Goal: Task Accomplishment & Management: Complete application form

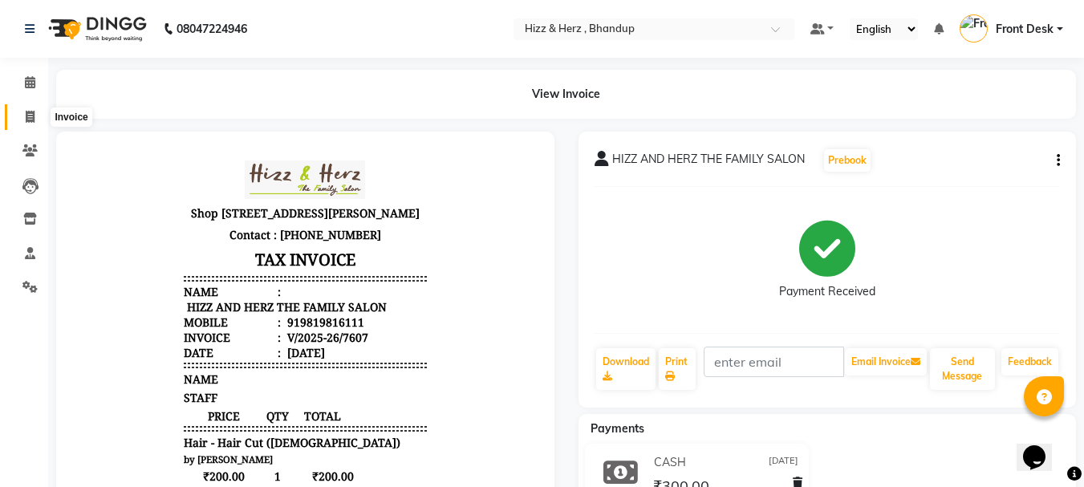
click at [30, 116] on icon at bounding box center [30, 117] width 9 height 12
select select "service"
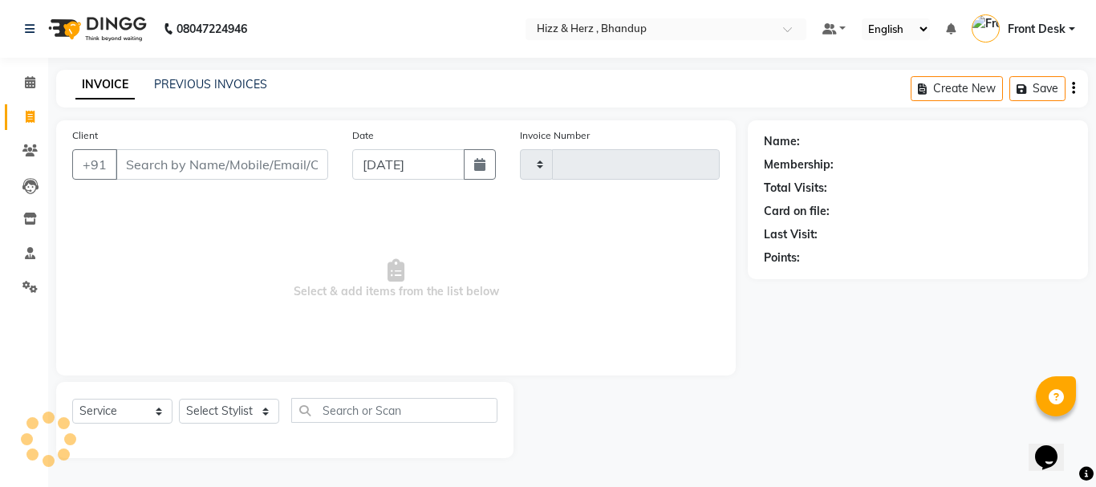
type input "7608"
select select "629"
click at [189, 84] on link "PREVIOUS INVOICES" at bounding box center [210, 84] width 113 height 14
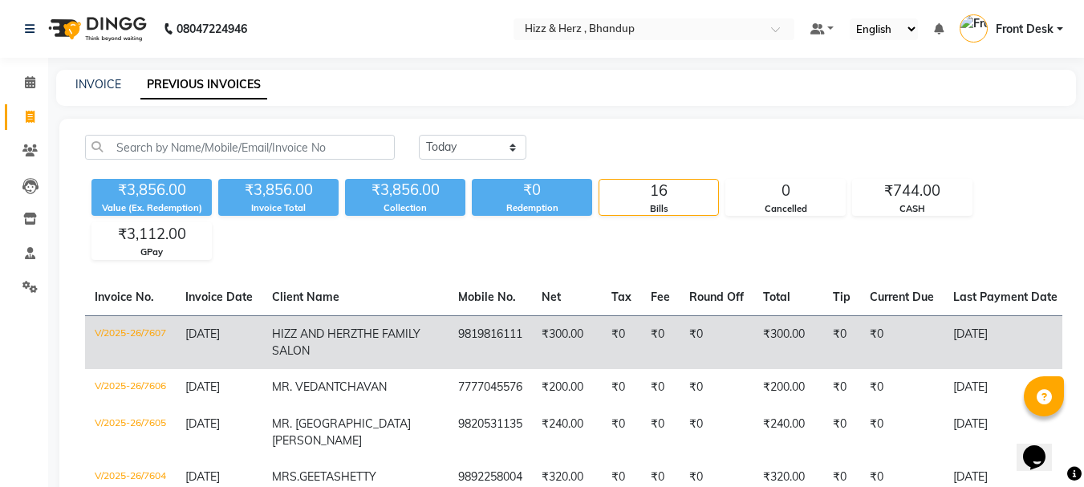
click at [680, 349] on td "₹0" at bounding box center [717, 342] width 74 height 54
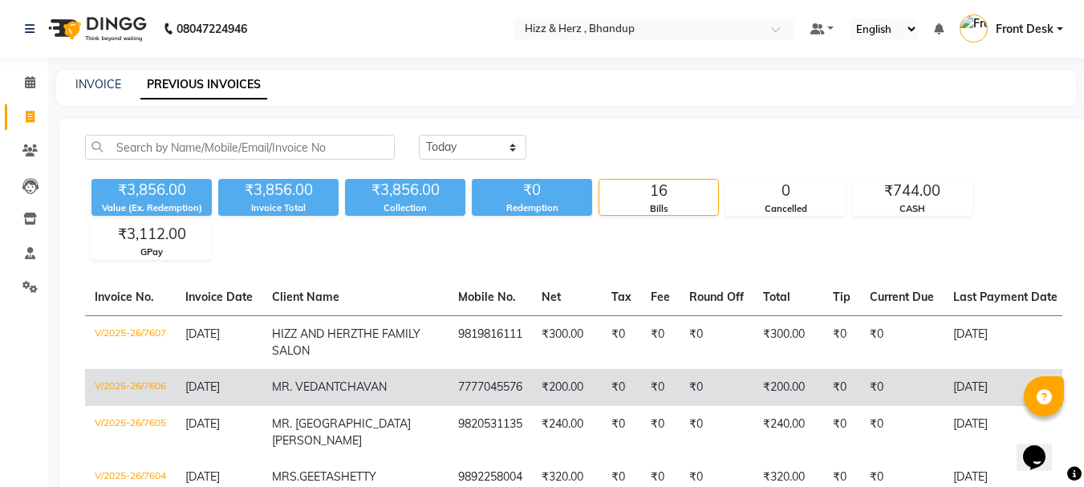
click at [641, 406] on td "₹0" at bounding box center [660, 387] width 39 height 37
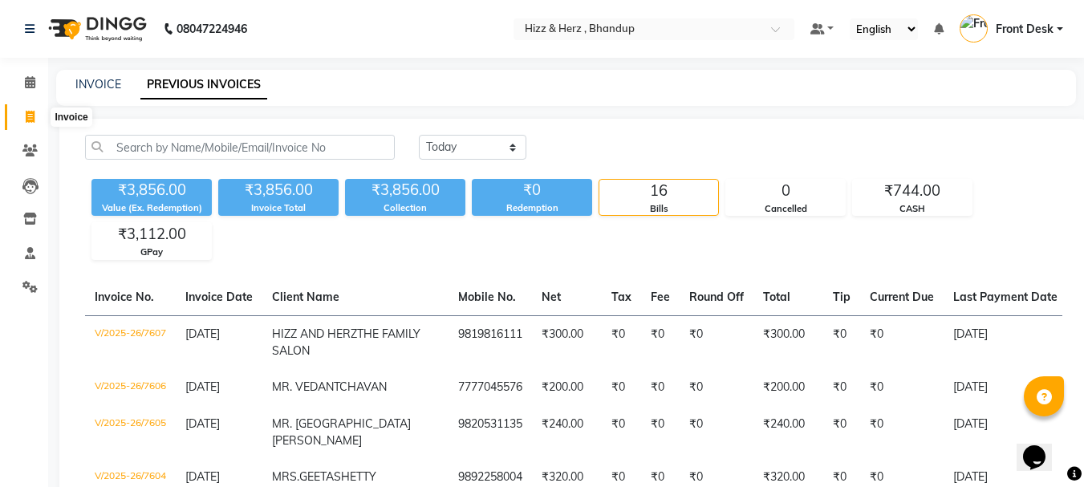
click at [31, 120] on icon at bounding box center [30, 117] width 9 height 12
select select "629"
select select "service"
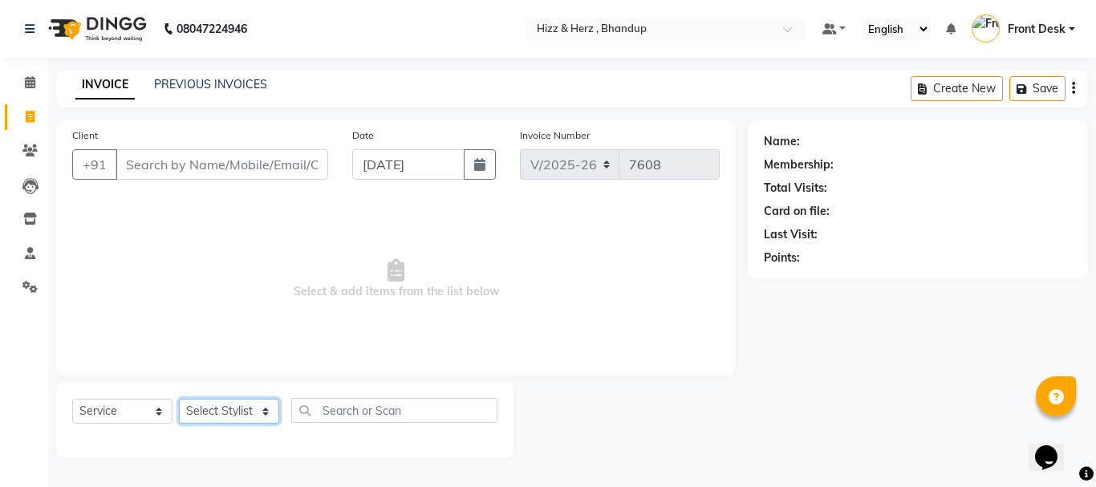
click at [254, 413] on select "Select Stylist Front Desk [PERSON_NAME] HIZZ & HERZ 2 [PERSON_NAME] [PERSON_NAM…" at bounding box center [229, 411] width 100 height 25
select select "33193"
click at [179, 399] on select "Select Stylist Front Desk [PERSON_NAME] HIZZ & HERZ 2 [PERSON_NAME] [PERSON_NAM…" at bounding box center [229, 411] width 100 height 25
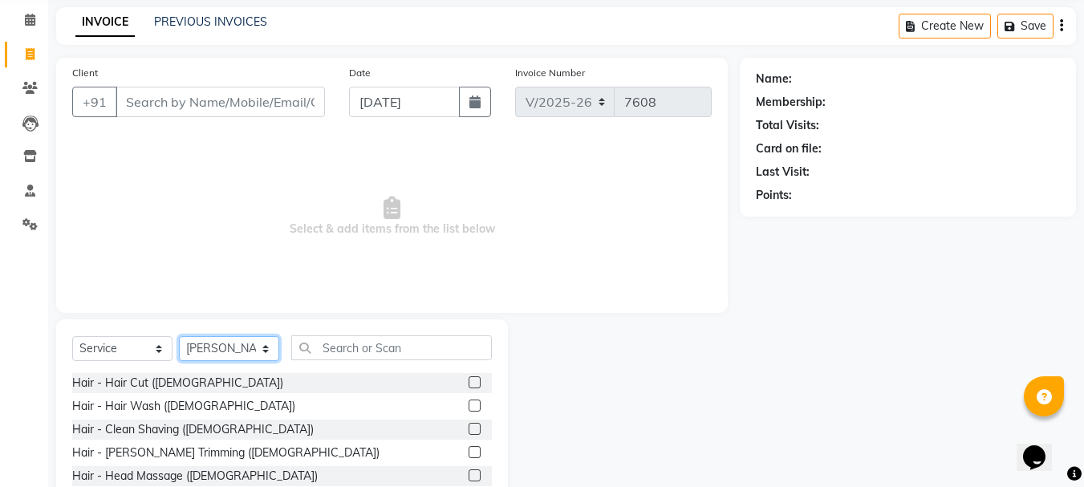
scroll to position [156, 0]
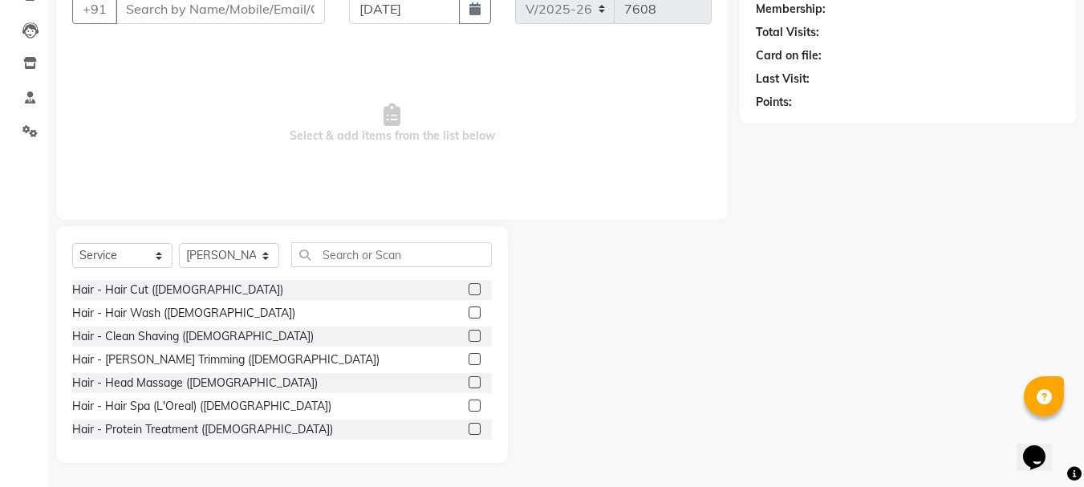
click at [469, 331] on label at bounding box center [475, 336] width 12 height 12
click at [469, 331] on input "checkbox" at bounding box center [474, 336] width 10 height 10
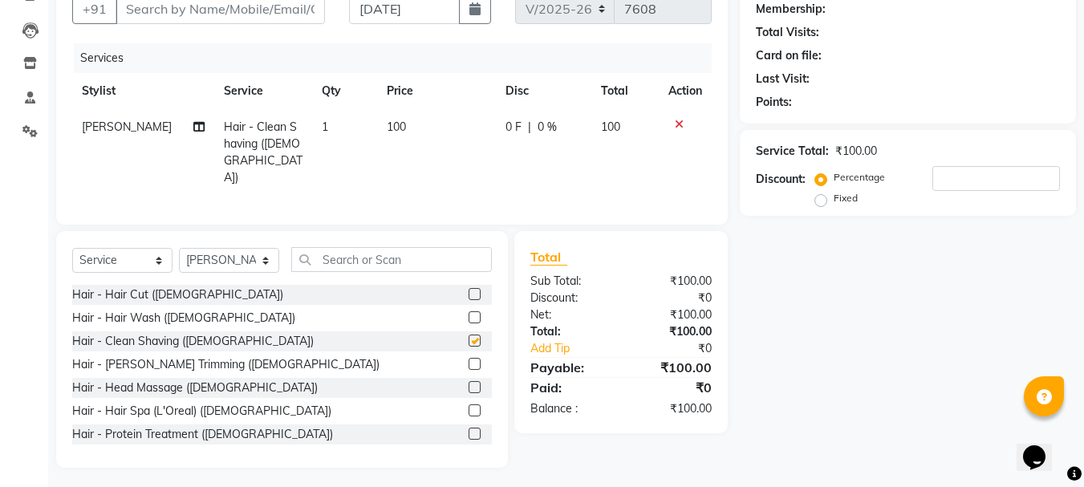
checkbox input "false"
click at [469, 289] on label at bounding box center [475, 294] width 12 height 12
click at [469, 290] on input "checkbox" at bounding box center [474, 295] width 10 height 10
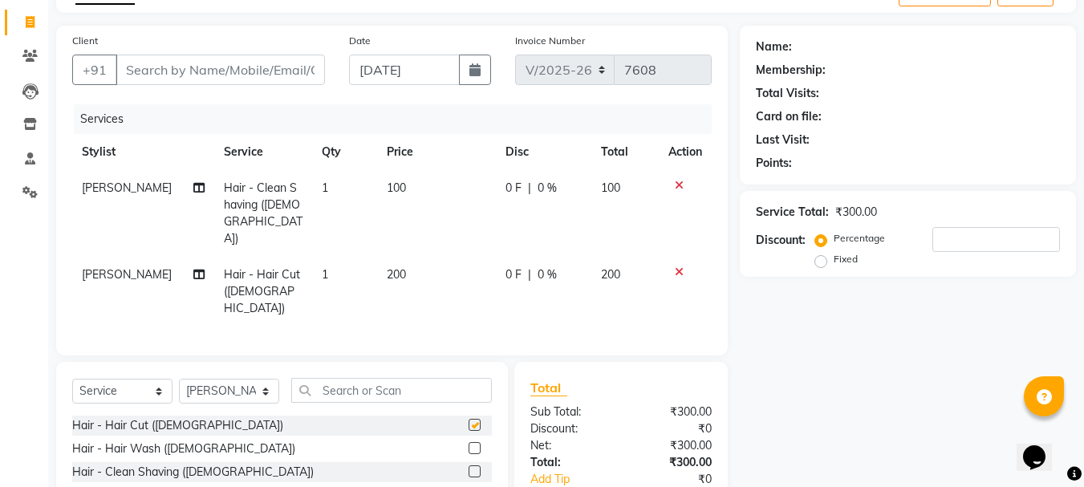
scroll to position [0, 0]
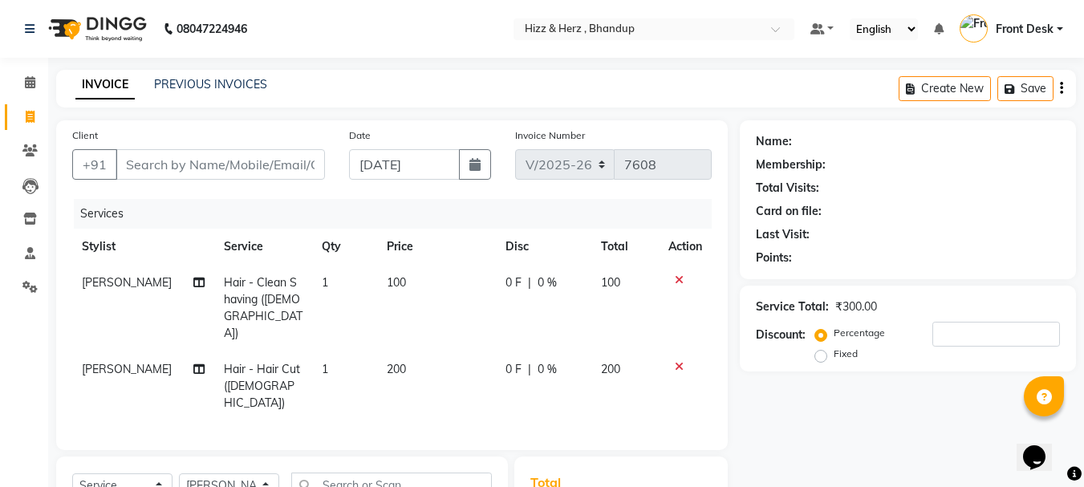
checkbox input "false"
click at [303, 172] on input "Client" at bounding box center [220, 164] width 209 height 30
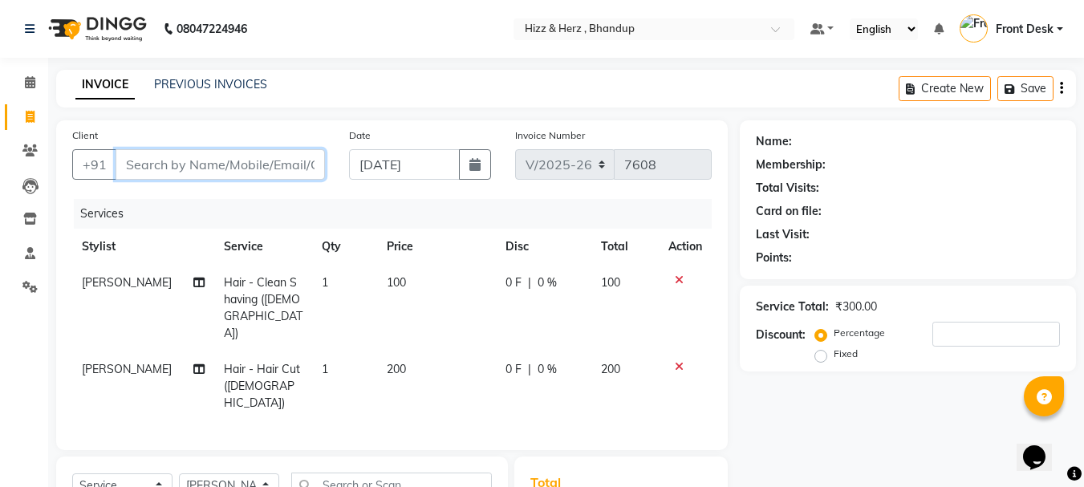
click at [306, 159] on input "Client" at bounding box center [220, 164] width 209 height 30
type input "y"
type input "0"
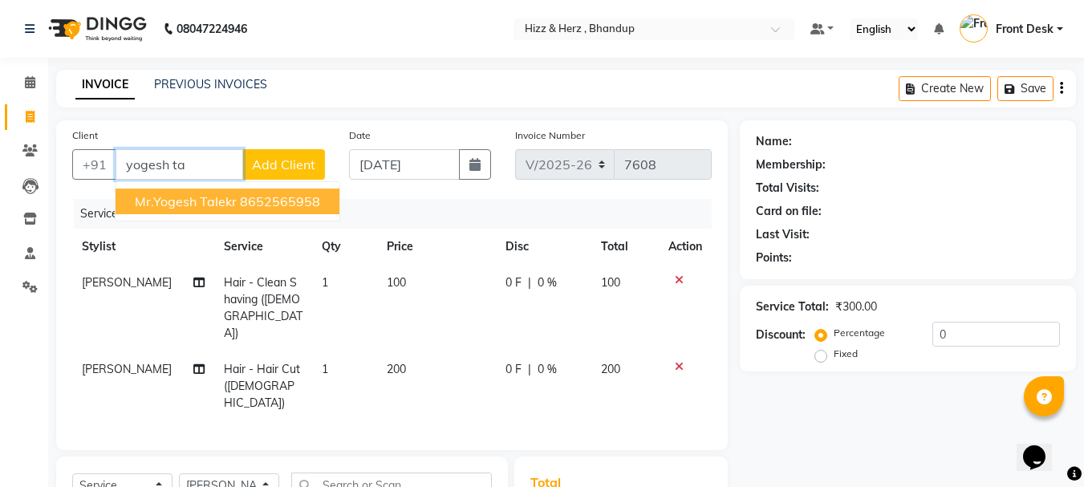
click at [299, 197] on ngb-highlight "8652565958" at bounding box center [280, 201] width 80 height 16
type input "8652565958"
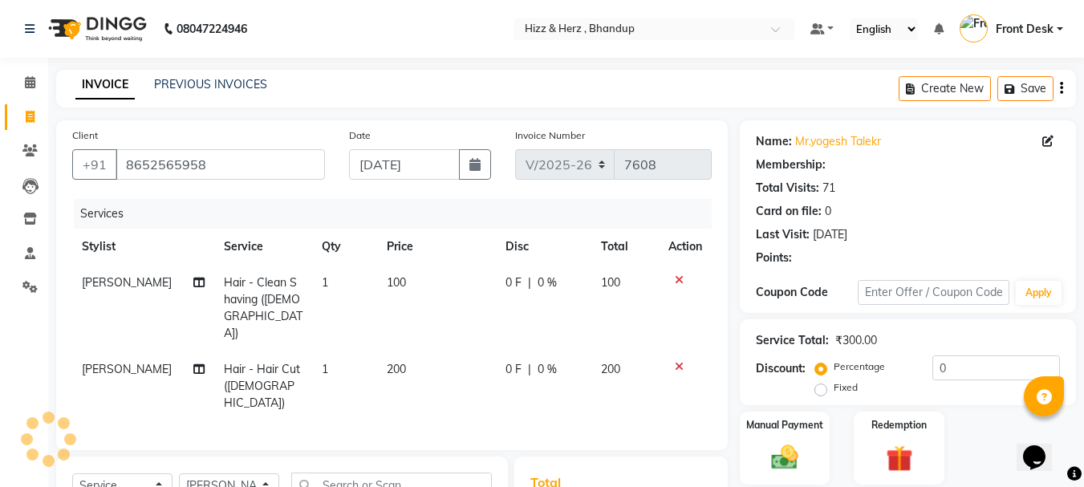
type input "20"
select select "1: Object"
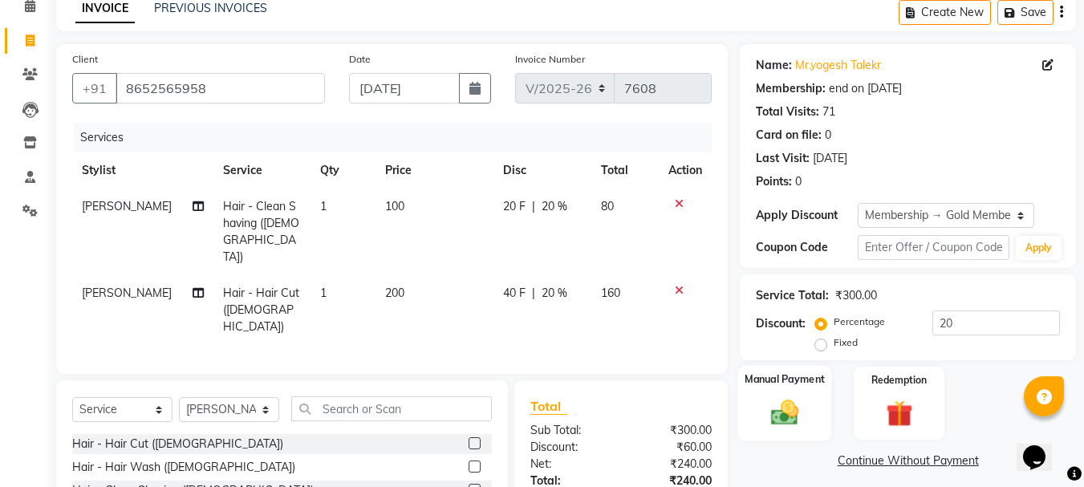
scroll to position [192, 0]
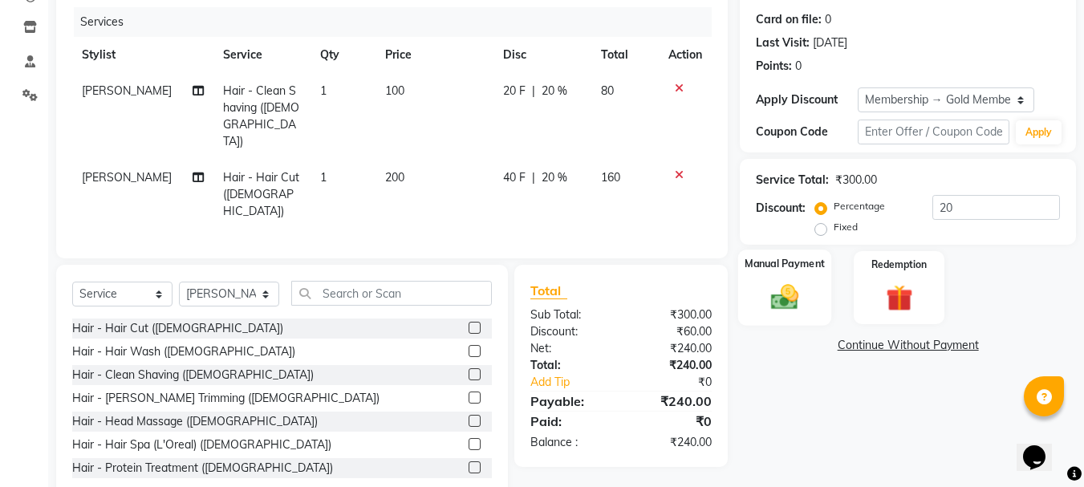
click at [794, 303] on img at bounding box center [784, 297] width 45 height 32
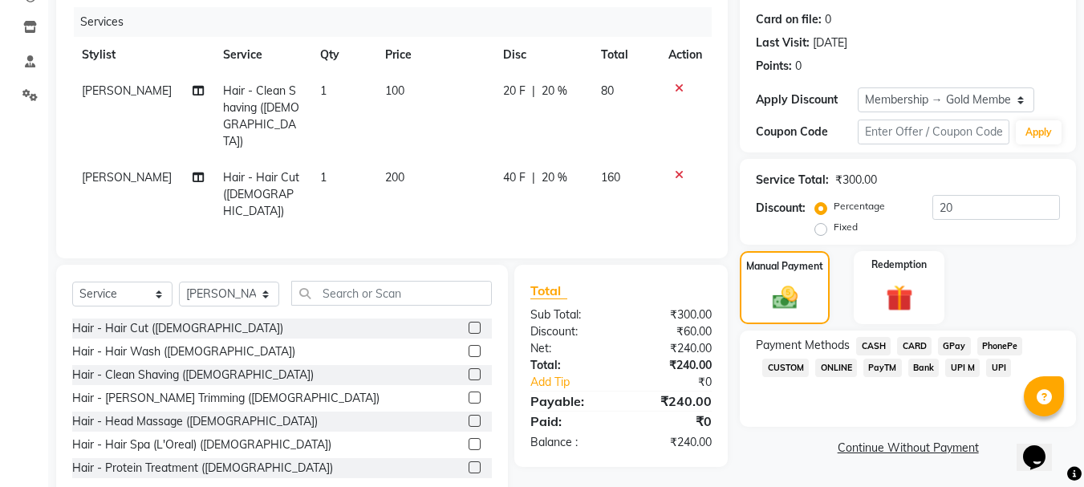
click at [878, 339] on span "CASH" at bounding box center [873, 346] width 35 height 18
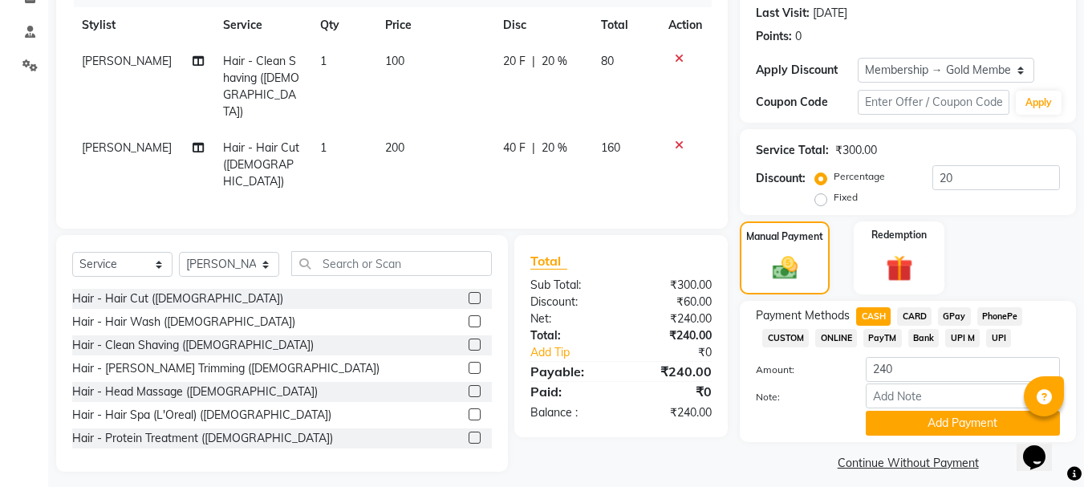
scroll to position [234, 0]
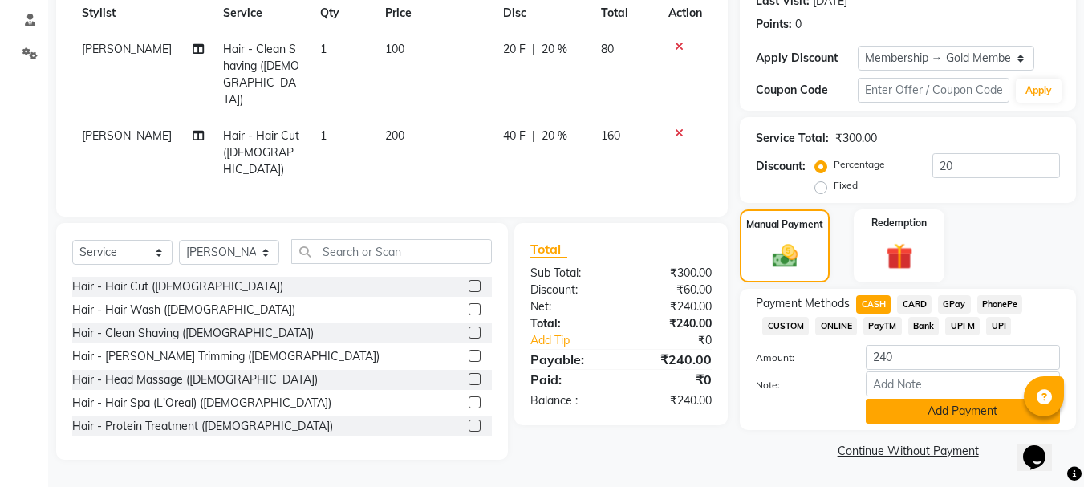
click at [969, 408] on button "Add Payment" at bounding box center [963, 411] width 194 height 25
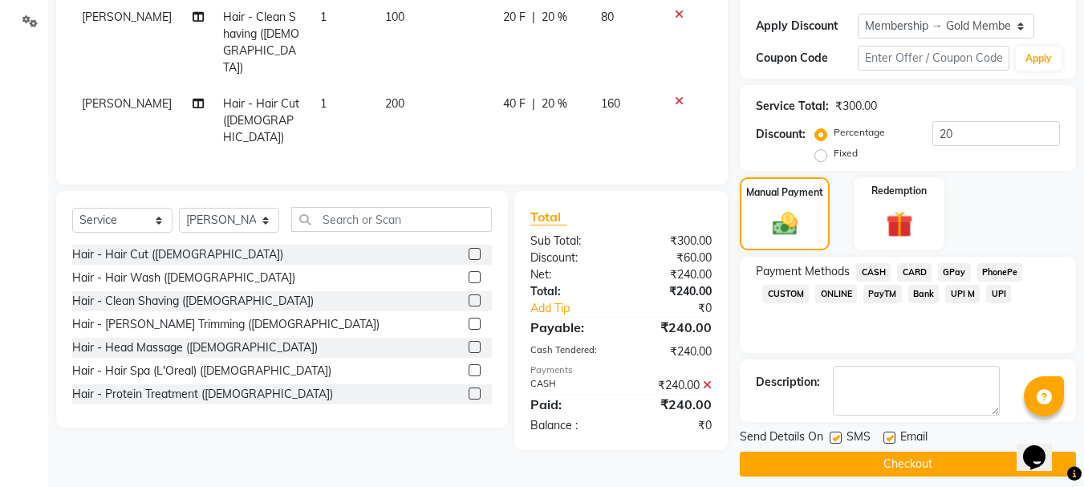
scroll to position [279, 0]
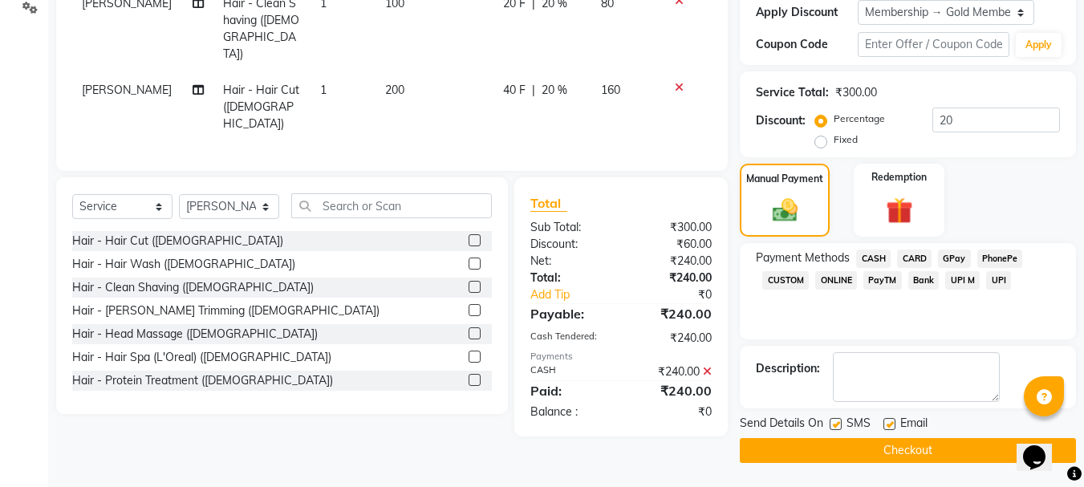
click at [929, 449] on button "Checkout" at bounding box center [908, 450] width 336 height 25
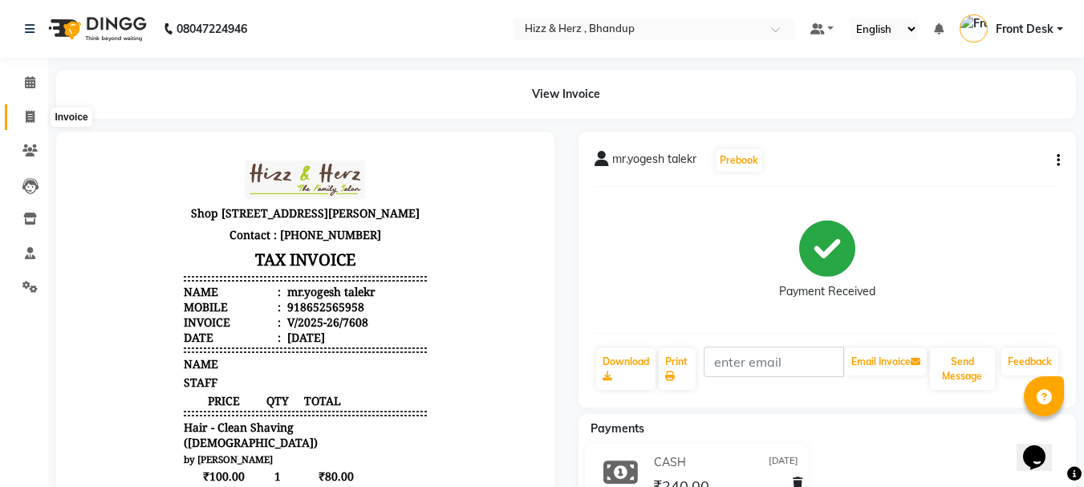
click at [31, 121] on icon at bounding box center [30, 117] width 9 height 12
select select "629"
select select "service"
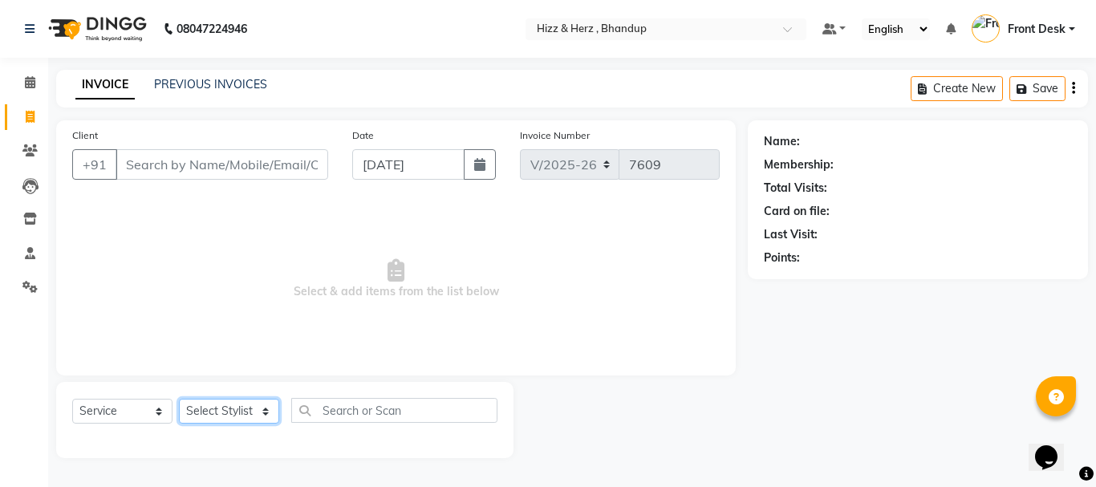
click at [258, 404] on select "Select Stylist Front Desk Gaurav Sharma HIZZ & HERZ 2 IRFAN AHMAD Jigna Goswami…" at bounding box center [229, 411] width 100 height 25
select select "9146"
click at [179, 399] on select "Select Stylist Front Desk Gaurav Sharma HIZZ & HERZ 2 IRFAN AHMAD Jigna Goswami…" at bounding box center [229, 411] width 100 height 25
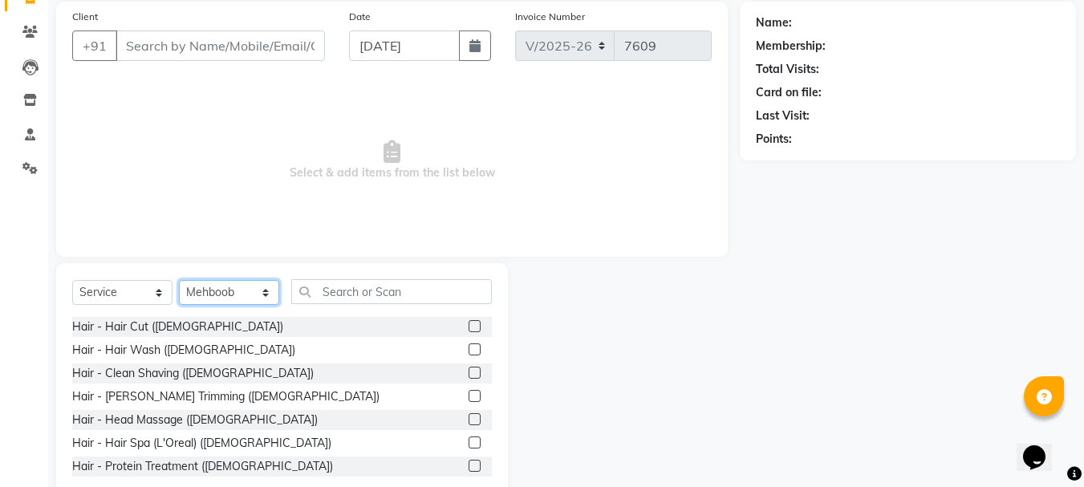
scroll to position [156, 0]
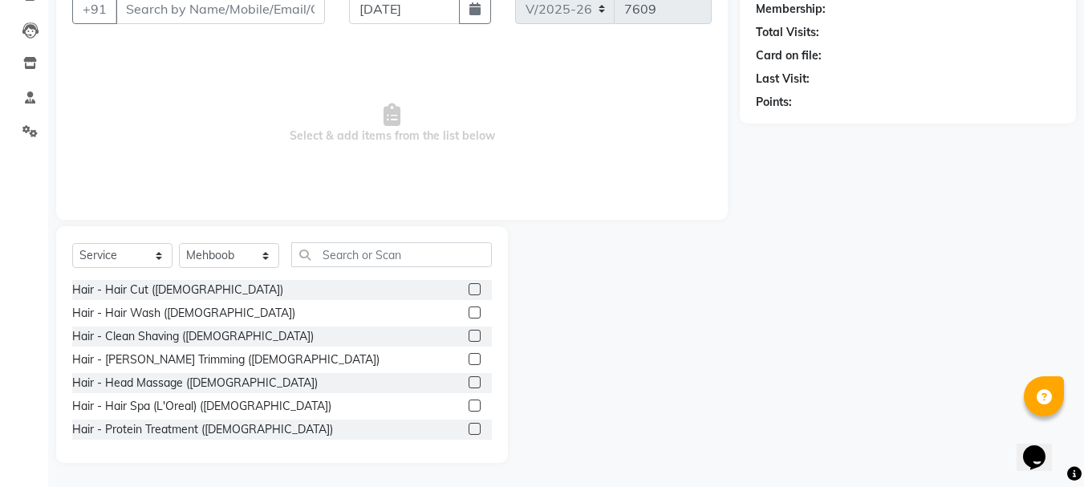
click at [469, 286] on label at bounding box center [475, 289] width 12 height 12
click at [469, 286] on input "checkbox" at bounding box center [474, 290] width 10 height 10
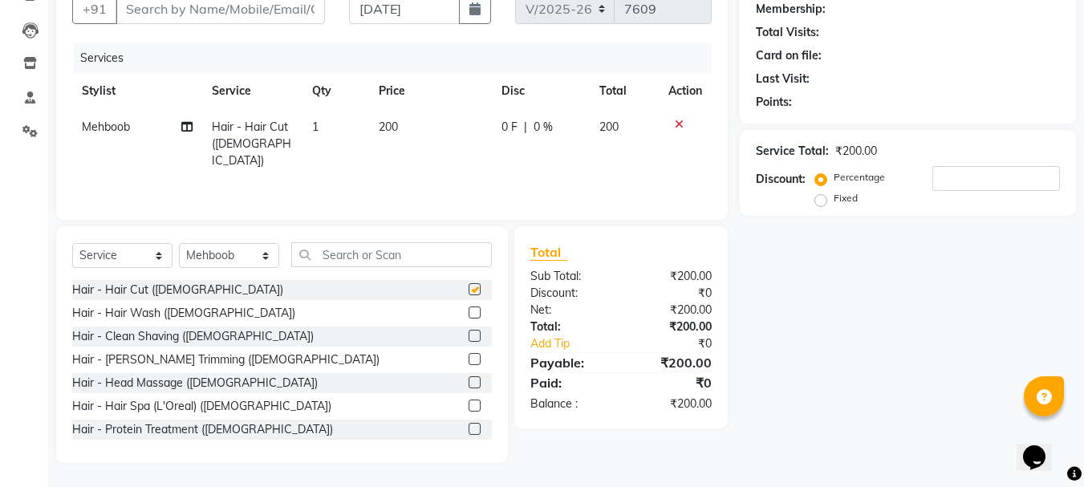
scroll to position [92, 0]
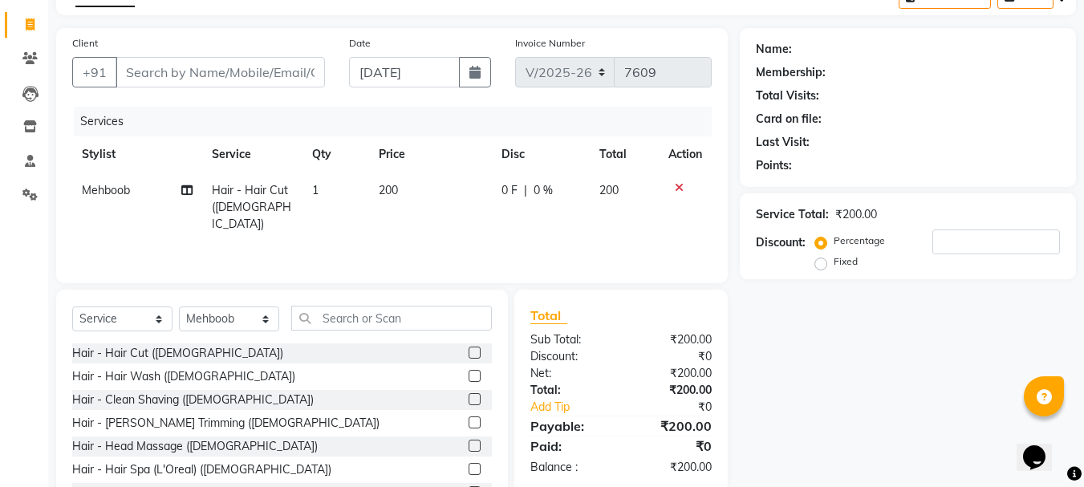
checkbox input "false"
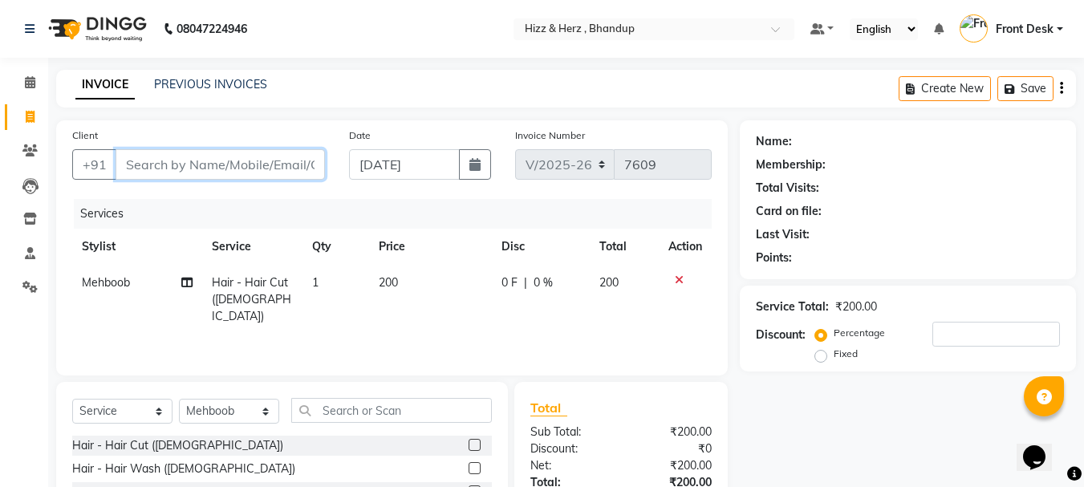
click at [304, 159] on input "Client" at bounding box center [220, 164] width 209 height 30
click at [248, 165] on input "Client" at bounding box center [220, 164] width 209 height 30
click at [241, 160] on input "Client" at bounding box center [220, 164] width 209 height 30
click at [240, 162] on input "Client" at bounding box center [220, 164] width 209 height 30
click at [241, 162] on input "Client" at bounding box center [220, 164] width 209 height 30
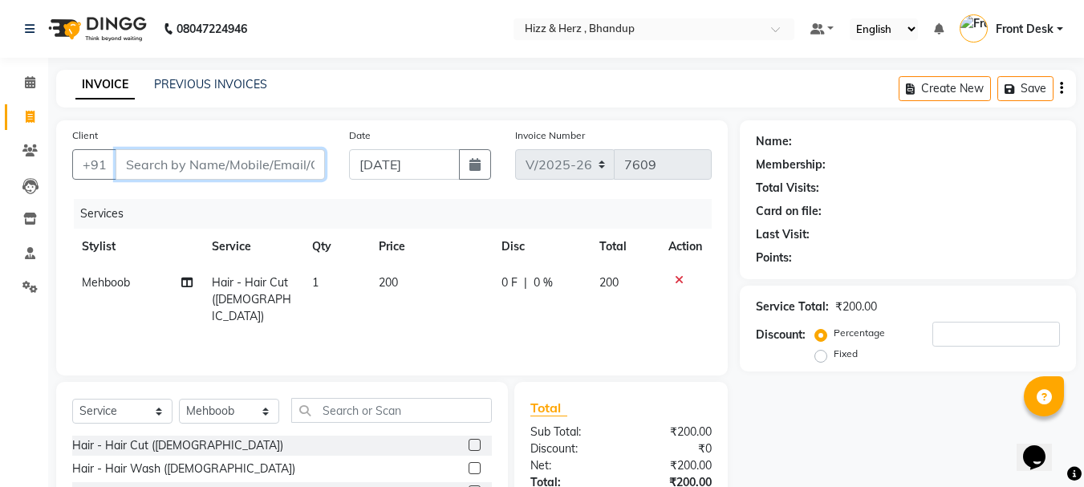
click at [241, 162] on input "Client" at bounding box center [220, 164] width 209 height 30
type input "9"
type input "0"
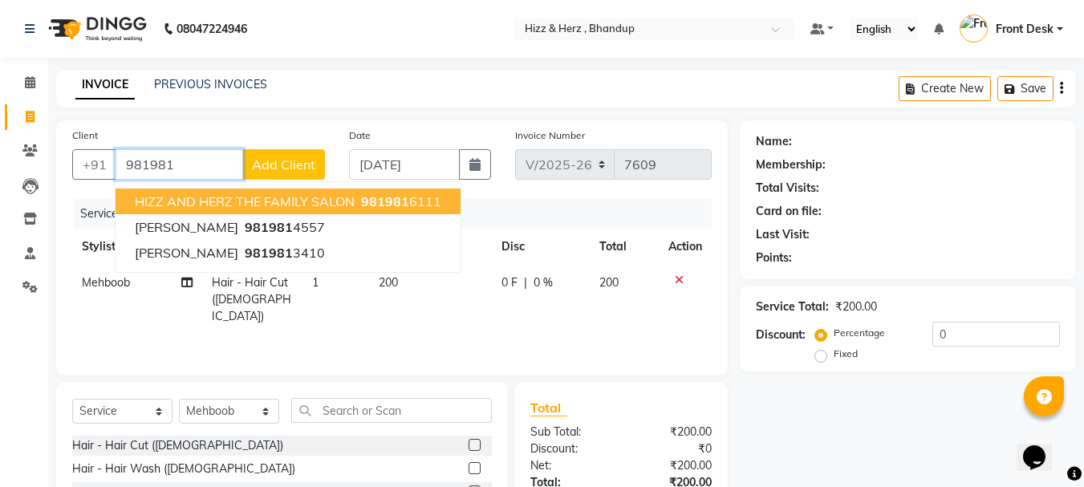
click at [300, 190] on button "HIZZ AND HERZ THE FAMILY SALON 981981 6111" at bounding box center [288, 202] width 345 height 26
type input "9819816111"
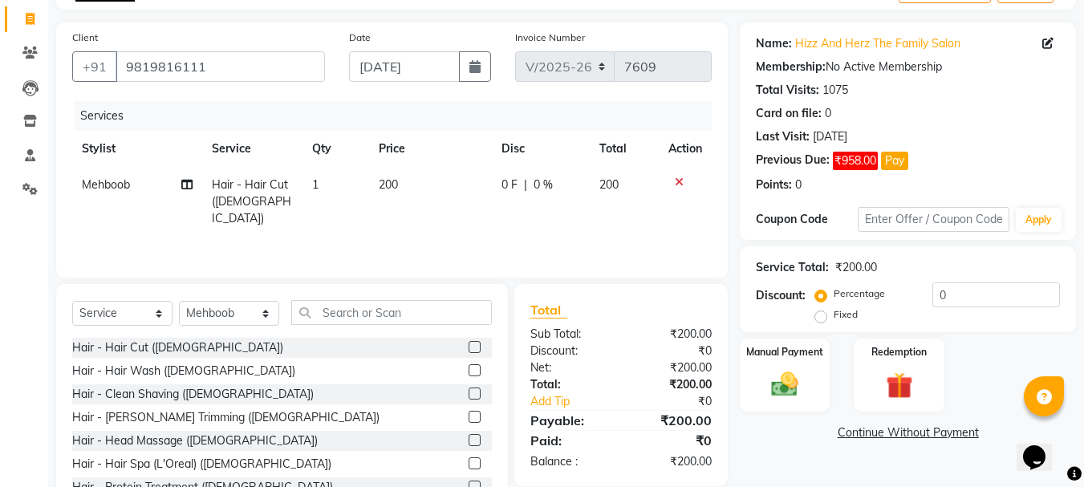
scroll to position [156, 0]
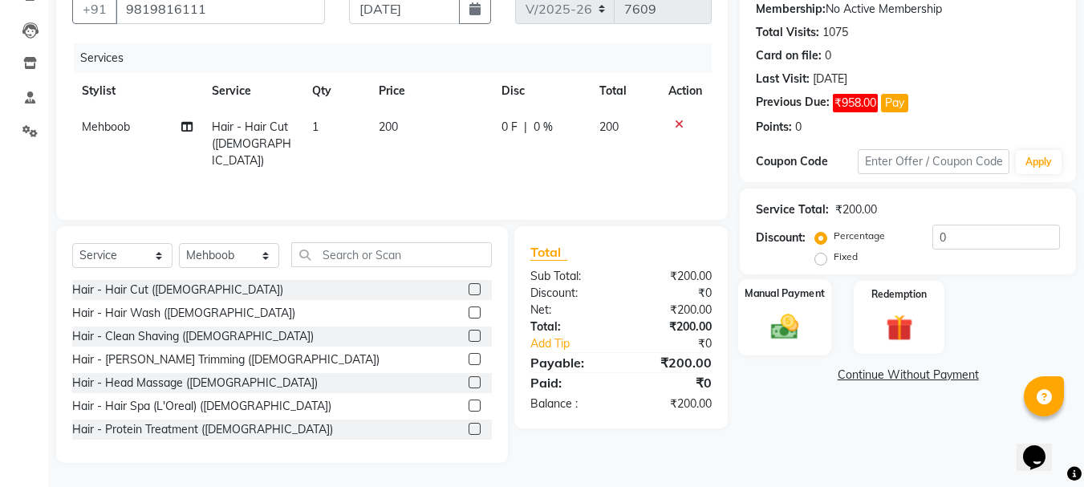
click at [788, 330] on img at bounding box center [784, 327] width 45 height 32
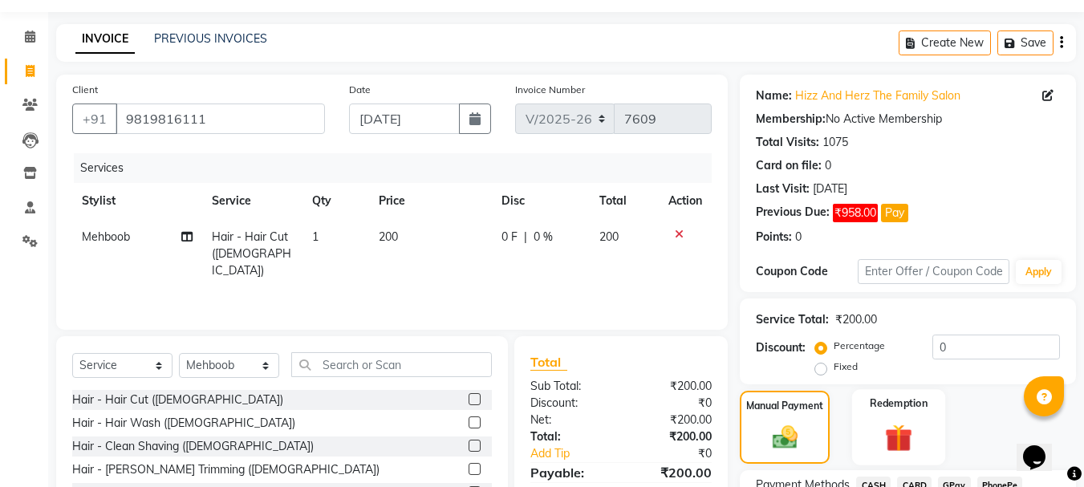
scroll to position [182, 0]
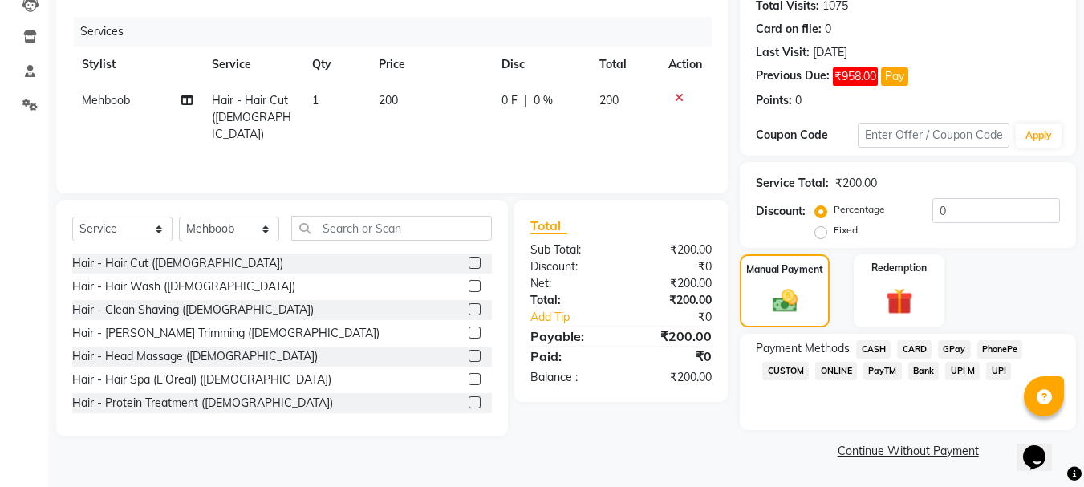
click at [866, 341] on span "CASH" at bounding box center [873, 349] width 35 height 18
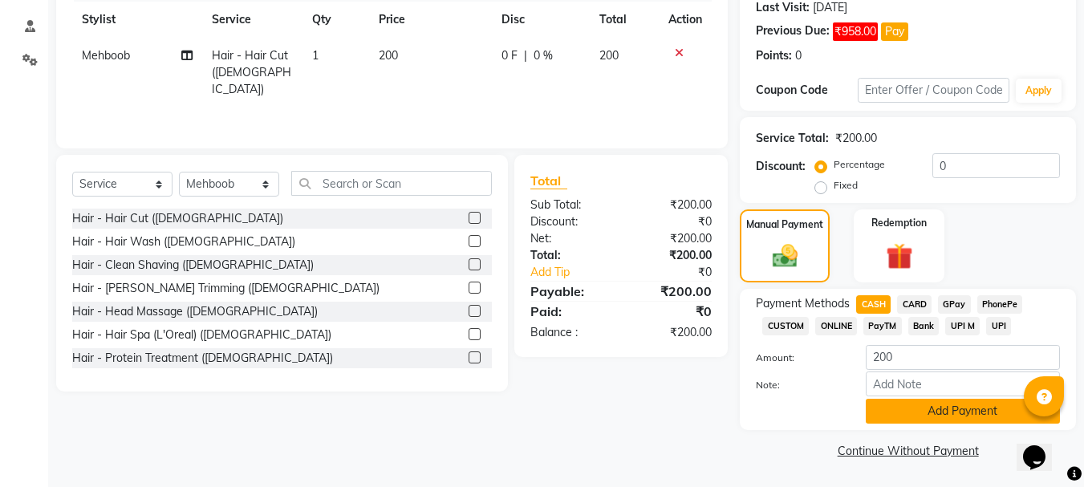
click at [969, 404] on button "Add Payment" at bounding box center [963, 411] width 194 height 25
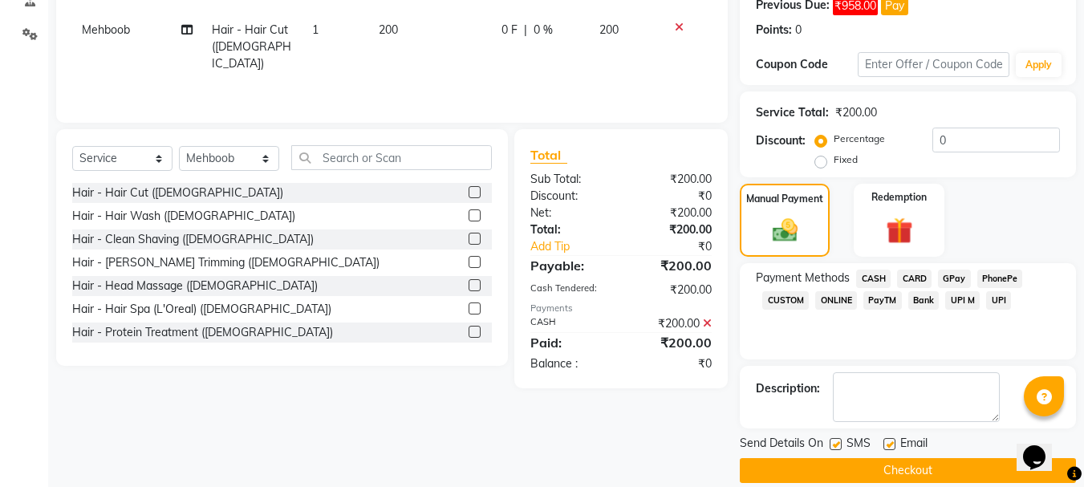
scroll to position [273, 0]
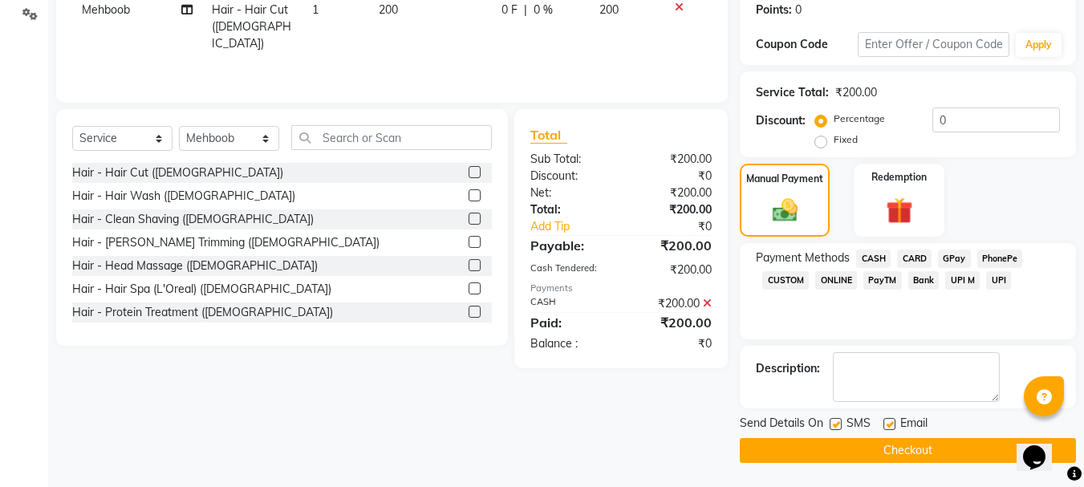
click at [926, 451] on button "Checkout" at bounding box center [908, 450] width 336 height 25
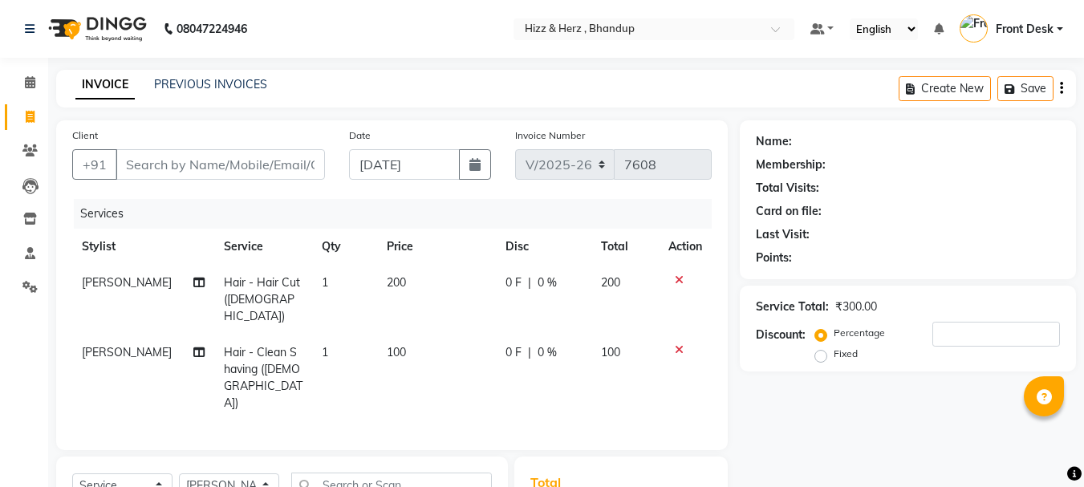
select select "629"
select select "service"
select select "11514"
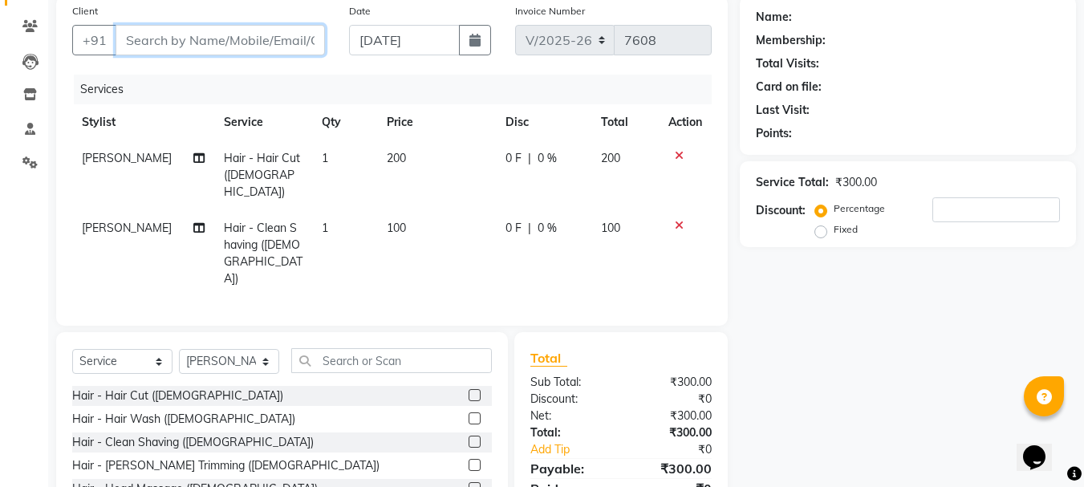
scroll to position [192, 0]
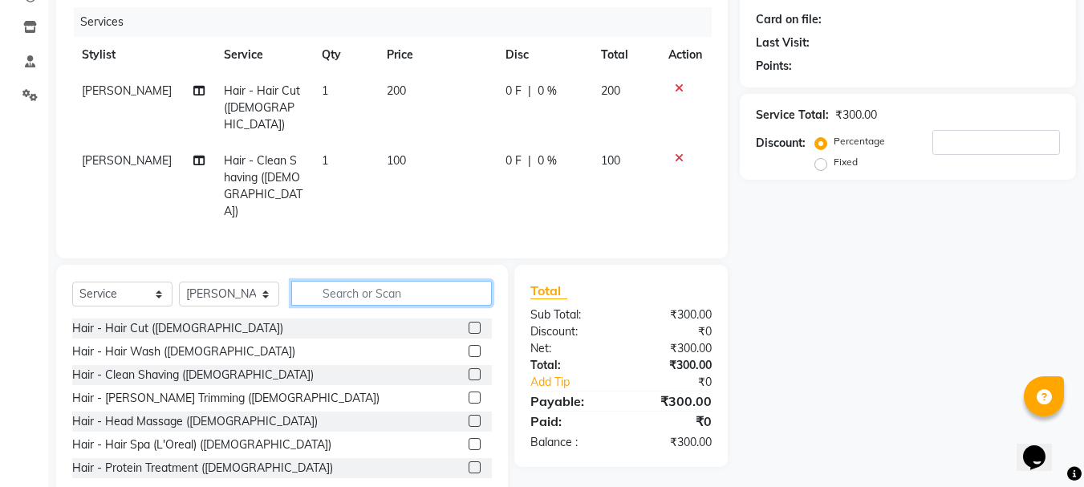
click at [349, 281] on input "text" at bounding box center [391, 293] width 201 height 25
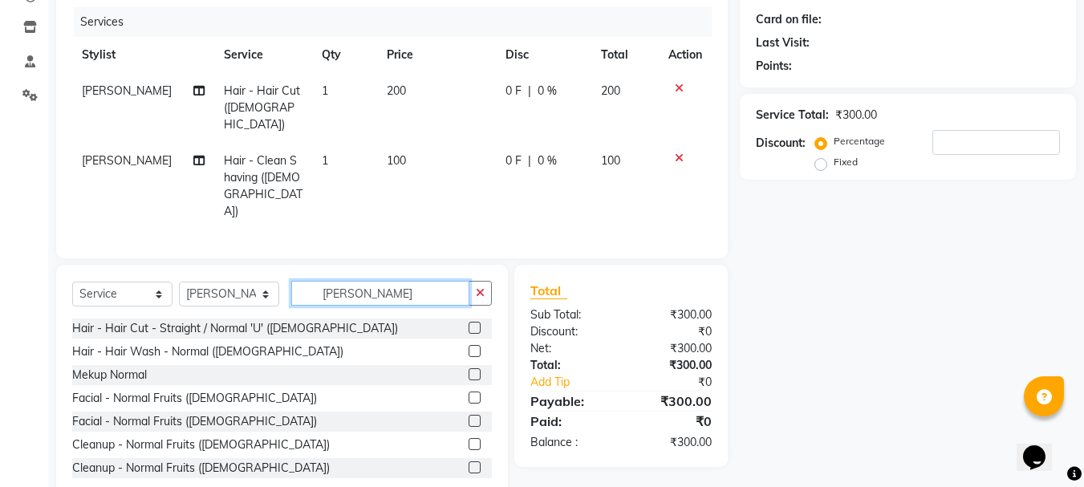
type input "norma"
click at [469, 392] on label at bounding box center [475, 398] width 12 height 12
click at [469, 393] on input "checkbox" at bounding box center [474, 398] width 10 height 10
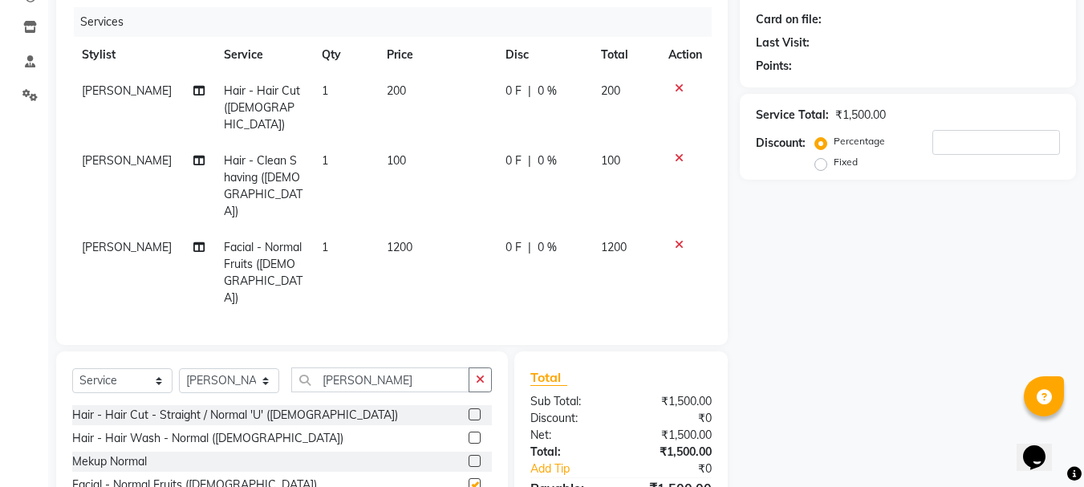
checkbox input "false"
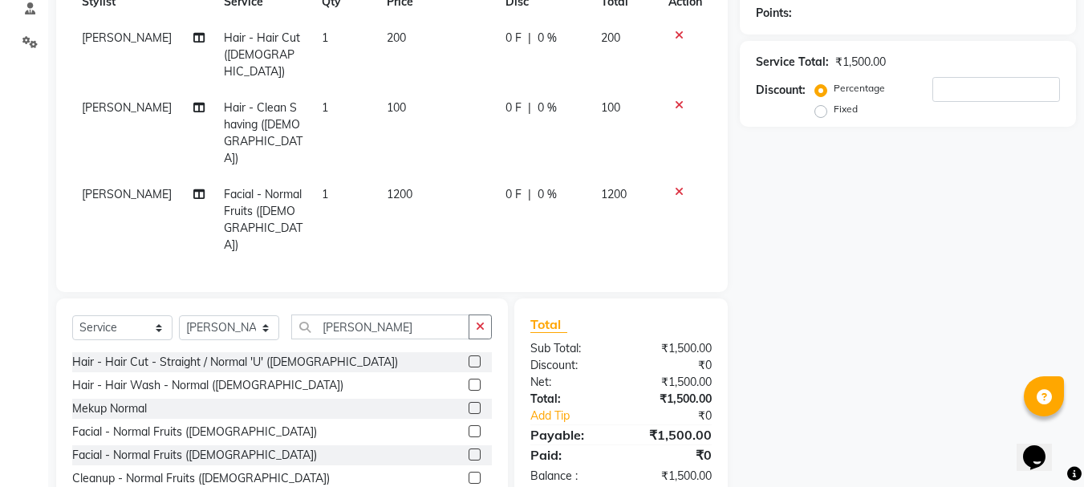
scroll to position [80, 0]
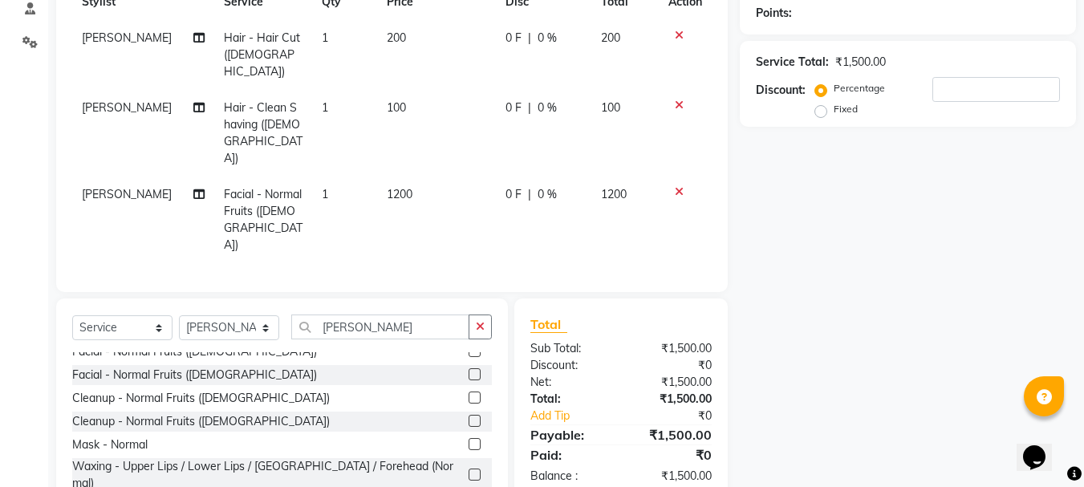
click at [469, 392] on label at bounding box center [475, 398] width 12 height 12
click at [469, 393] on input "checkbox" at bounding box center [474, 398] width 10 height 10
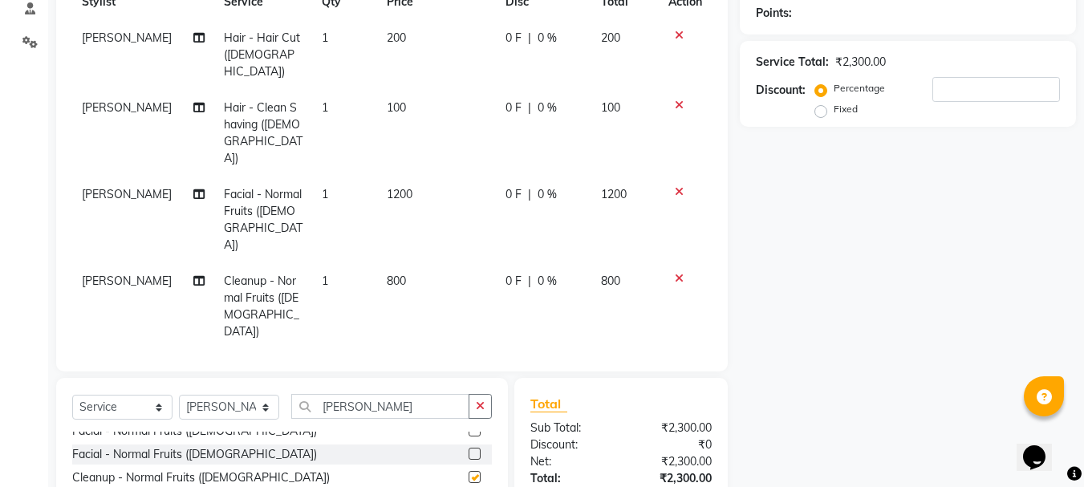
checkbox input "false"
click at [680, 186] on icon at bounding box center [679, 191] width 9 height 11
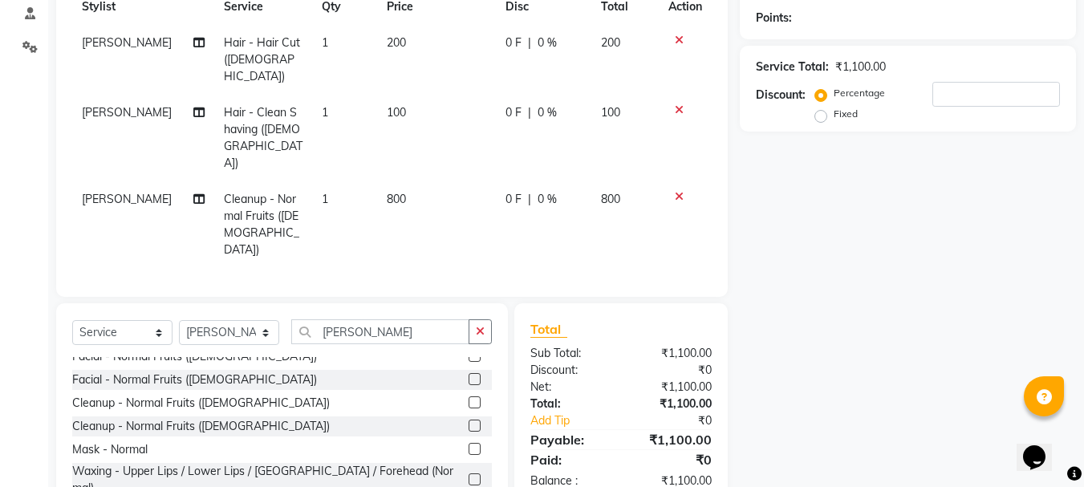
scroll to position [0, 0]
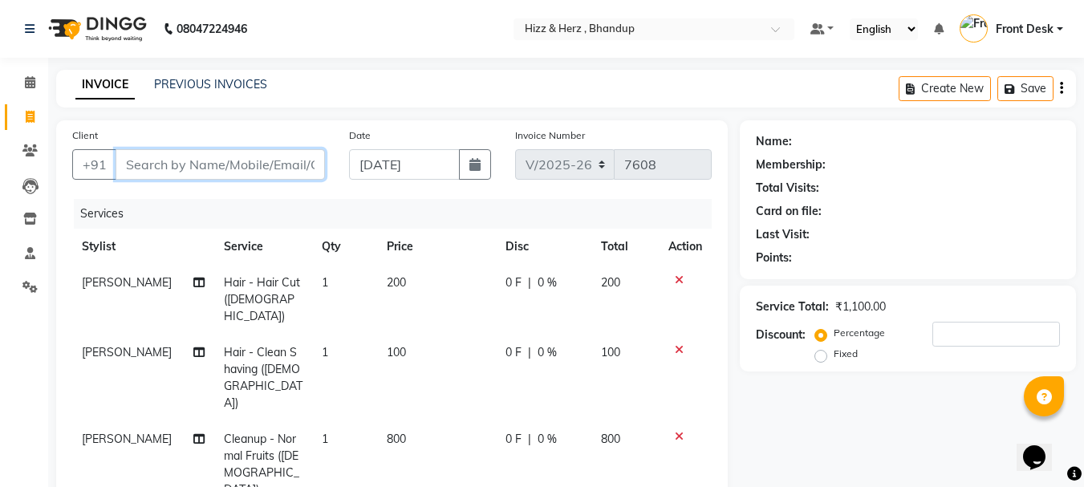
click at [308, 165] on input "Client" at bounding box center [220, 164] width 209 height 30
click at [310, 164] on input "Client" at bounding box center [220, 164] width 209 height 30
type input "9"
type input "0"
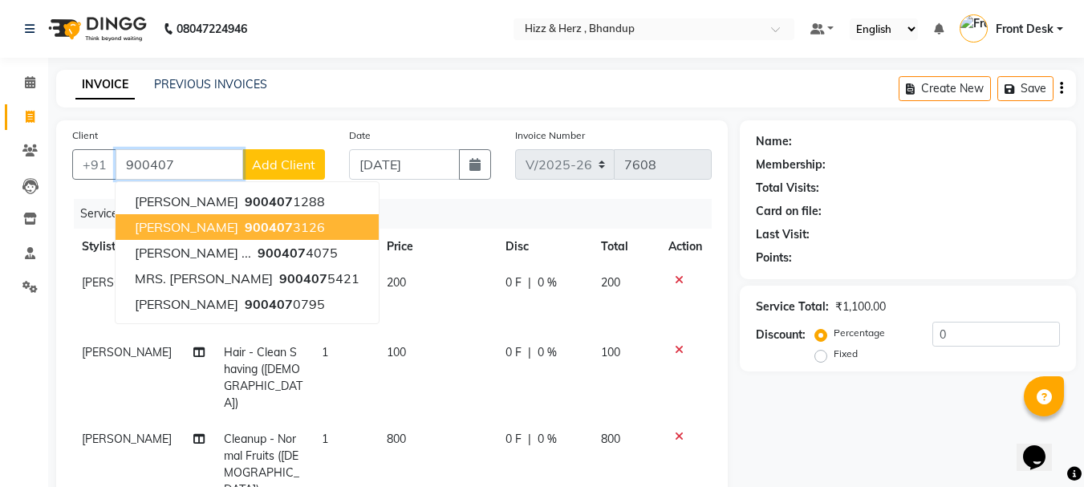
click at [293, 221] on span "900407" at bounding box center [269, 227] width 48 height 16
type input "9004073126"
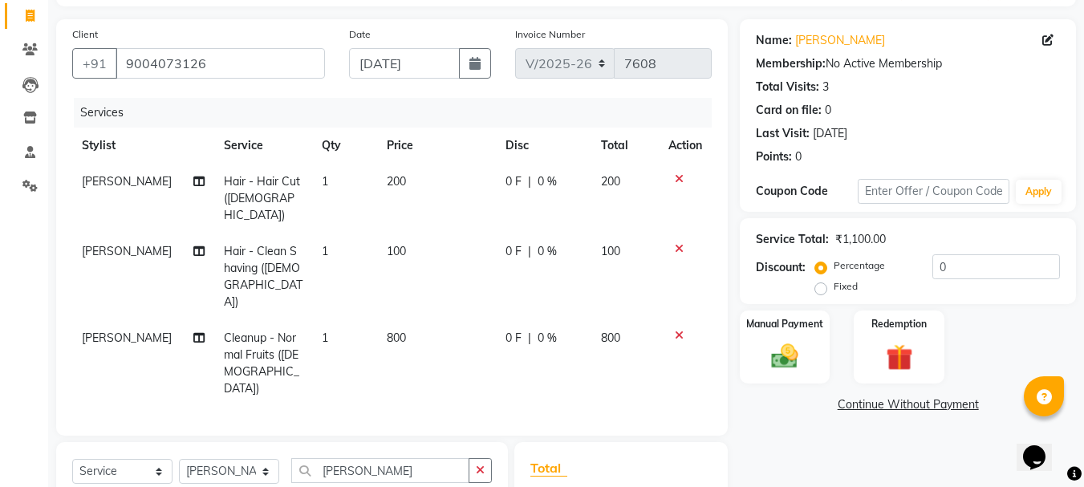
scroll to position [241, 0]
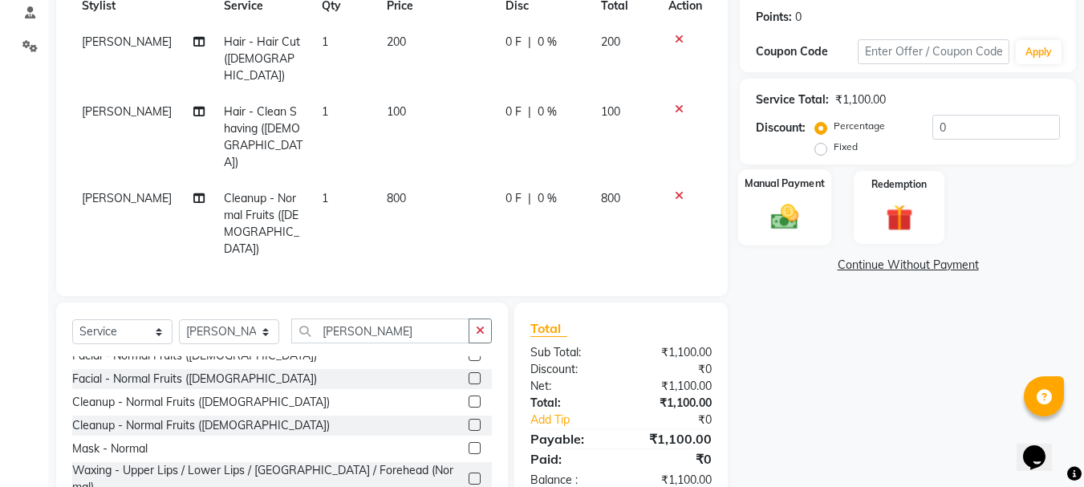
click at [782, 223] on img at bounding box center [784, 217] width 45 height 32
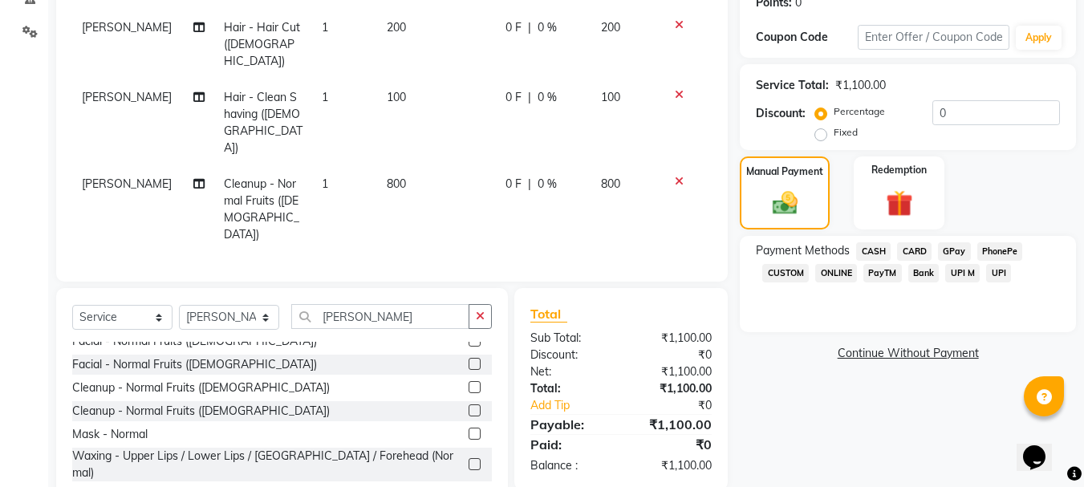
scroll to position [262, 0]
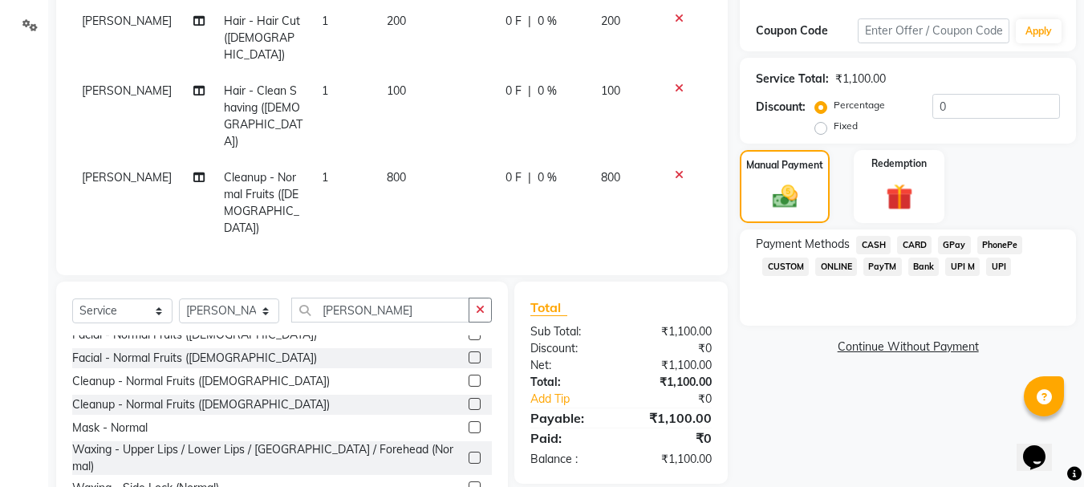
click at [955, 246] on span "GPay" at bounding box center [954, 245] width 33 height 18
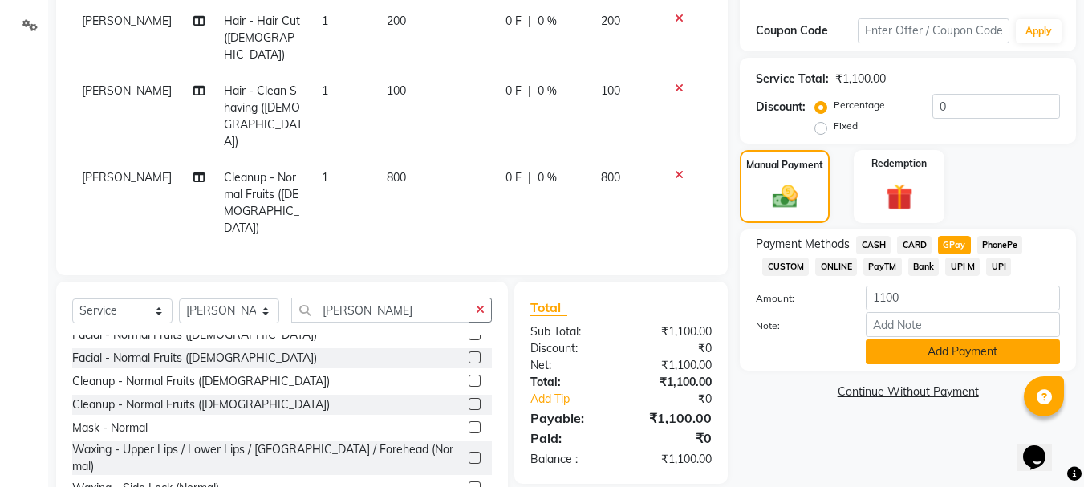
click at [955, 348] on button "Add Payment" at bounding box center [963, 351] width 194 height 25
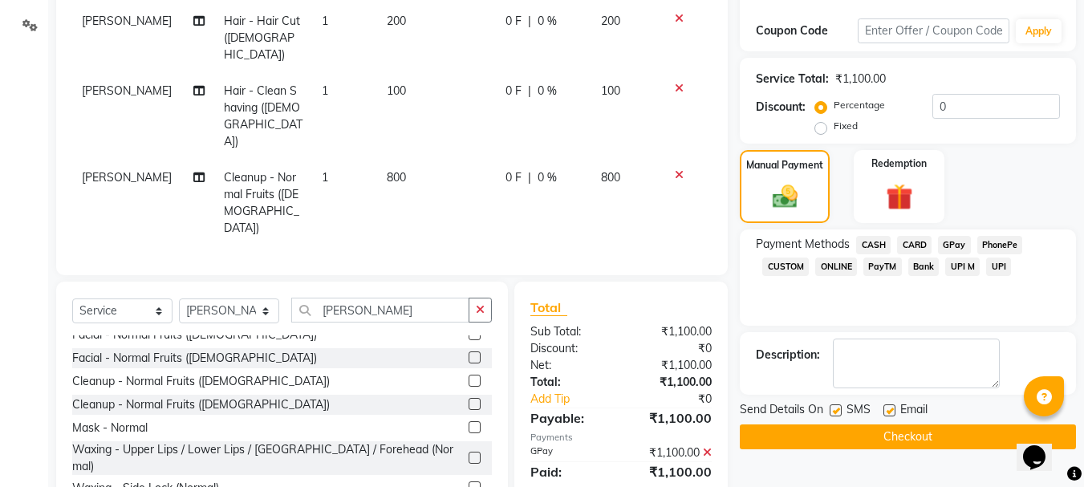
click at [900, 436] on button "Checkout" at bounding box center [908, 437] width 336 height 25
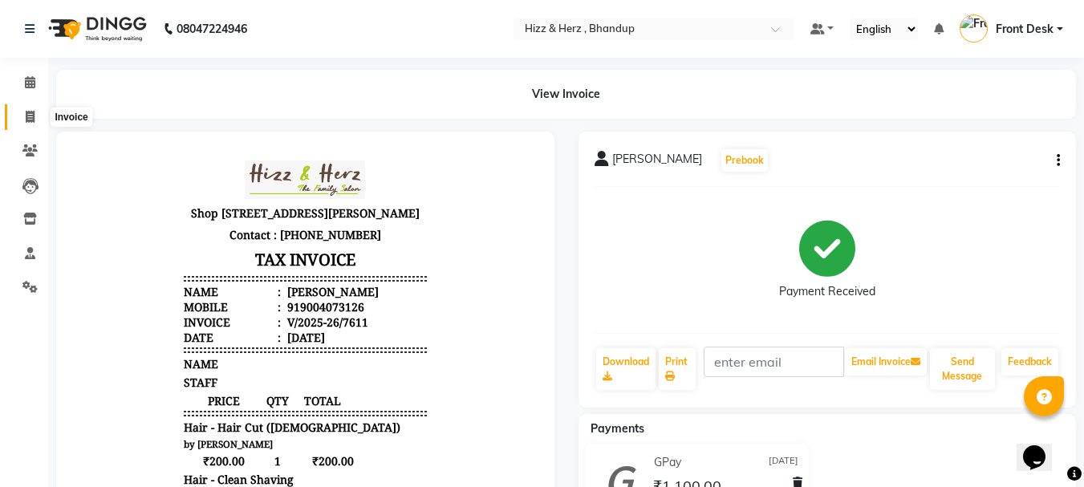
click at [33, 115] on icon at bounding box center [30, 117] width 9 height 12
select select "service"
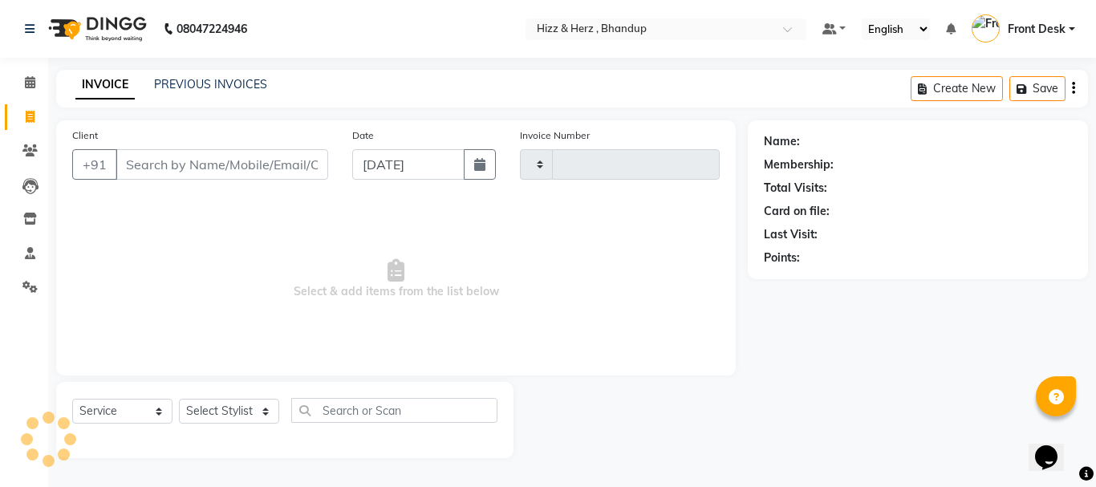
type input "7612"
select select "629"
click at [254, 417] on select "Select Stylist Front Desk [PERSON_NAME] HIZZ & HERZ 2 [PERSON_NAME] [PERSON_NAM…" at bounding box center [229, 411] width 100 height 25
select select "11514"
click at [179, 399] on select "Select Stylist Front Desk [PERSON_NAME] HIZZ & HERZ 2 [PERSON_NAME] [PERSON_NAM…" at bounding box center [229, 411] width 100 height 25
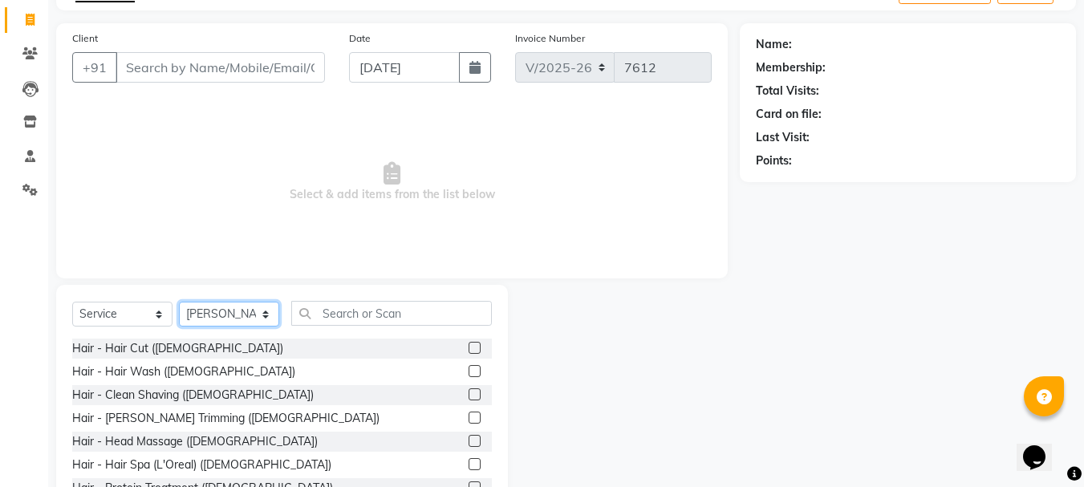
scroll to position [156, 0]
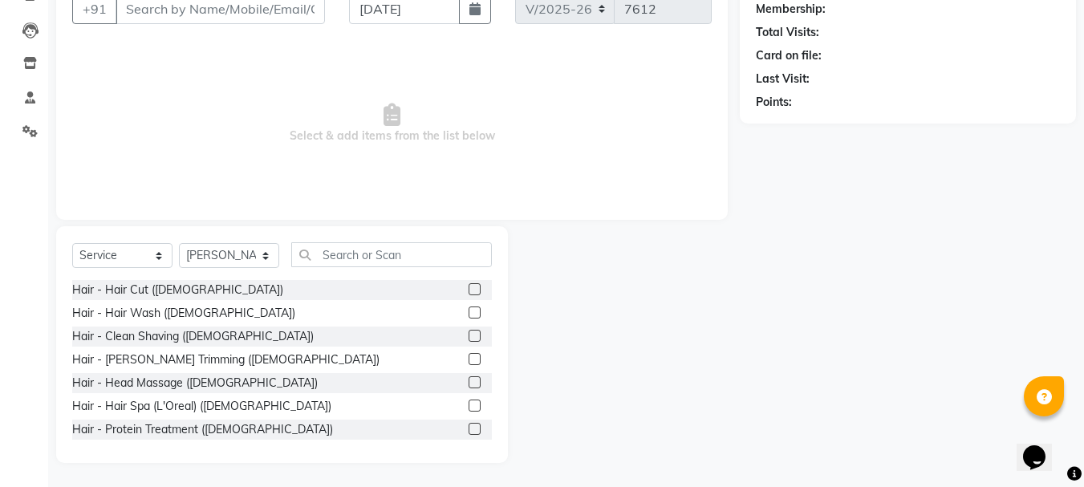
click at [469, 310] on label at bounding box center [475, 313] width 12 height 12
click at [469, 310] on input "checkbox" at bounding box center [474, 313] width 10 height 10
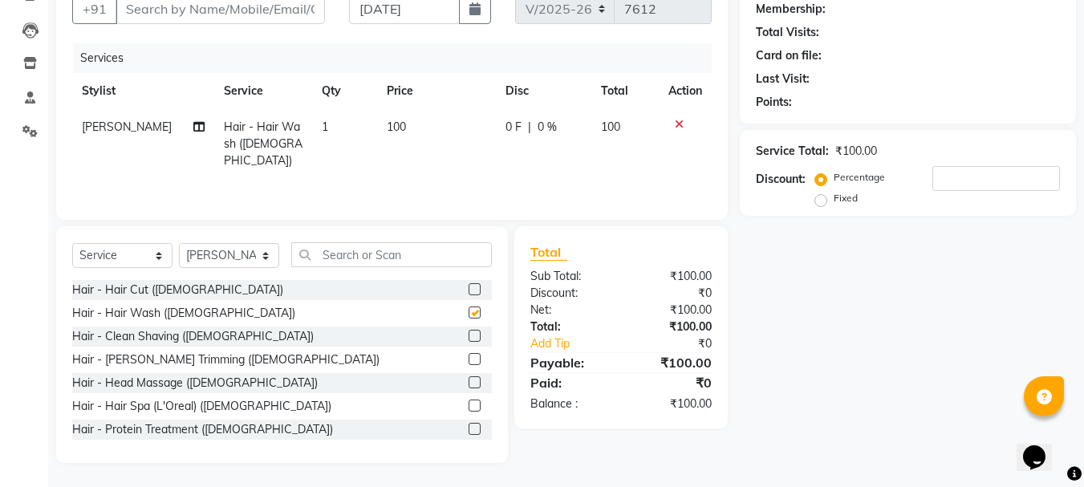
checkbox input "false"
click at [469, 361] on label at bounding box center [475, 359] width 12 height 12
click at [469, 361] on input "checkbox" at bounding box center [474, 360] width 10 height 10
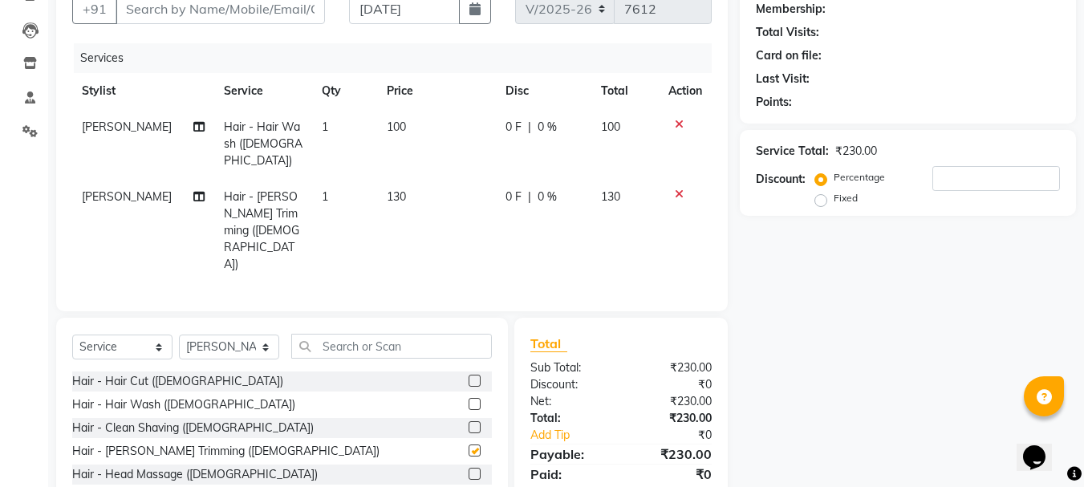
checkbox input "false"
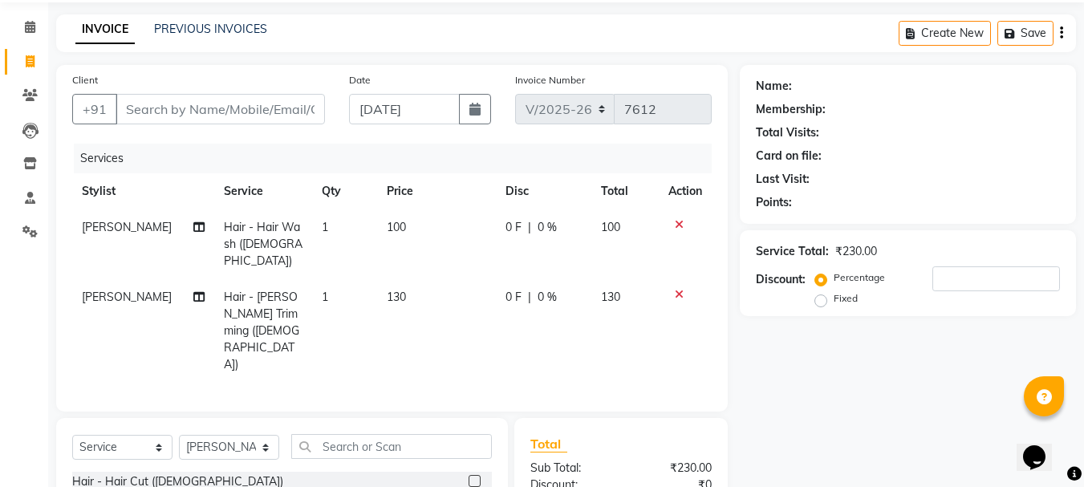
scroll to position [0, 0]
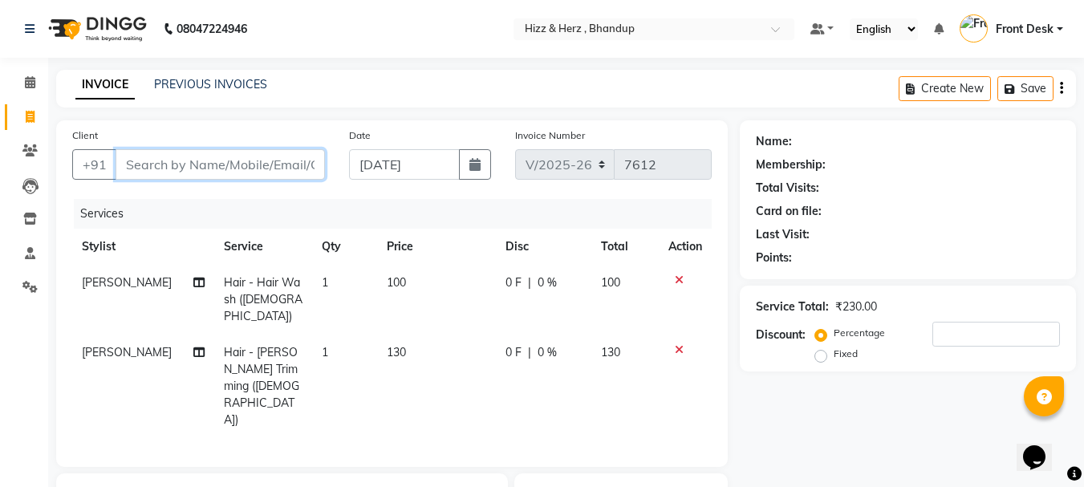
click at [266, 175] on input "Client" at bounding box center [220, 164] width 209 height 30
type input "p"
type input "0"
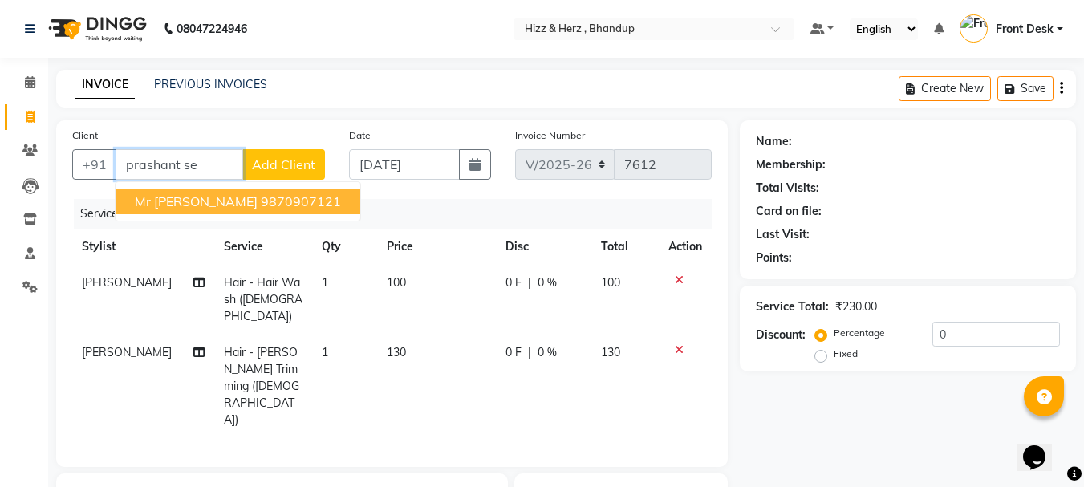
click at [264, 197] on ngb-highlight "9870907121" at bounding box center [301, 201] width 80 height 16
type input "9870907121"
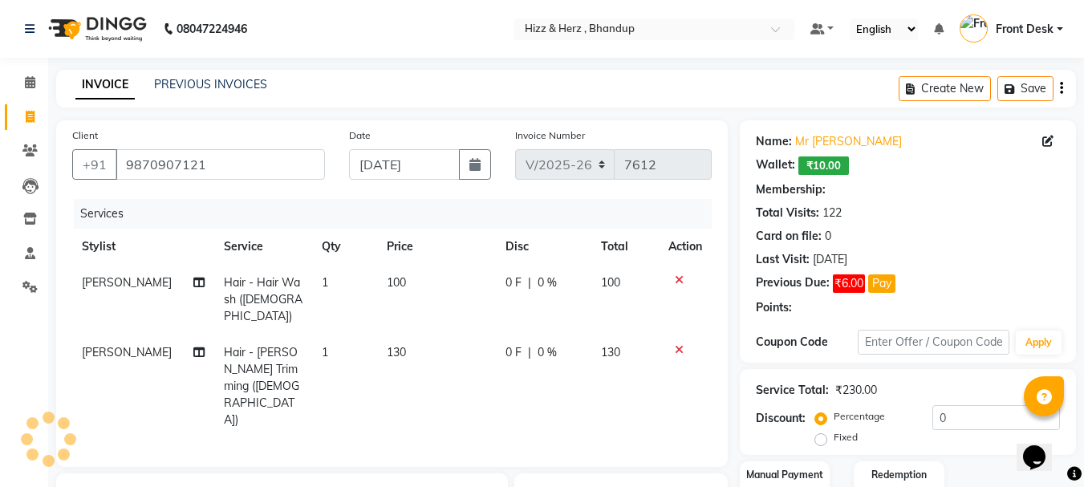
type input "20"
select select "1: Object"
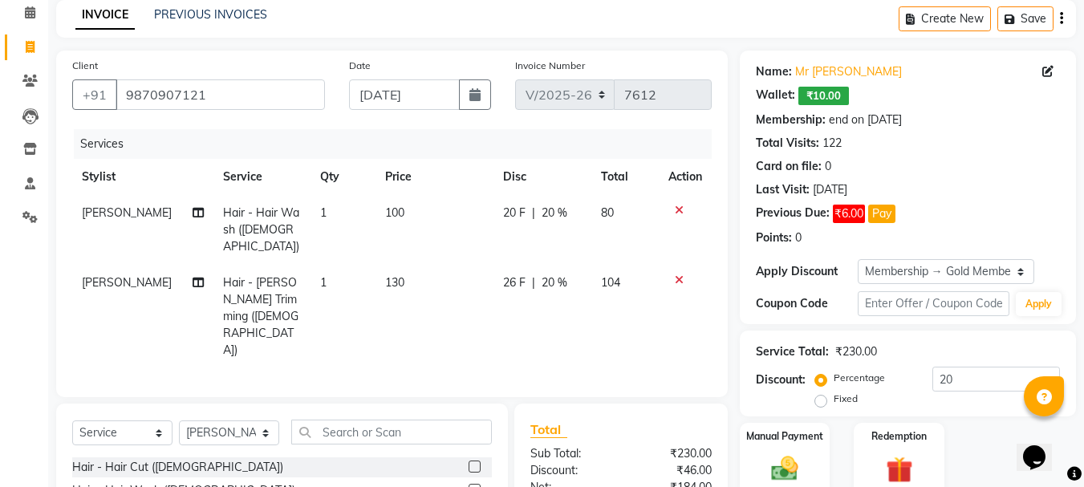
scroll to position [161, 0]
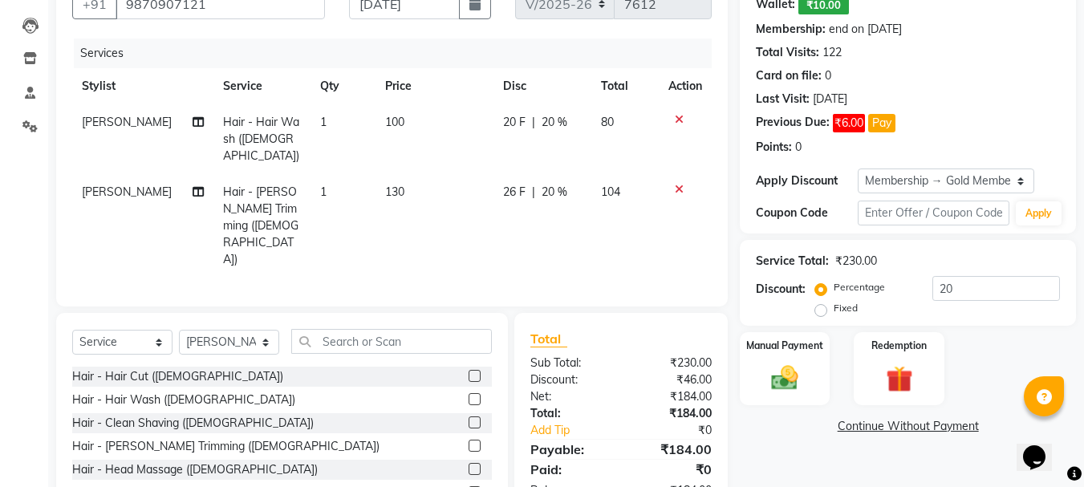
click at [469, 370] on label at bounding box center [475, 376] width 12 height 12
click at [469, 372] on input "checkbox" at bounding box center [474, 377] width 10 height 10
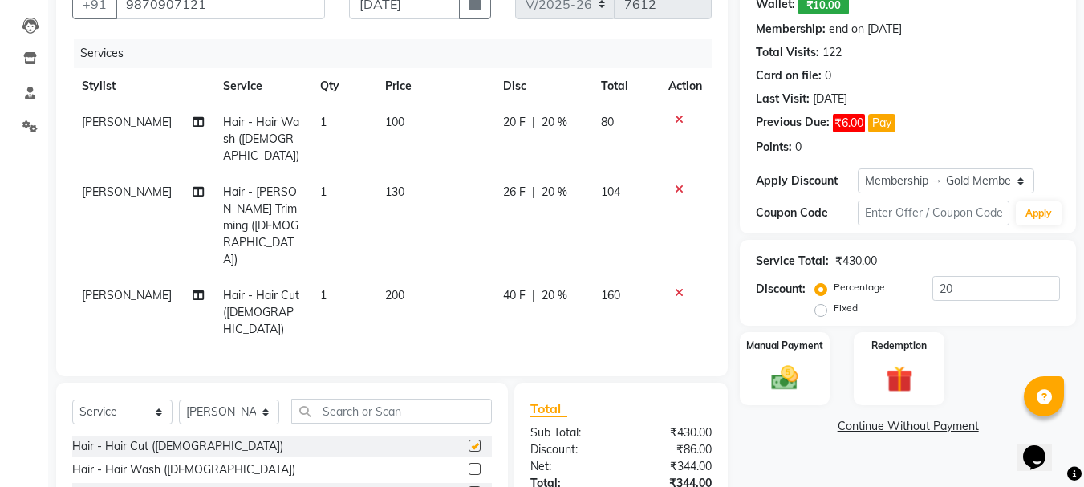
checkbox input "false"
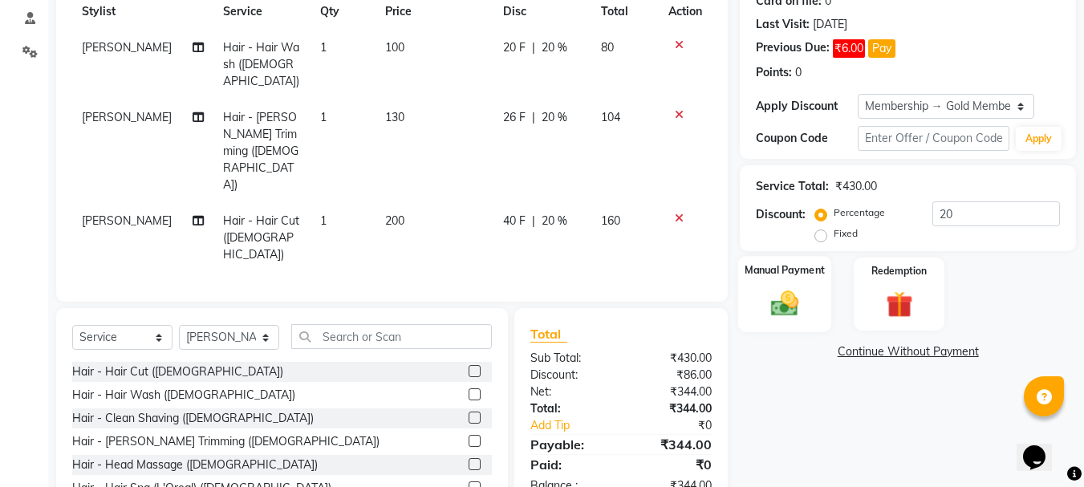
scroll to position [245, 0]
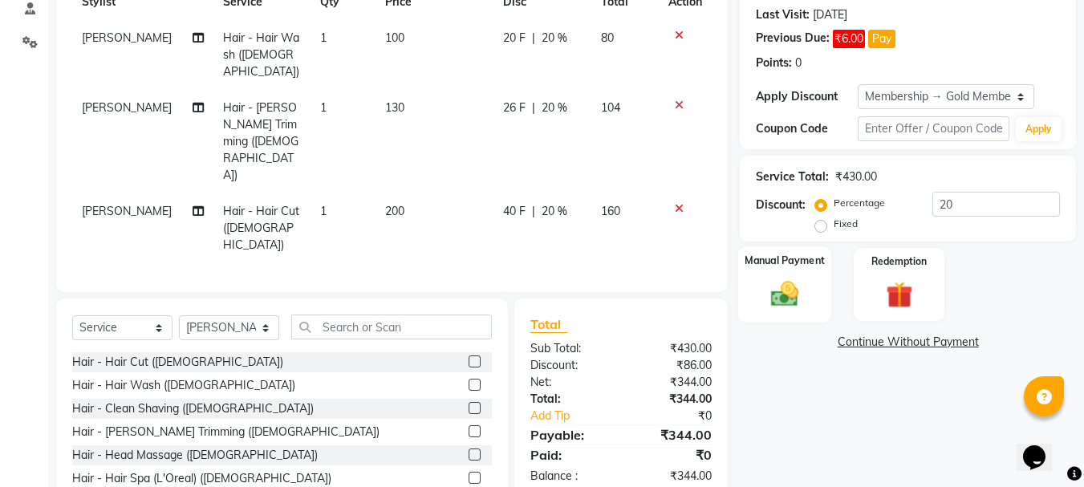
click at [779, 297] on img at bounding box center [784, 294] width 45 height 32
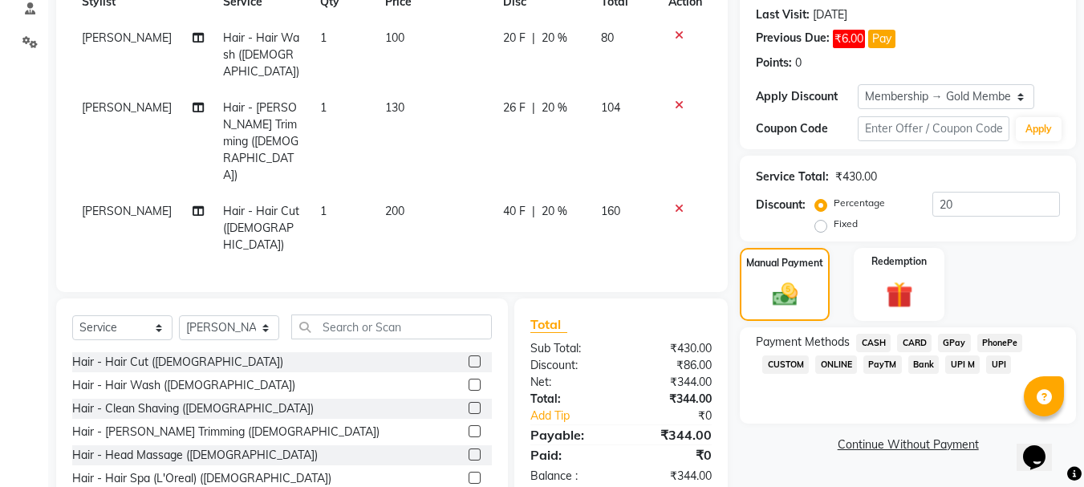
click at [945, 335] on span "GPay" at bounding box center [954, 343] width 33 height 18
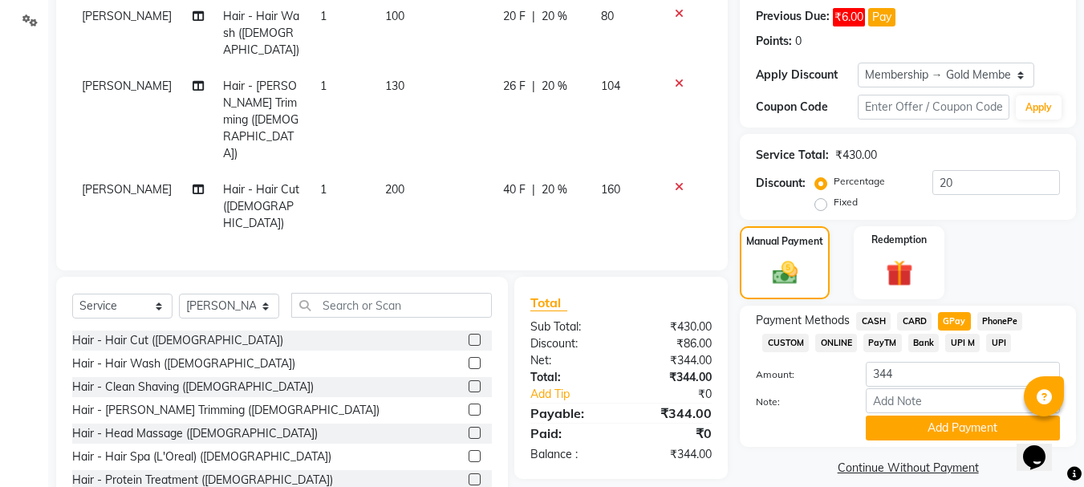
scroll to position [283, 0]
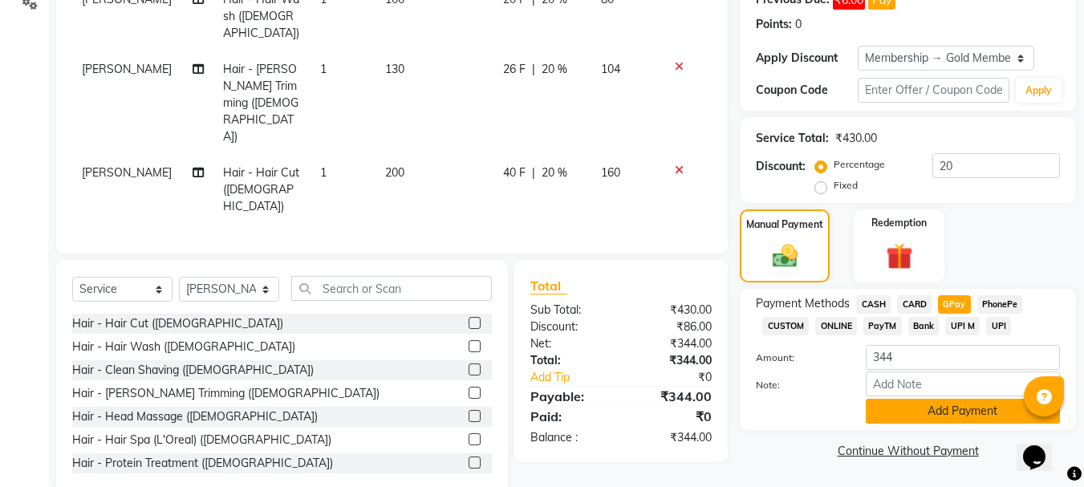
click at [943, 423] on button "Add Payment" at bounding box center [963, 411] width 194 height 25
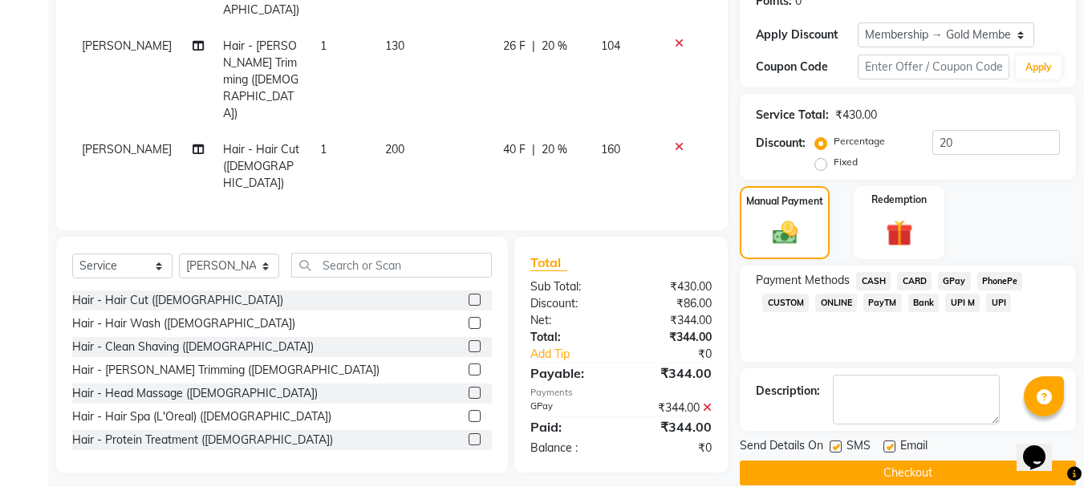
scroll to position [329, 0]
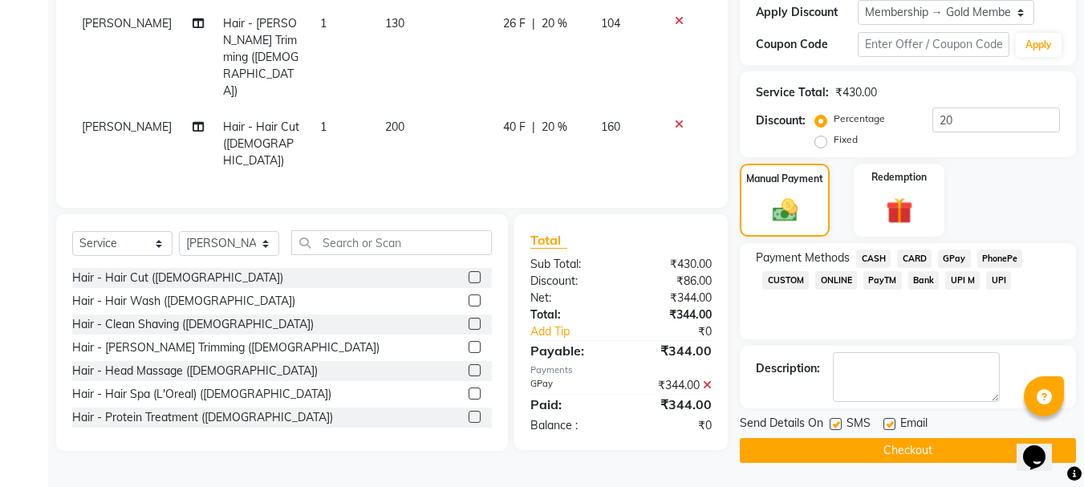
click at [874, 258] on span "CASH" at bounding box center [873, 259] width 35 height 18
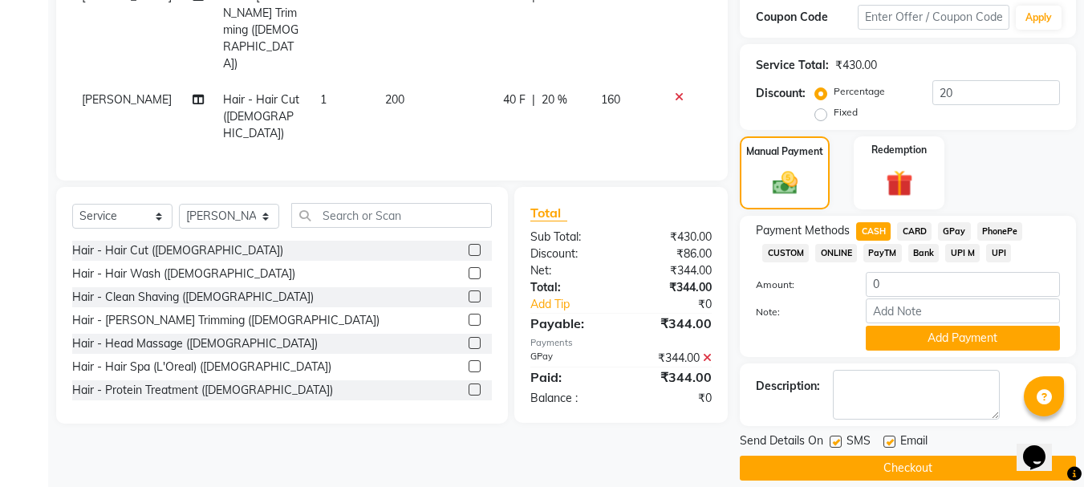
scroll to position [374, 0]
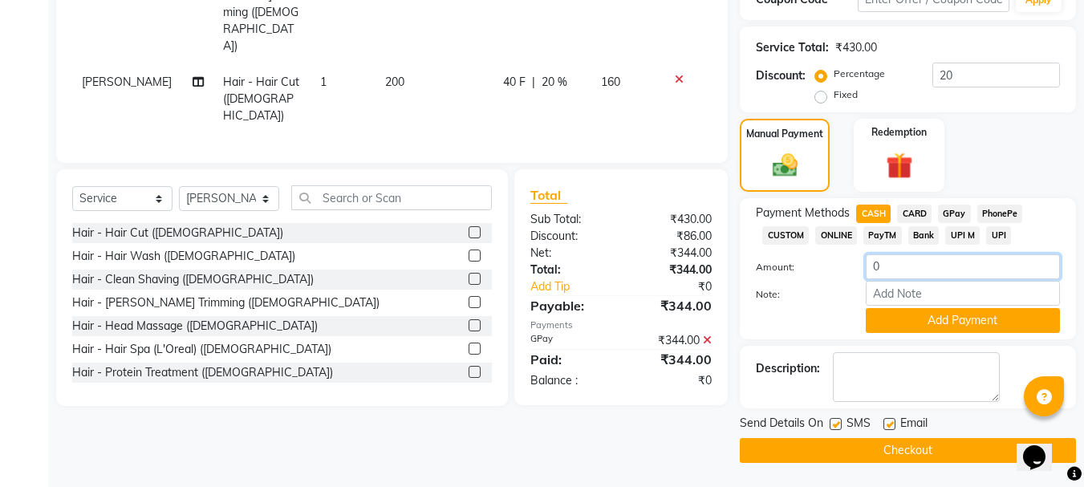
click at [886, 261] on input "0" at bounding box center [963, 266] width 194 height 25
type input "350"
click at [965, 315] on button "Add Payment" at bounding box center [963, 320] width 194 height 25
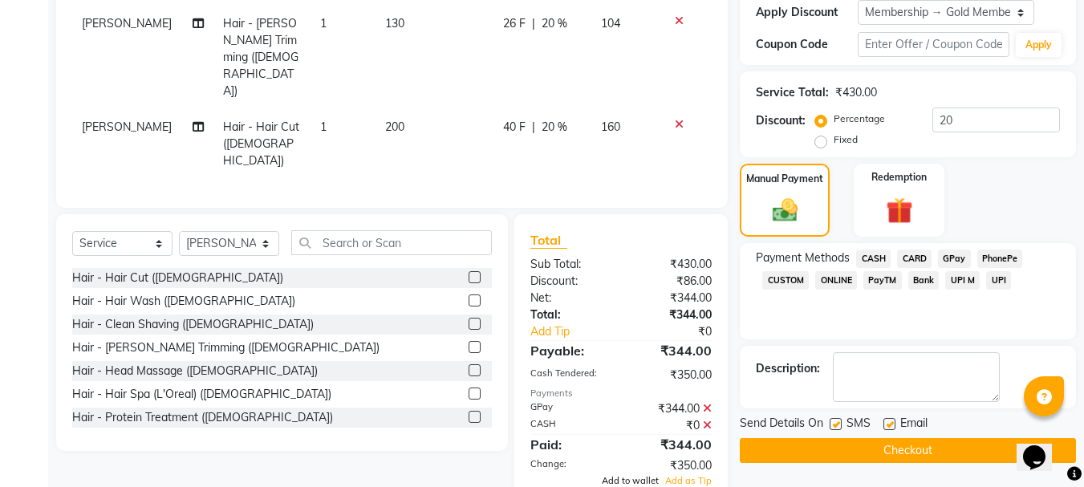
click at [634, 475] on span "Add to wallet" at bounding box center [630, 480] width 57 height 11
click at [892, 444] on button "Checkout" at bounding box center [908, 450] width 336 height 25
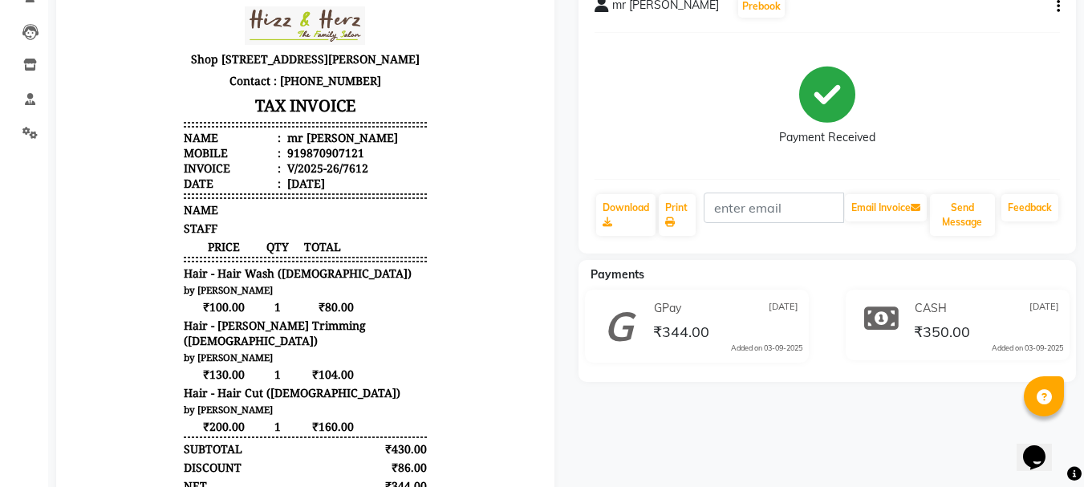
scroll to position [122, 0]
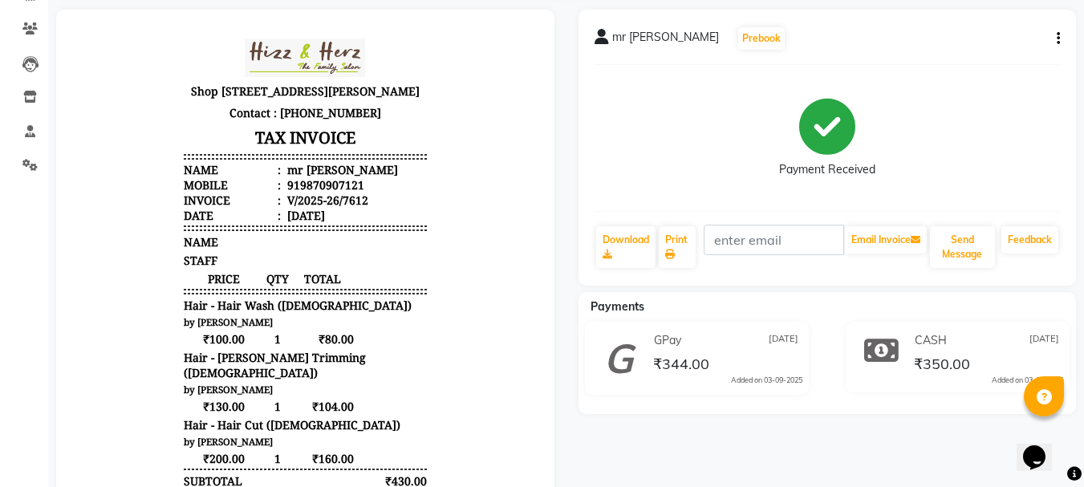
click at [1059, 39] on icon "button" at bounding box center [1058, 39] width 3 height 1
click at [1010, 49] on div "Edit Invoice" at bounding box center [1001, 38] width 83 height 33
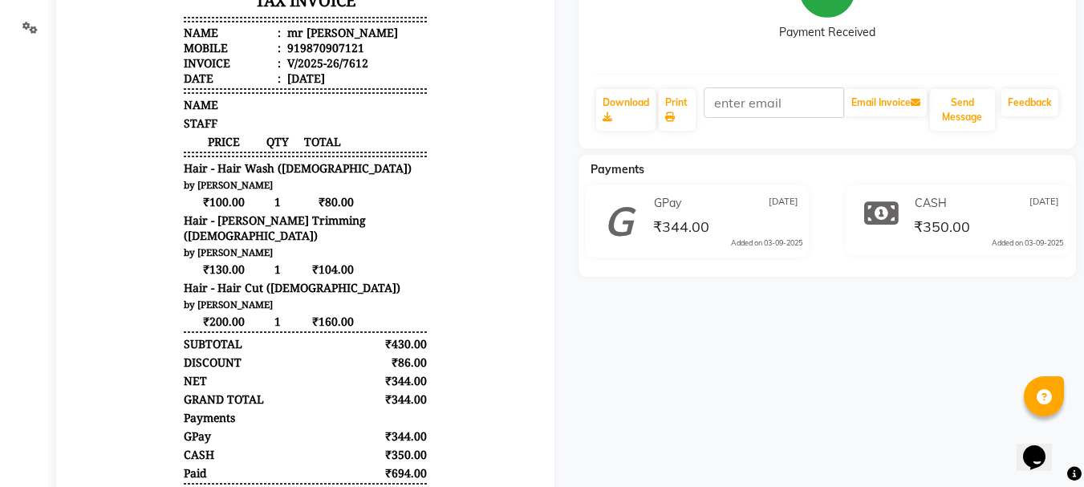
scroll to position [58, 0]
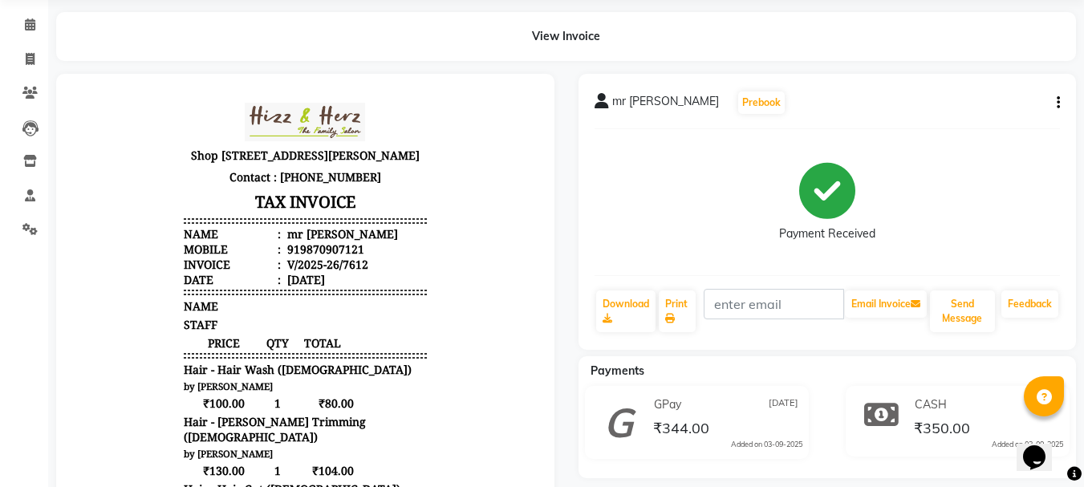
click at [1056, 104] on button "button" at bounding box center [1056, 103] width 10 height 17
click at [1008, 116] on div "Edit Invoice" at bounding box center [1001, 103] width 83 height 33
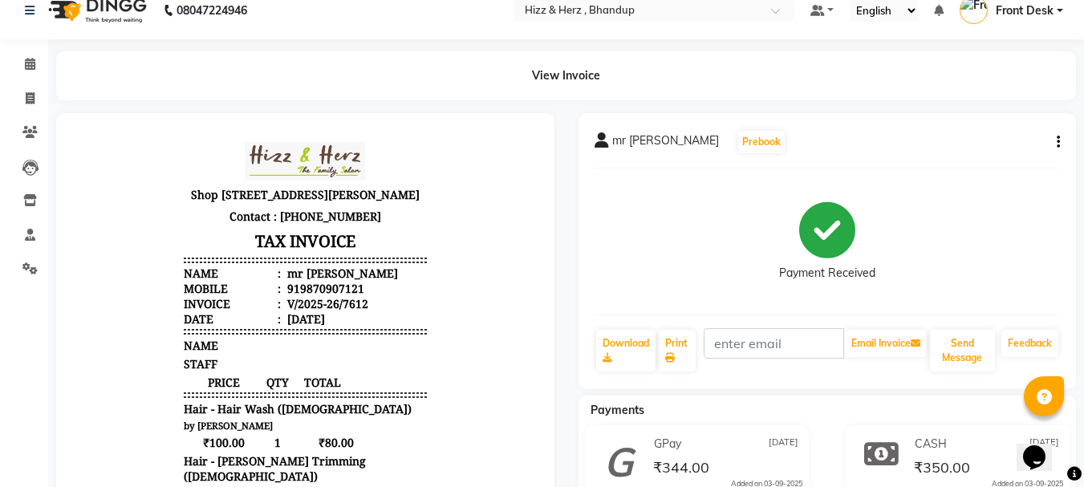
scroll to position [0, 0]
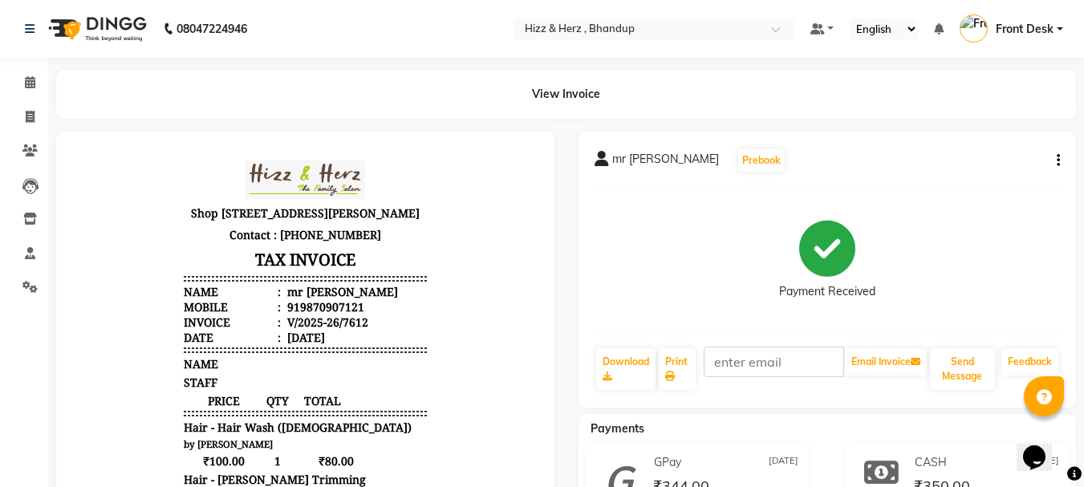
click at [1057, 161] on icon "button" at bounding box center [1058, 161] width 3 height 1
click at [1008, 157] on div "Edit Invoice" at bounding box center [1001, 161] width 64 height 20
select select "service"
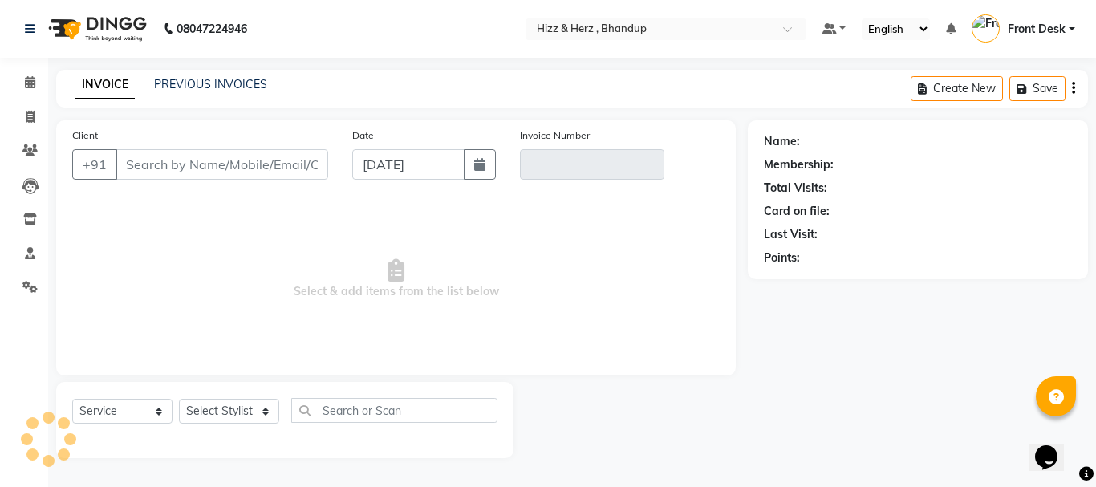
type input "9870907121"
type input "V/2025-26/7612"
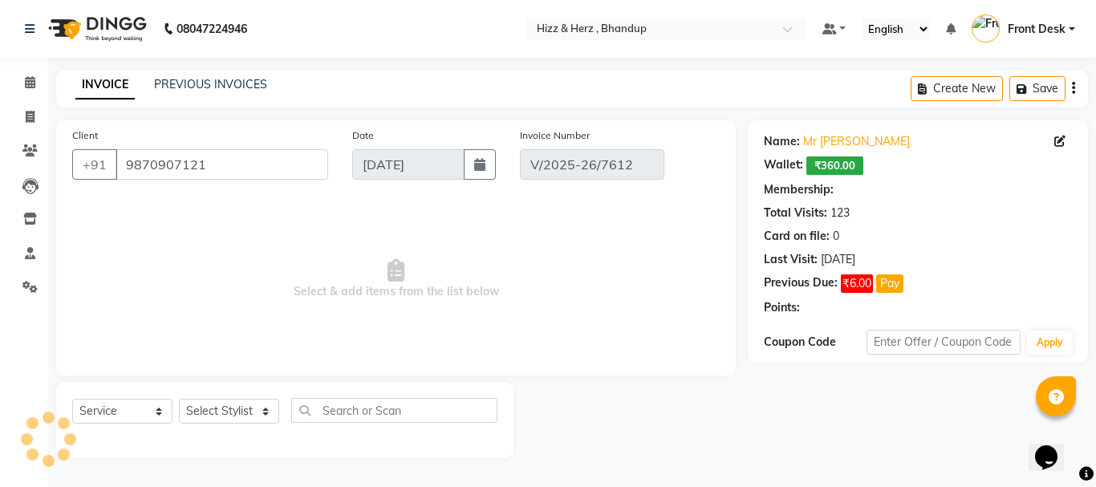
select select "select"
select select "1: Object"
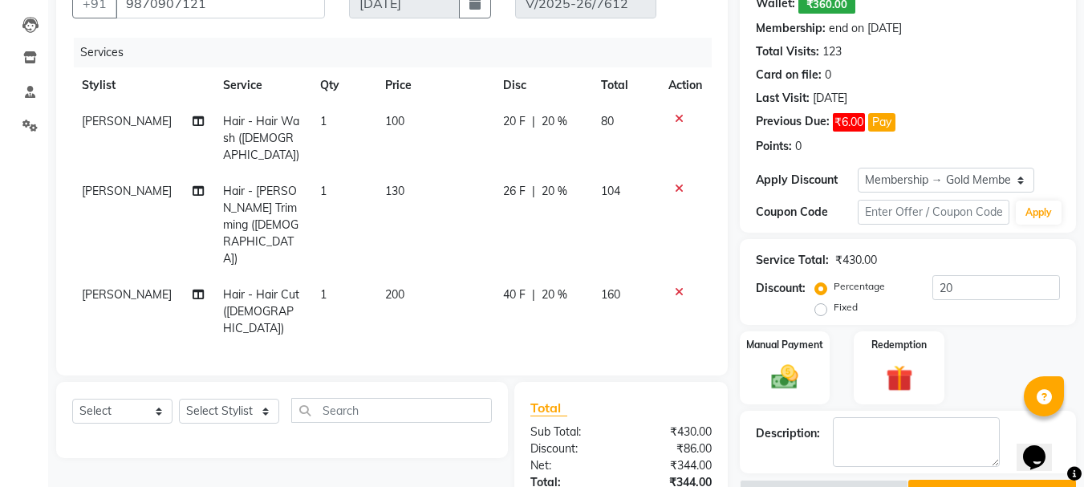
scroll to position [298, 0]
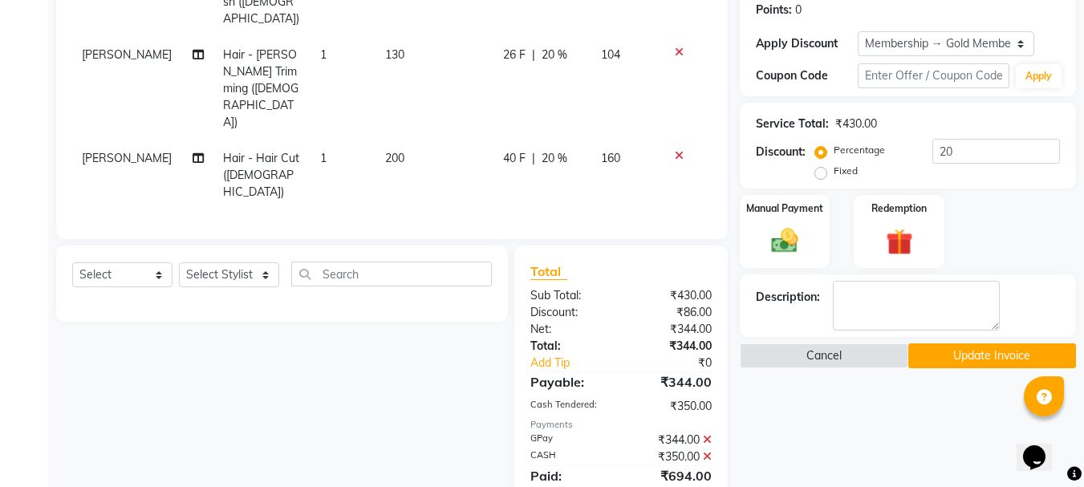
click at [708, 451] on icon at bounding box center [707, 456] width 9 height 11
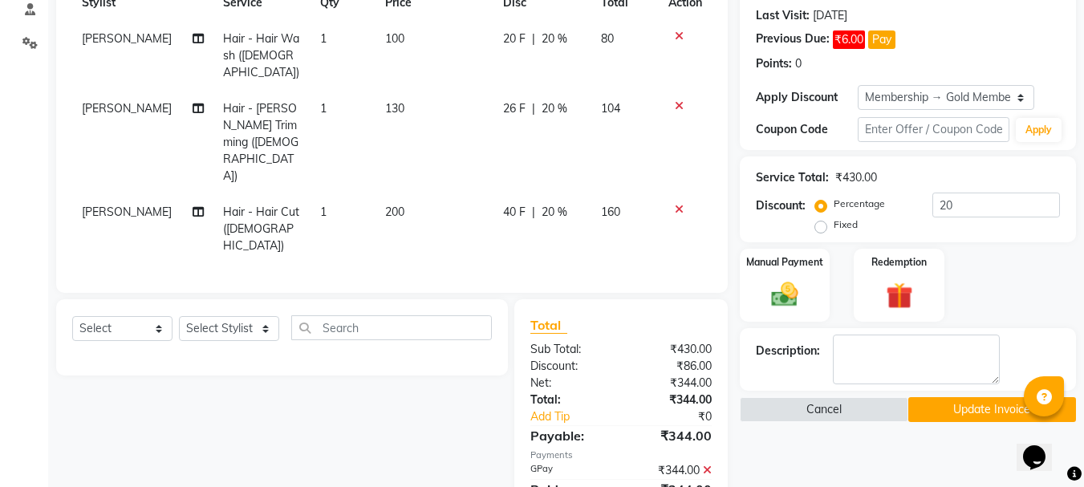
click at [709, 465] on icon at bounding box center [707, 470] width 9 height 11
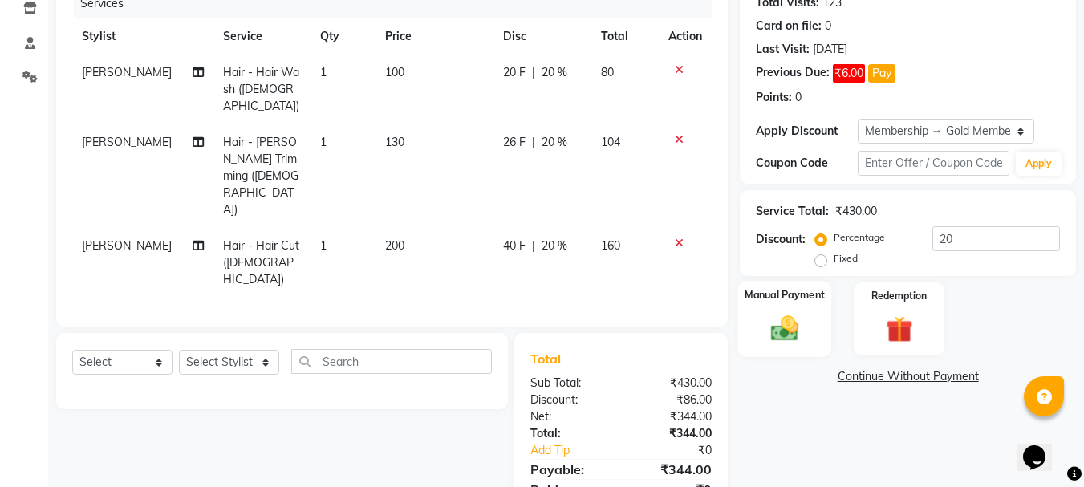
click at [778, 326] on img at bounding box center [784, 328] width 45 height 32
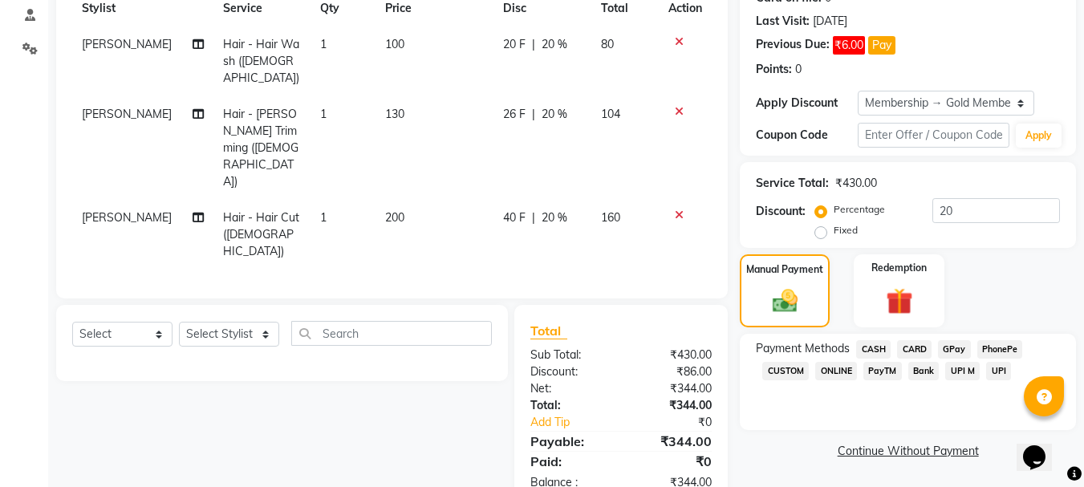
click at [868, 347] on span "CASH" at bounding box center [873, 349] width 35 height 18
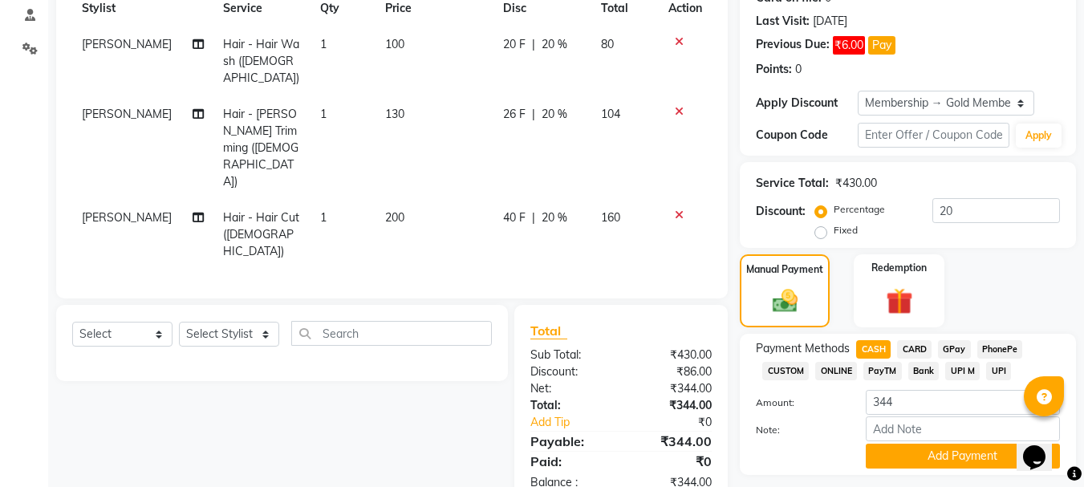
scroll to position [283, 0]
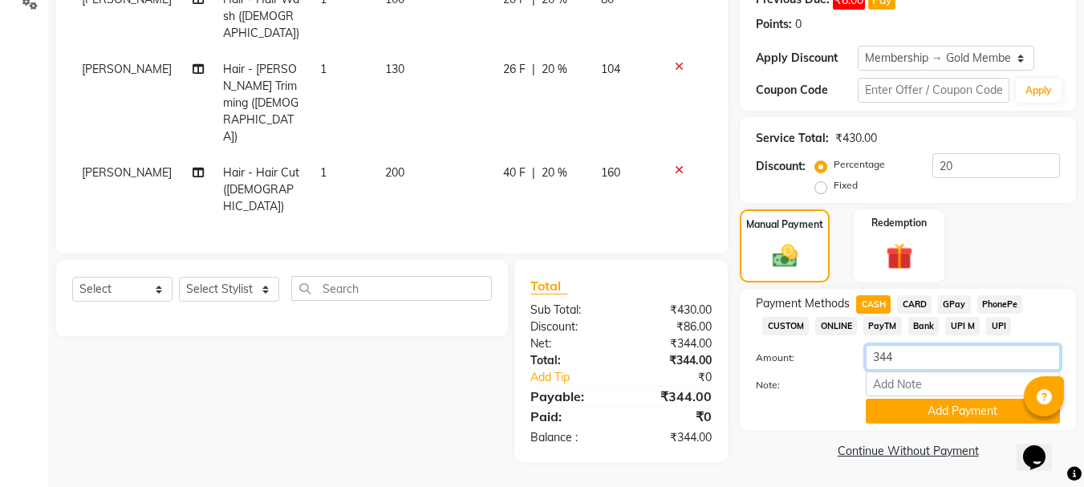
click at [933, 358] on input "344" at bounding box center [963, 357] width 194 height 25
type input "350"
click at [953, 414] on button "Add Payment" at bounding box center [963, 411] width 194 height 25
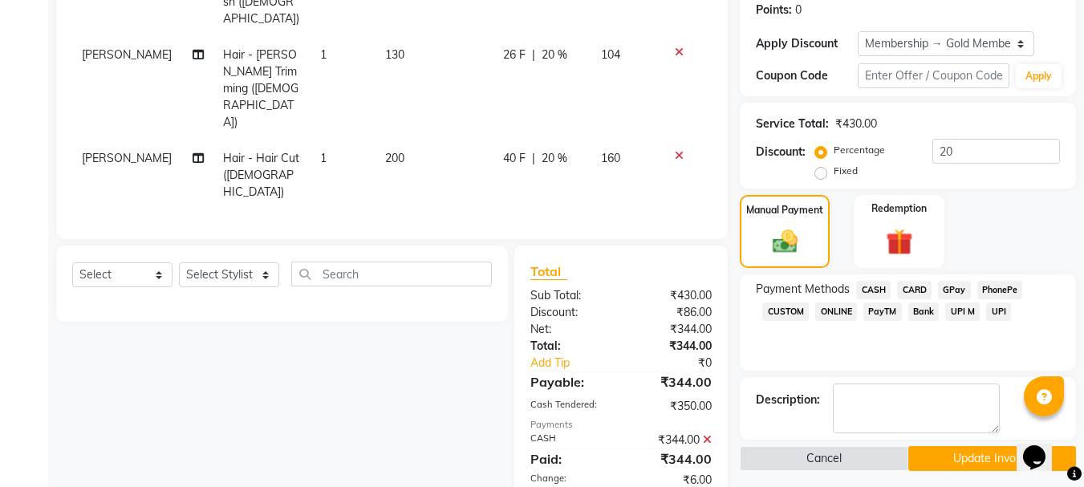
scroll to position [306, 0]
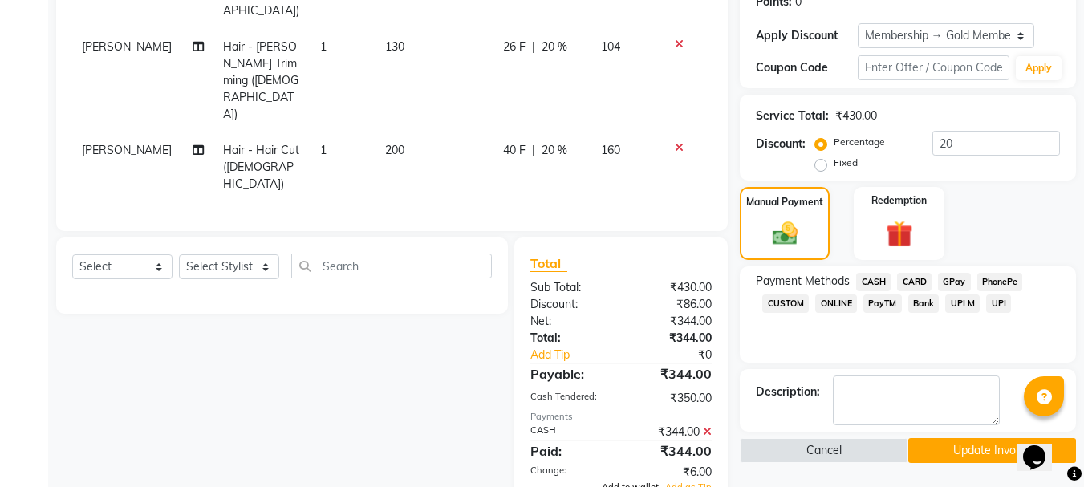
click at [649, 482] on span "Add to wallet" at bounding box center [630, 487] width 57 height 11
click at [969, 447] on button "Update Invoice" at bounding box center [992, 450] width 168 height 25
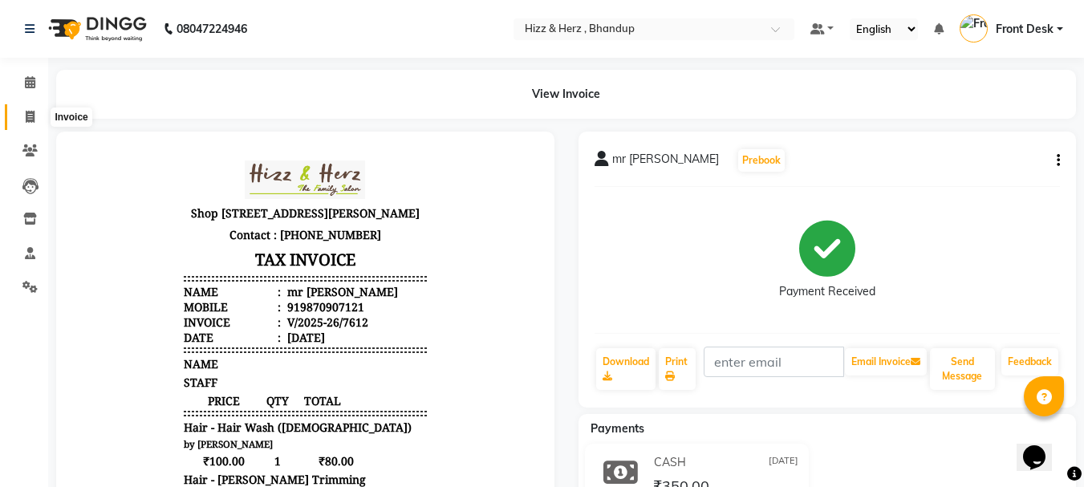
click at [29, 117] on icon at bounding box center [30, 117] width 9 height 12
select select "service"
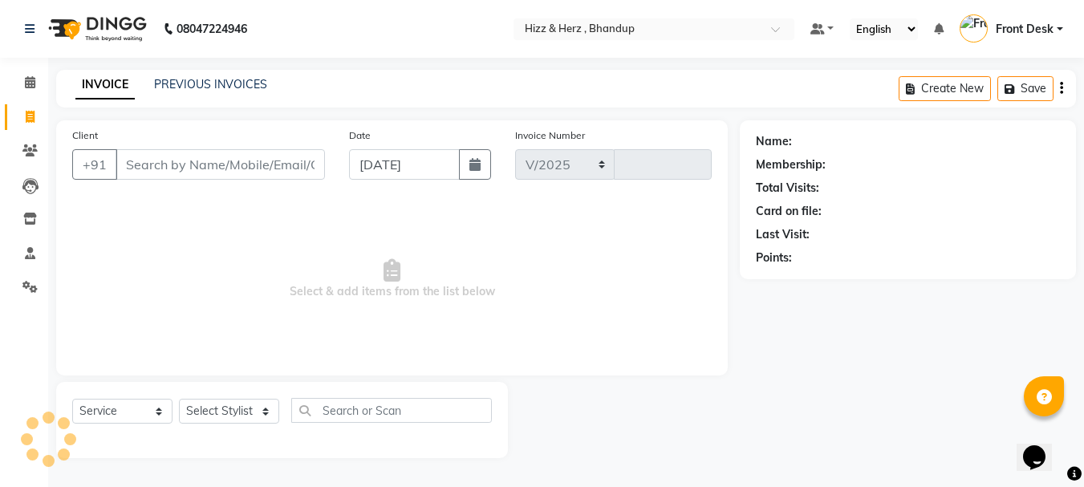
select select "629"
type input "7613"
click at [262, 417] on select "Select Stylist Front Desk Gaurav Sharma HIZZ & HERZ 2 IRFAN AHMAD Jigna Goswami…" at bounding box center [229, 411] width 100 height 25
select select "9149"
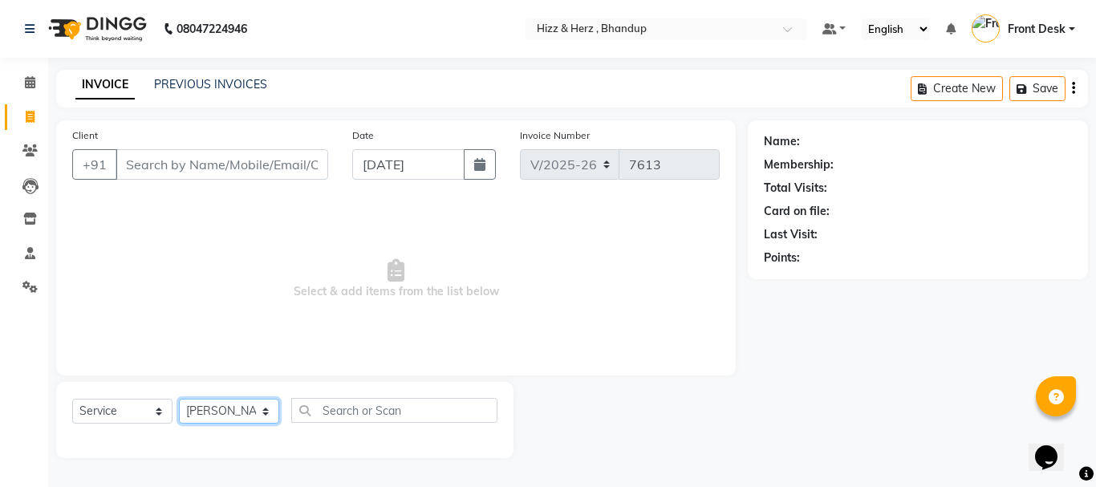
click at [179, 399] on select "Select Stylist Front Desk Gaurav Sharma HIZZ & HERZ 2 IRFAN AHMAD Jigna Goswami…" at bounding box center [229, 411] width 100 height 25
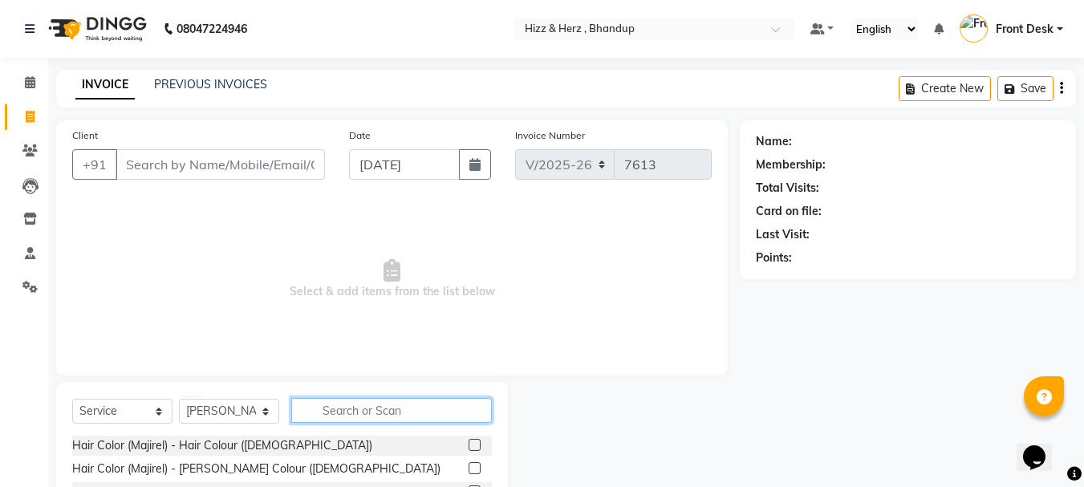
click at [346, 405] on input "text" at bounding box center [391, 410] width 201 height 25
type input "thre"
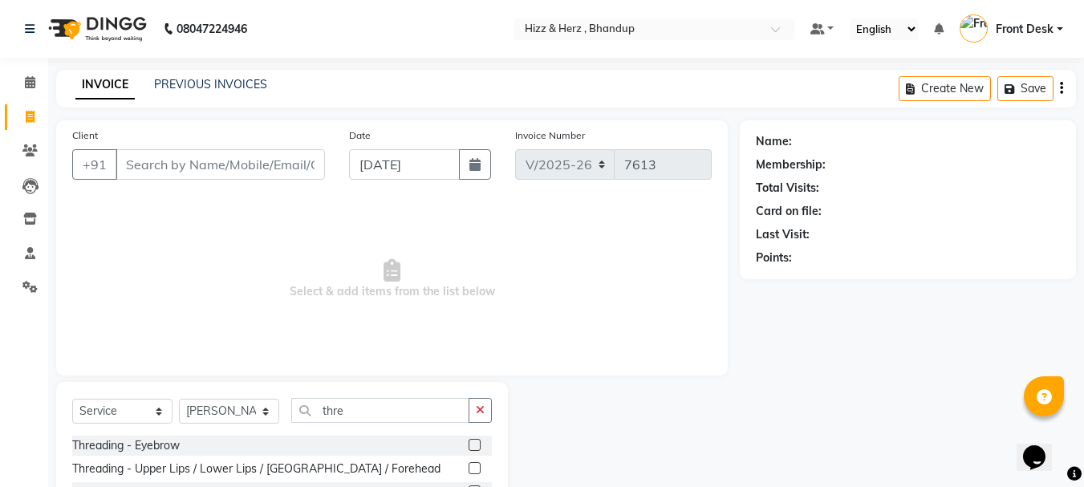
click at [476, 446] on label at bounding box center [475, 445] width 12 height 12
click at [476, 446] on input "checkbox" at bounding box center [474, 446] width 10 height 10
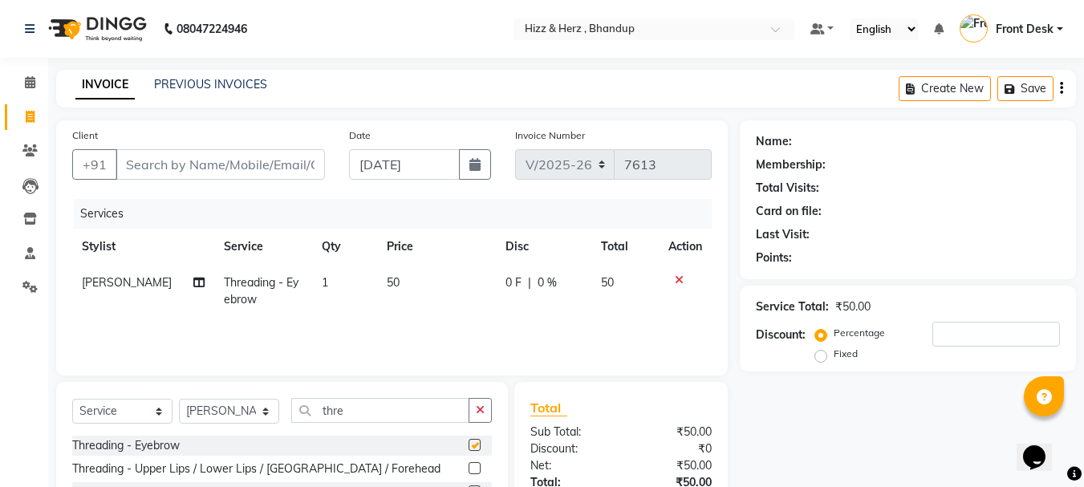
checkbox input "false"
click at [295, 169] on input "Client" at bounding box center [220, 164] width 209 height 30
click at [297, 161] on input "Client" at bounding box center [220, 164] width 209 height 30
click at [679, 277] on icon at bounding box center [679, 279] width 9 height 11
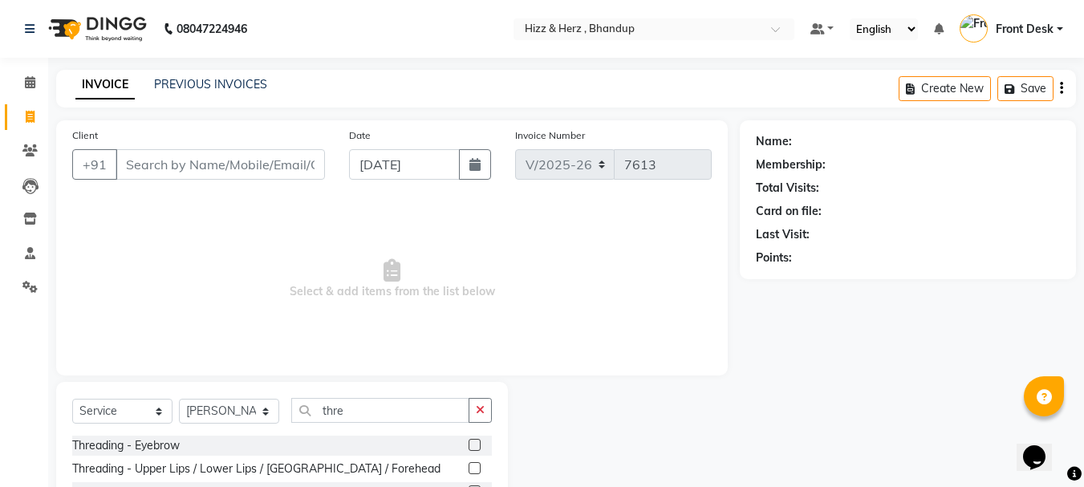
click at [473, 470] on label at bounding box center [475, 468] width 12 height 12
click at [473, 470] on input "checkbox" at bounding box center [474, 469] width 10 height 10
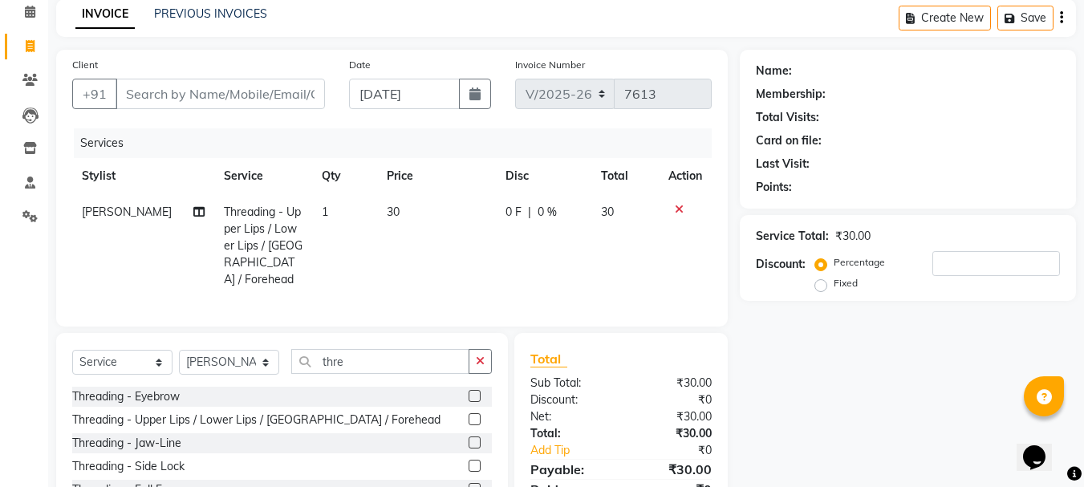
scroll to position [138, 0]
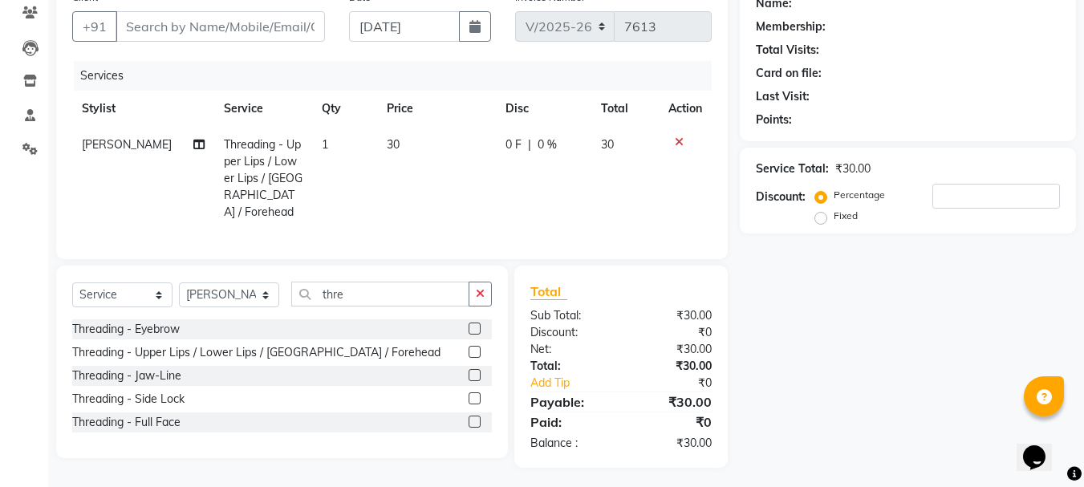
click at [474, 353] on div at bounding box center [474, 354] width 10 height 17
click at [473, 346] on label at bounding box center [475, 352] width 12 height 12
click at [473, 347] on input "checkbox" at bounding box center [474, 352] width 10 height 10
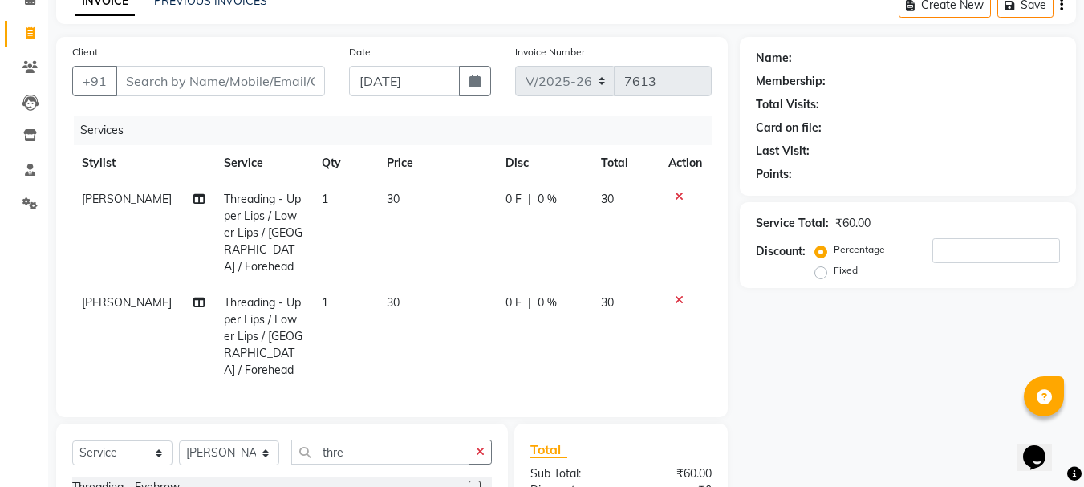
checkbox input "false"
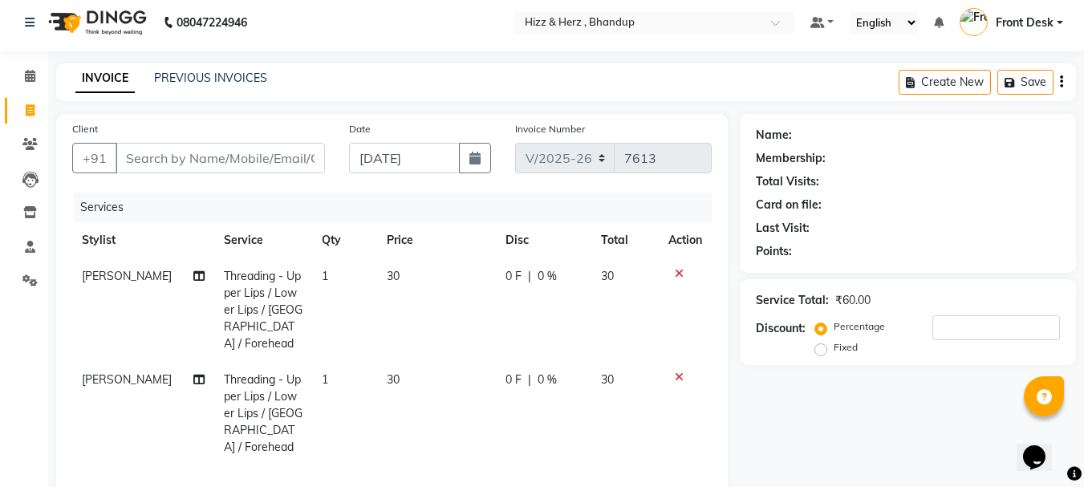
scroll to position [0, 0]
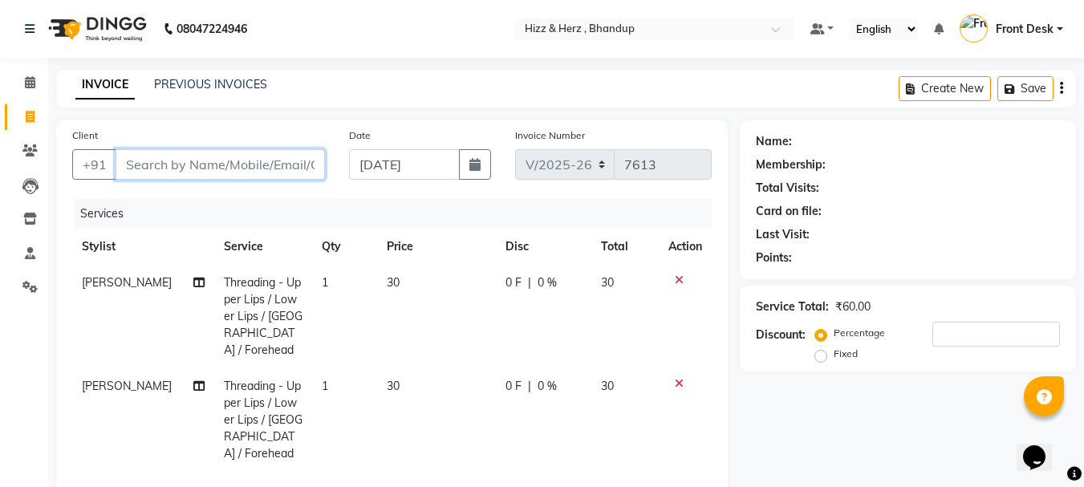
click at [298, 164] on input "Client" at bounding box center [220, 164] width 209 height 30
type input "9"
type input "0"
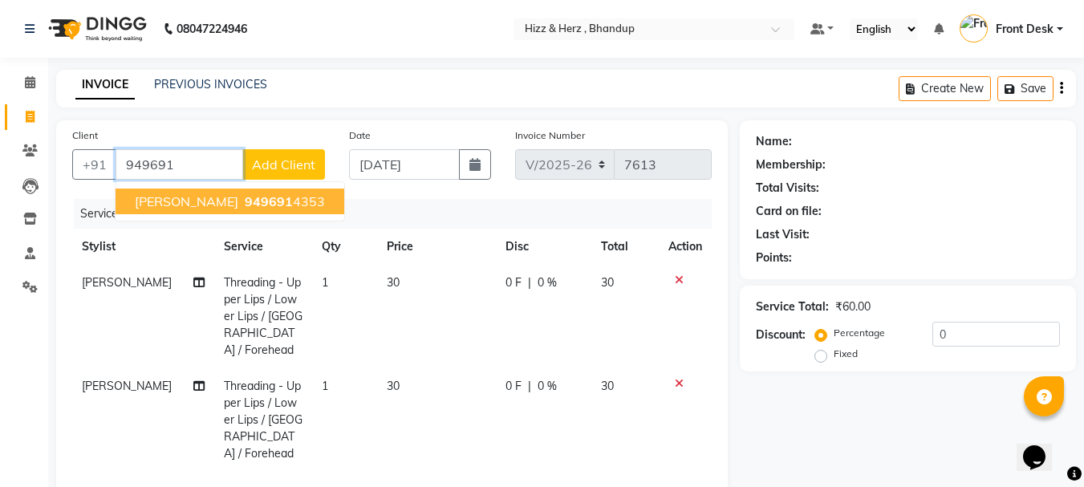
click at [317, 209] on button "MISS. SHONA SMITH 949691 4353" at bounding box center [230, 202] width 229 height 26
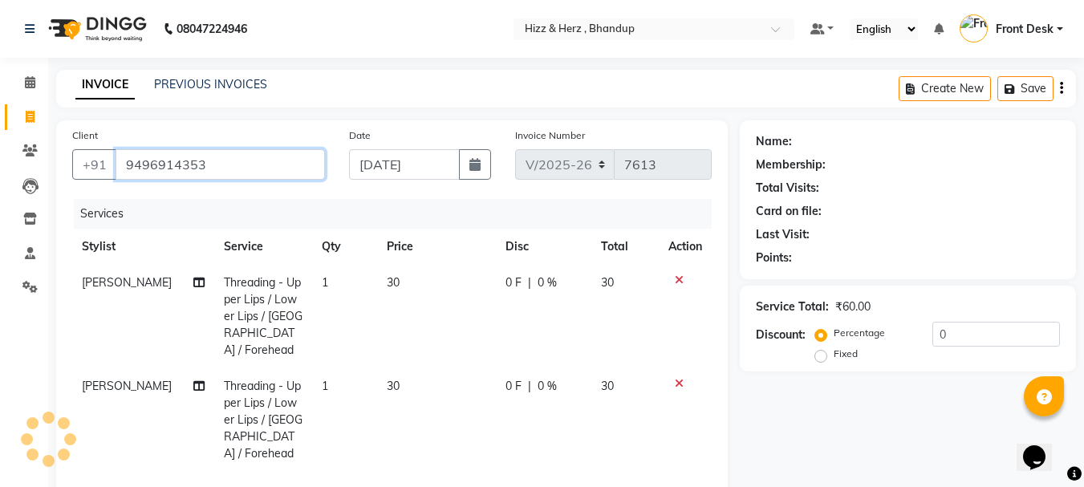
type input "9496914353"
select select "1: Object"
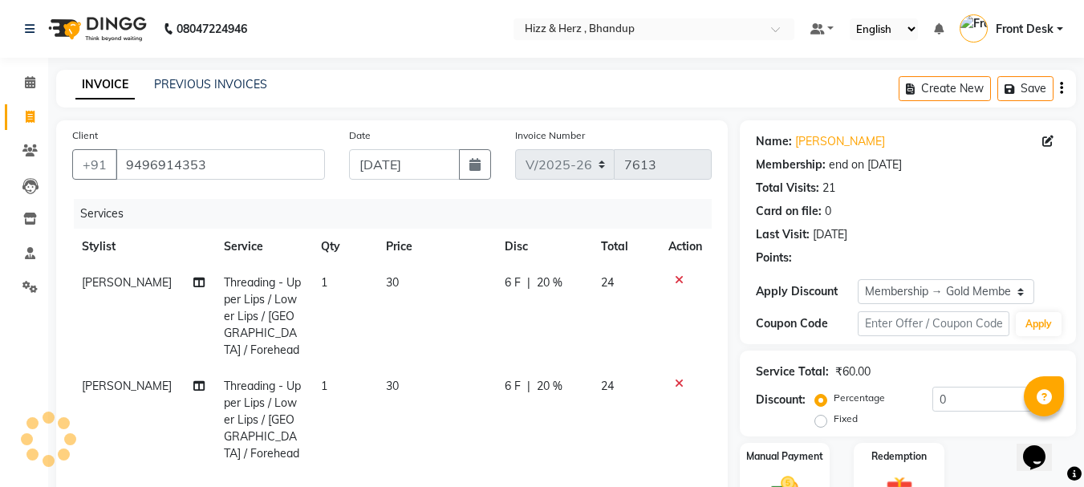
type input "20"
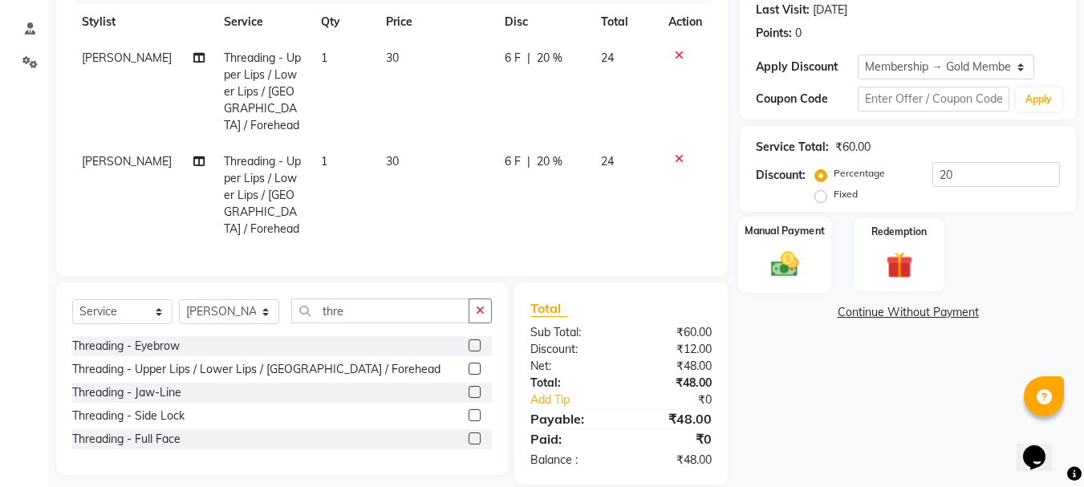
click at [786, 271] on img at bounding box center [784, 264] width 45 height 32
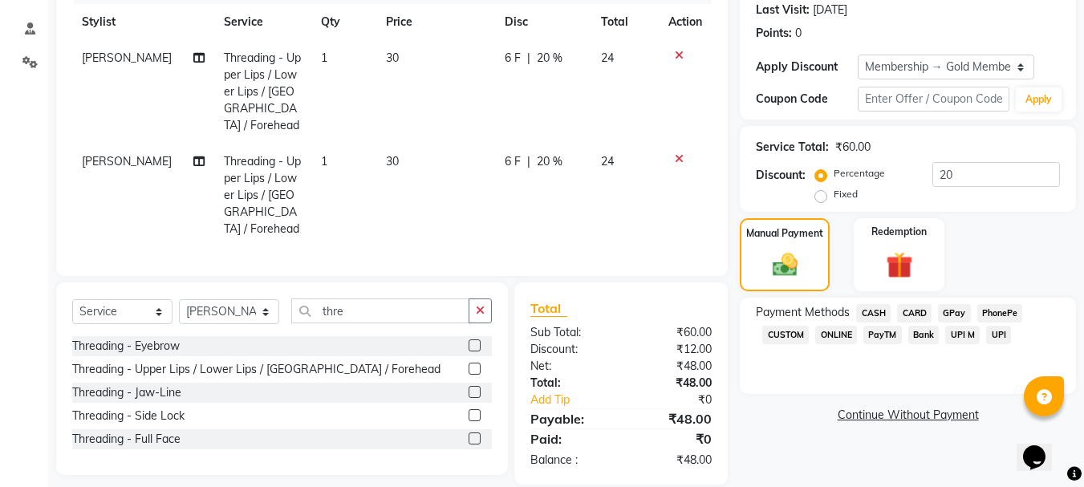
click at [946, 308] on span "GPay" at bounding box center [954, 313] width 33 height 18
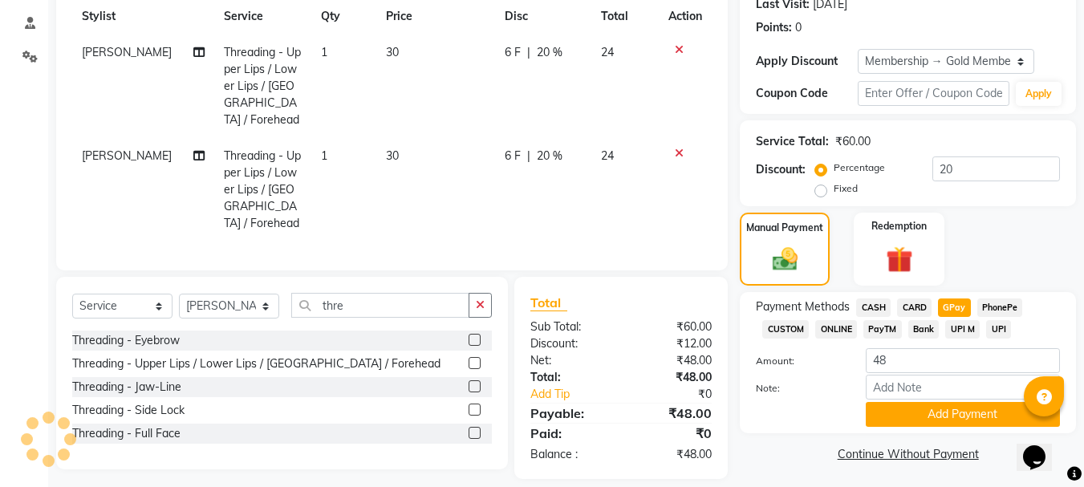
scroll to position [234, 0]
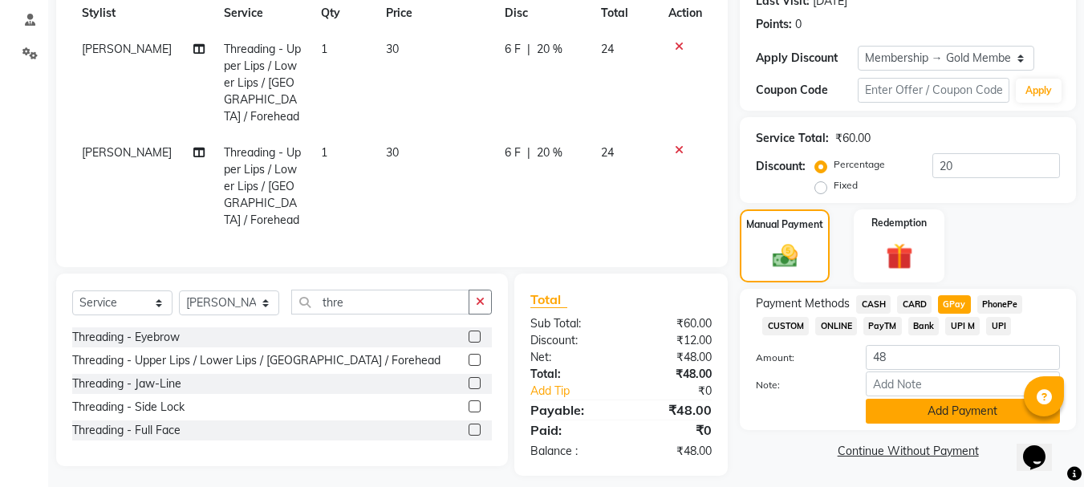
click at [912, 400] on button "Add Payment" at bounding box center [963, 411] width 194 height 25
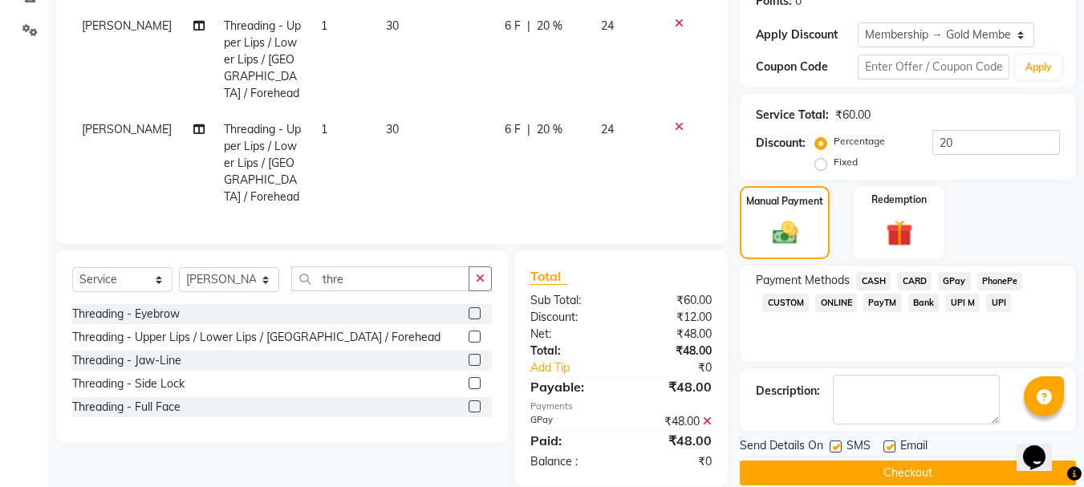
scroll to position [279, 0]
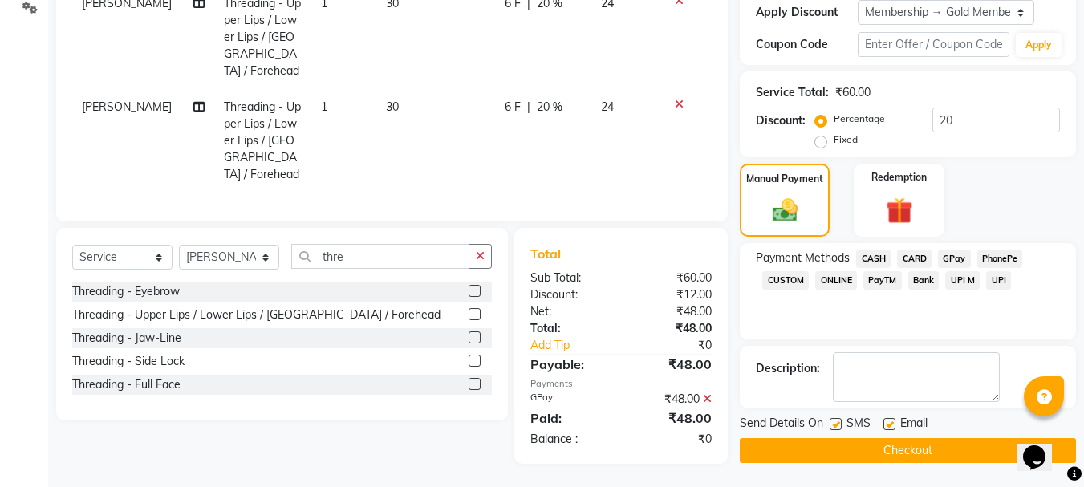
click at [884, 453] on button "Checkout" at bounding box center [908, 450] width 336 height 25
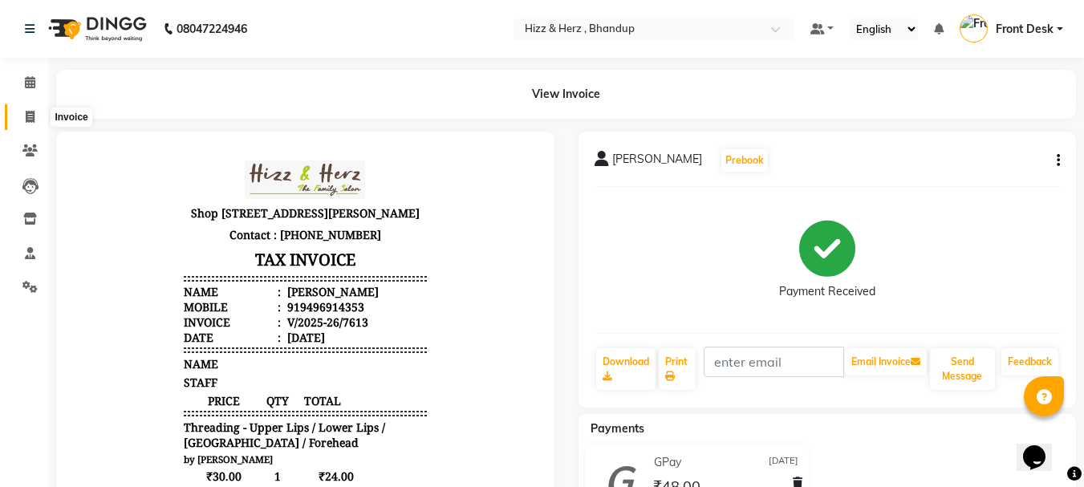
click at [31, 115] on icon at bounding box center [30, 117] width 9 height 12
select select "629"
select select "service"
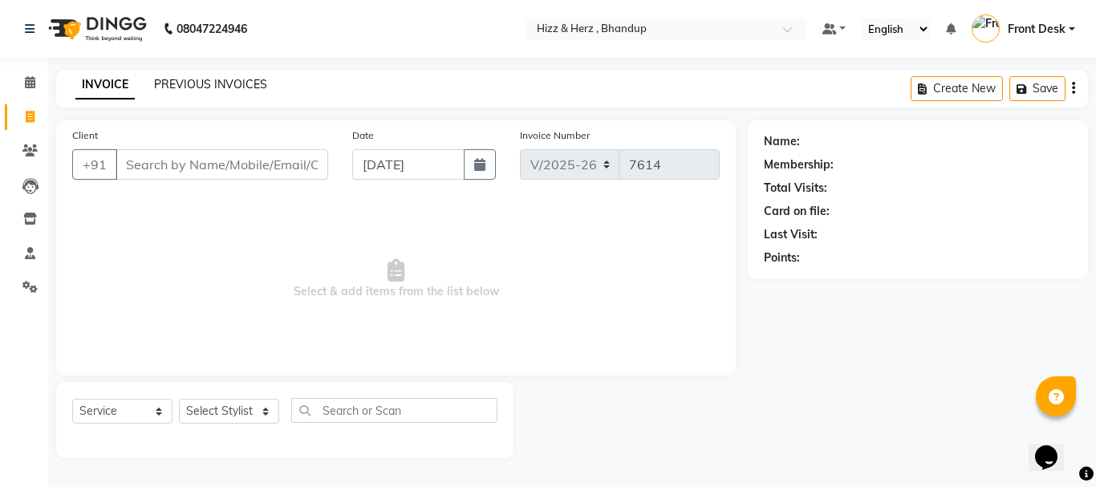
click at [236, 83] on link "PREVIOUS INVOICES" at bounding box center [210, 84] width 113 height 14
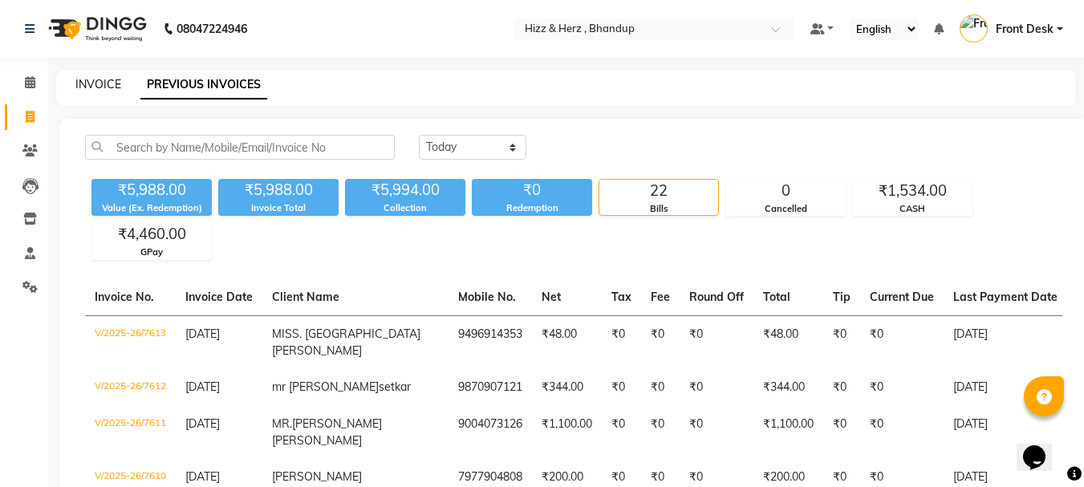
click at [102, 80] on link "INVOICE" at bounding box center [98, 84] width 46 height 14
select select "service"
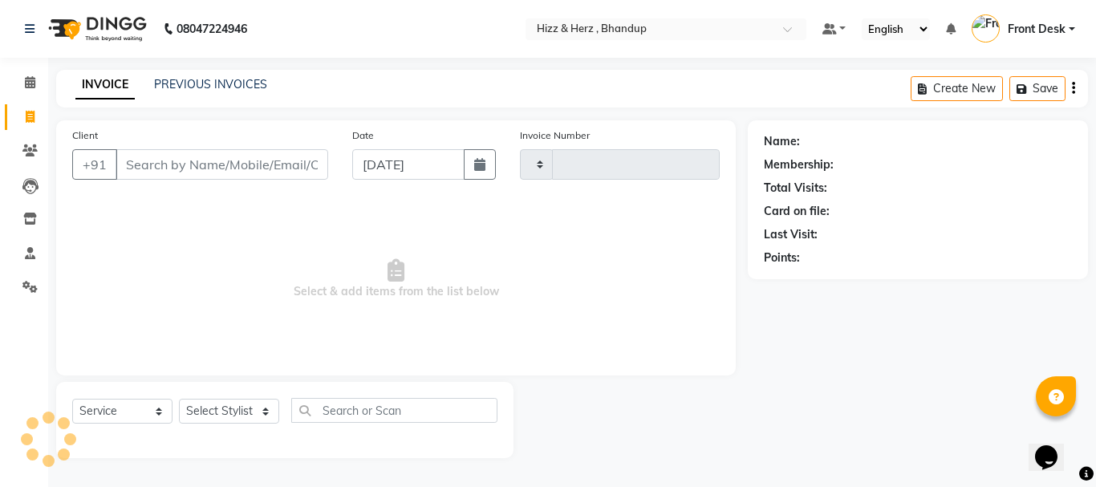
type input "7614"
select select "629"
click at [197, 165] on input "Client" at bounding box center [222, 164] width 213 height 30
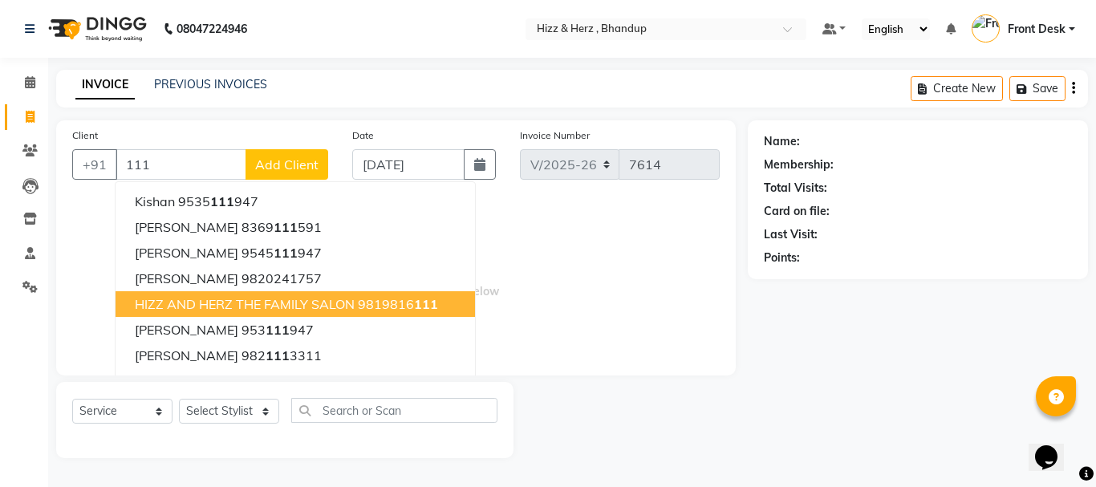
click at [252, 311] on span "HIZZ AND HERZ THE FAMILY SALON" at bounding box center [245, 304] width 220 height 16
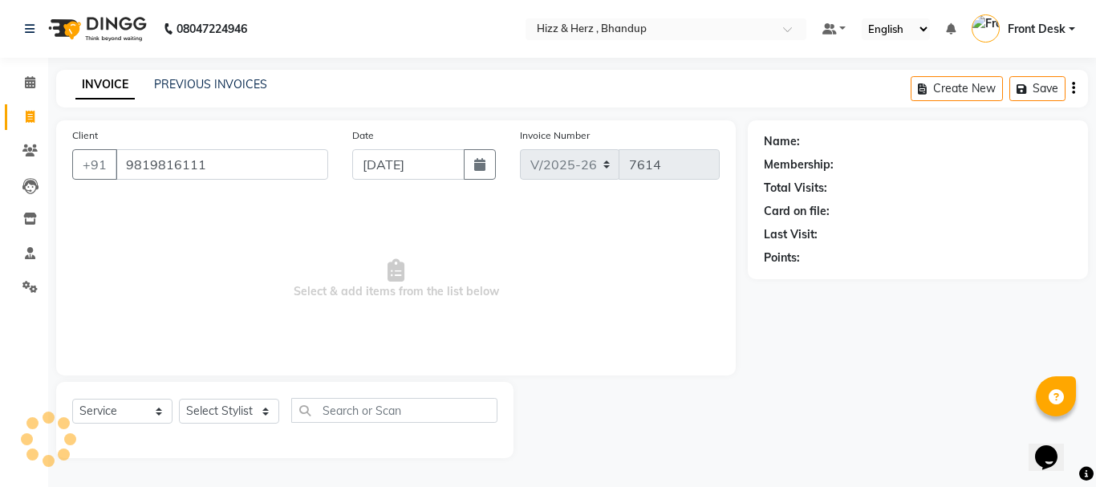
type input "9819816111"
click at [234, 391] on div "Select Service Product Membership Package Voucher Prepaid Gift Card Select Styl…" at bounding box center [284, 420] width 457 height 76
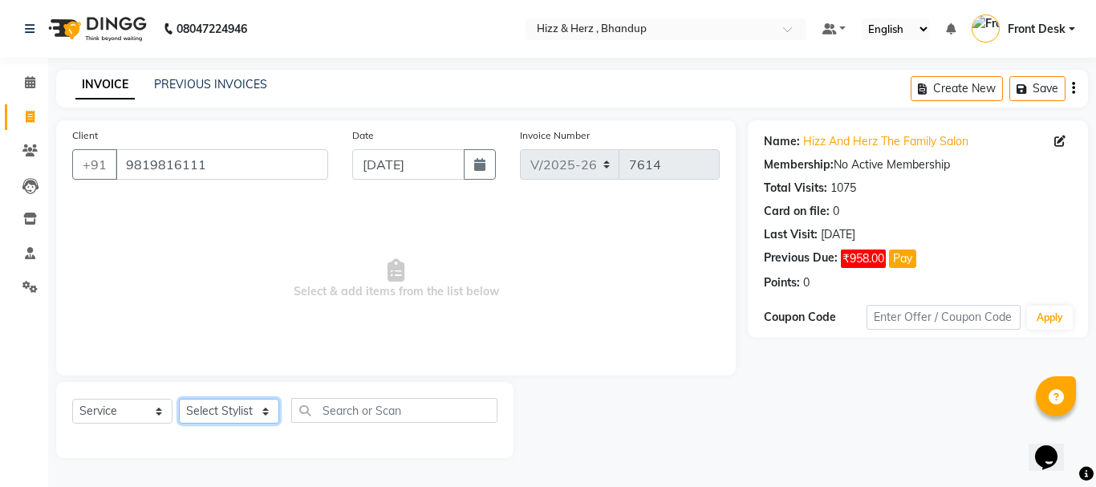
click at [230, 412] on select "Select Stylist Front Desk Gaurav Sharma HIZZ & HERZ 2 IRFAN AHMAD Jigna Goswami…" at bounding box center [229, 411] width 100 height 25
click at [179, 399] on select "Select Stylist Front Desk Gaurav Sharma HIZZ & HERZ 2 IRFAN AHMAD Jigna Goswami…" at bounding box center [229, 411] width 100 height 25
click at [243, 420] on select "Select Stylist Front Desk Gaurav Sharma HIZZ & HERZ 2 IRFAN AHMAD Jigna Goswami…" at bounding box center [229, 411] width 100 height 25
select select "33193"
click at [179, 399] on select "Select Stylist Front Desk Gaurav Sharma HIZZ & HERZ 2 IRFAN AHMAD Jigna Goswami…" at bounding box center [229, 411] width 100 height 25
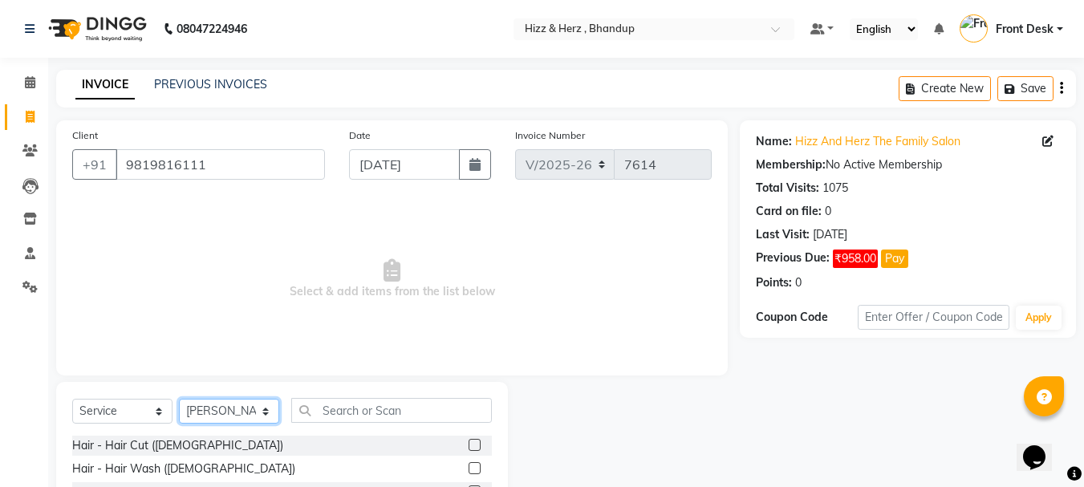
scroll to position [156, 0]
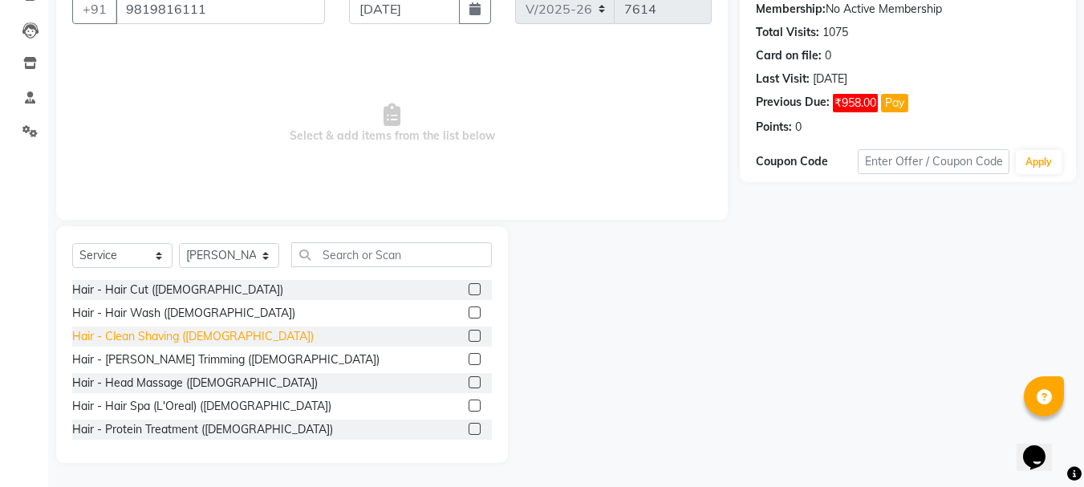
click at [147, 334] on div "Hair - Clean Shaving (Male)" at bounding box center [193, 336] width 242 height 17
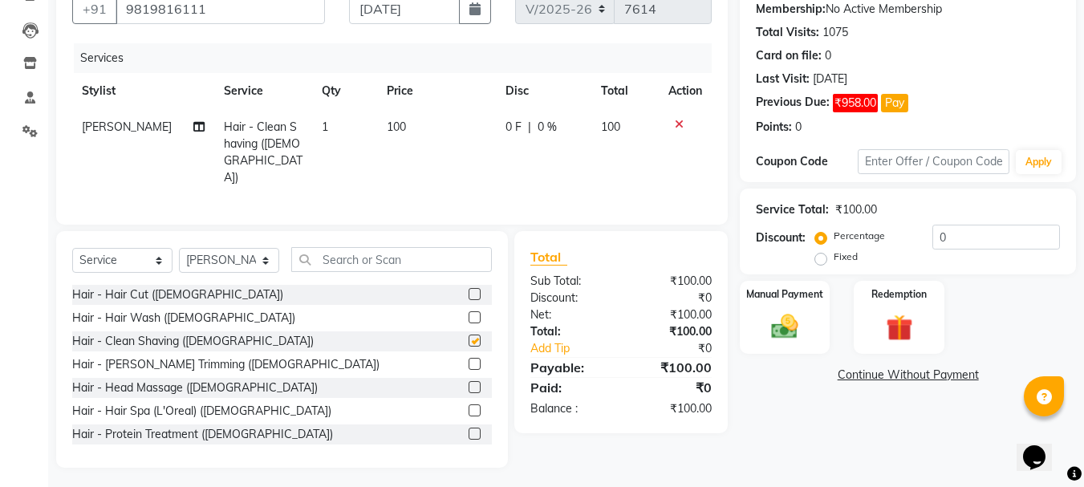
checkbox input "false"
click at [791, 309] on div "Manual Payment" at bounding box center [785, 317] width 94 height 76
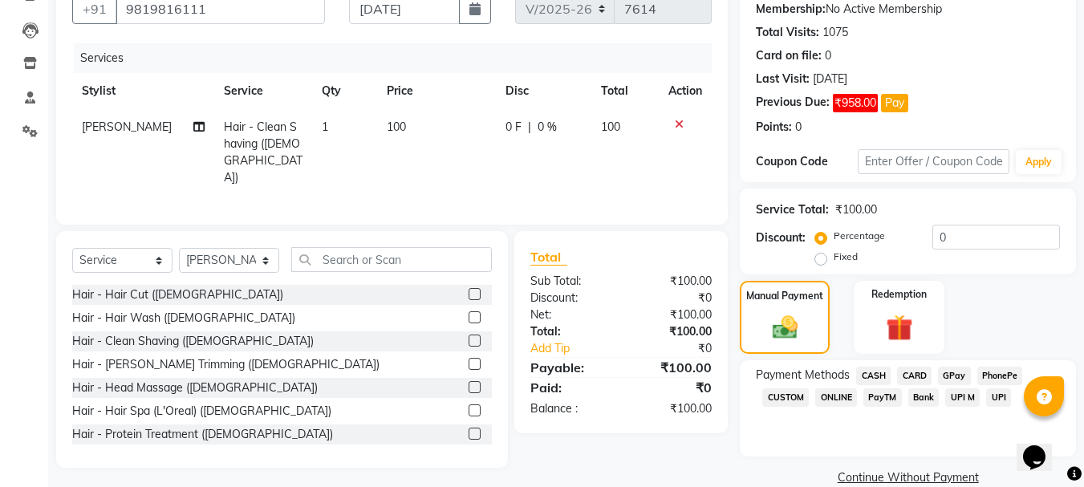
click at [945, 378] on span "GPay" at bounding box center [954, 376] width 33 height 18
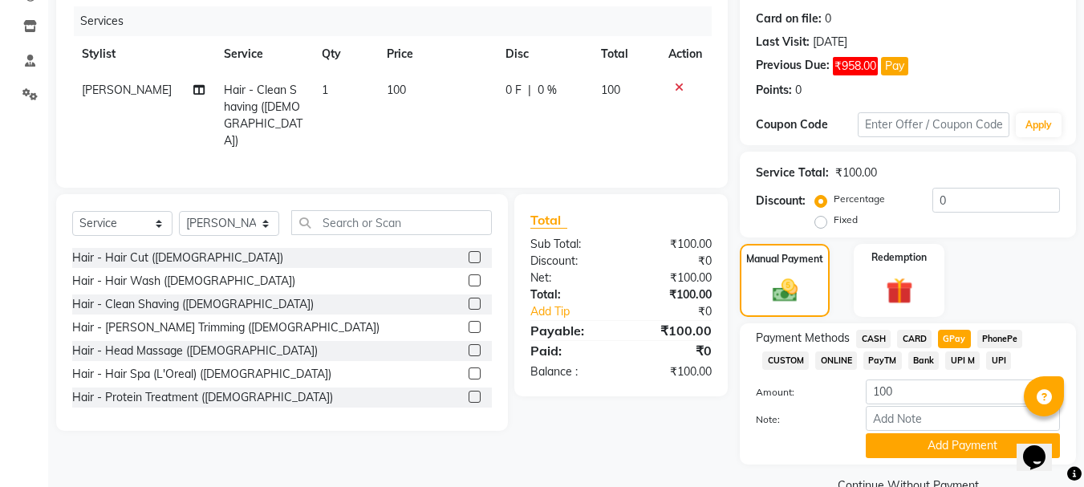
scroll to position [227, 0]
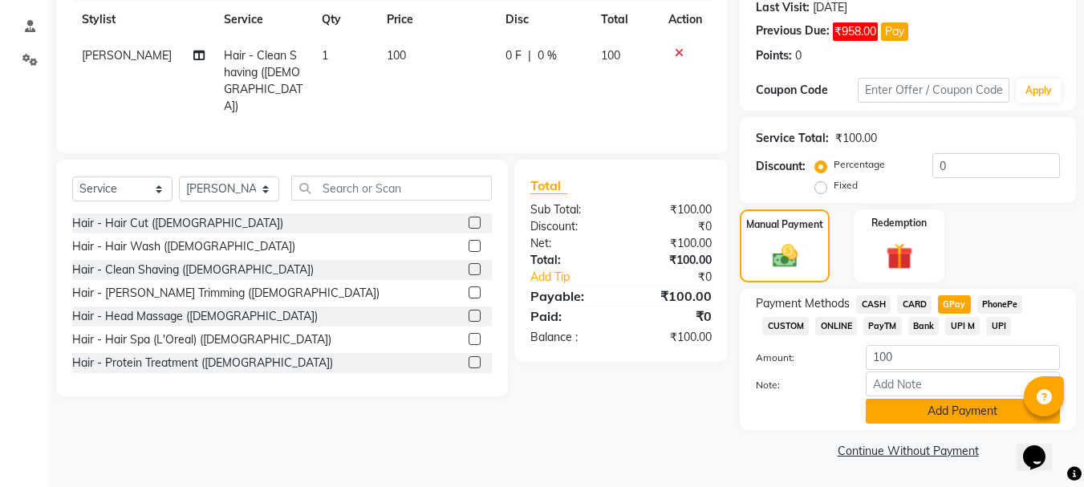
click at [932, 403] on button "Add Payment" at bounding box center [963, 411] width 194 height 25
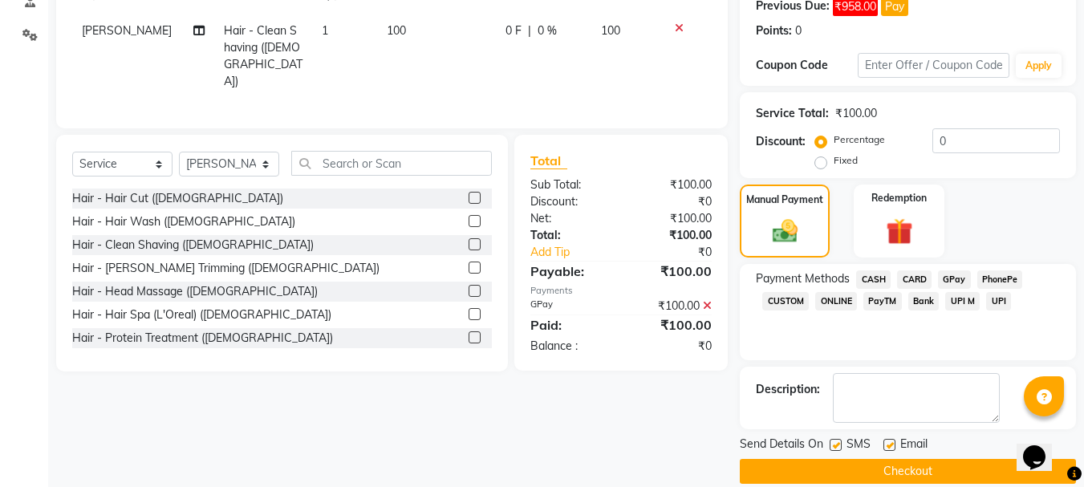
scroll to position [273, 0]
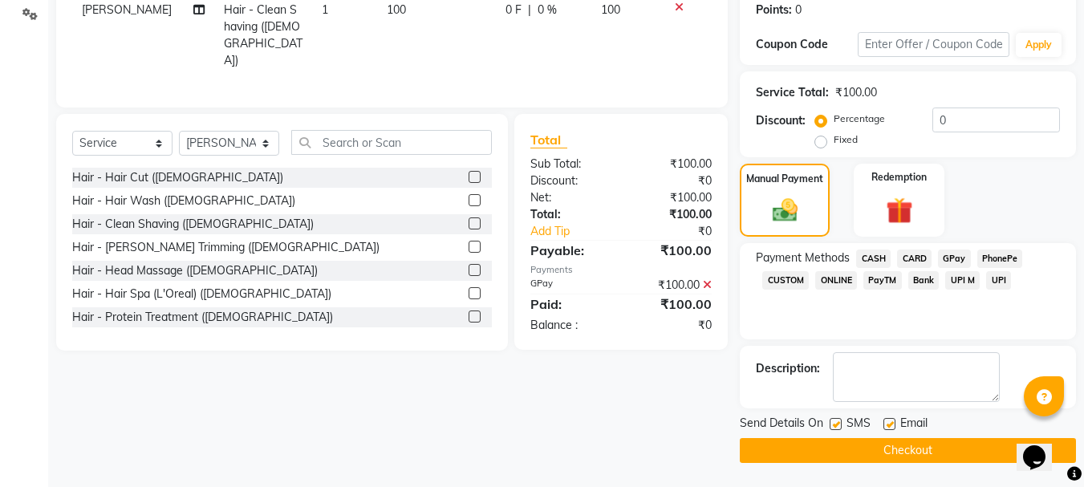
click at [876, 439] on button "Checkout" at bounding box center [908, 450] width 336 height 25
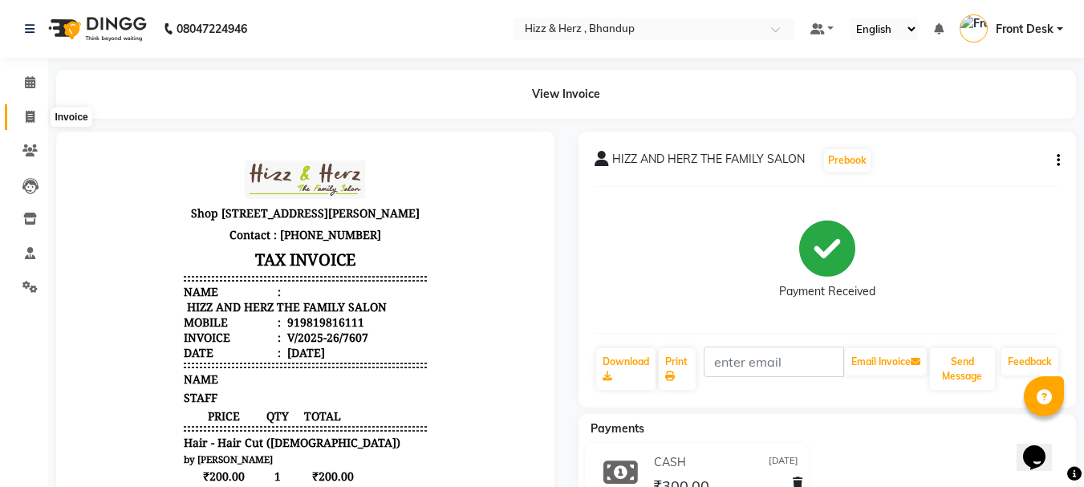
click at [28, 118] on icon at bounding box center [30, 117] width 9 height 12
select select "629"
select select "service"
click at [28, 116] on icon at bounding box center [30, 117] width 9 height 12
select select "629"
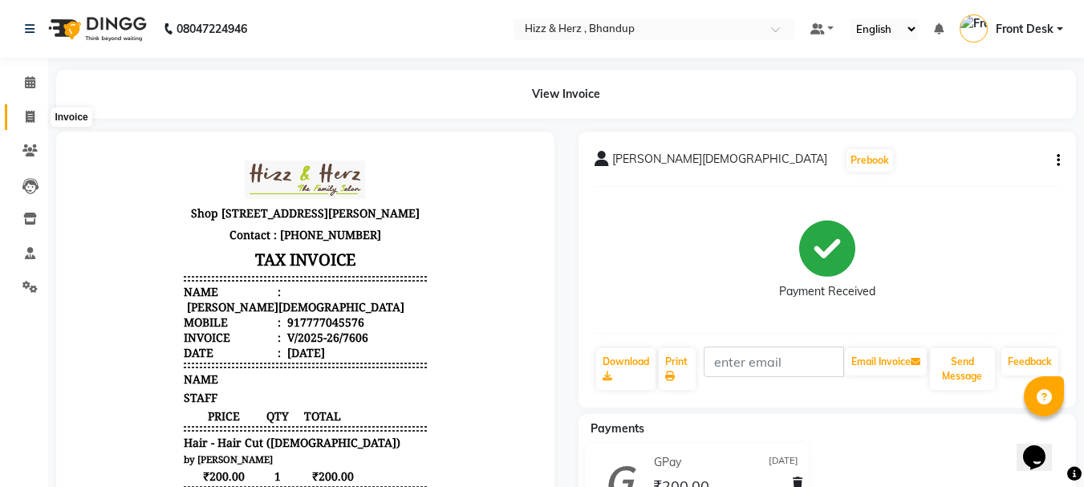
select select "service"
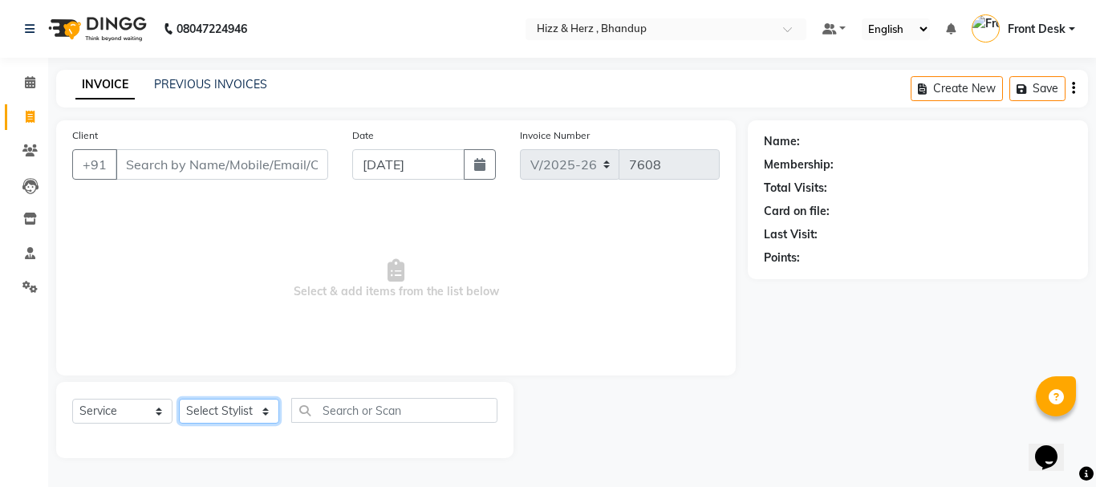
click at [259, 417] on select "Select Stylist Front Desk [PERSON_NAME] HIZZ & HERZ 2 [PERSON_NAME] [PERSON_NAM…" at bounding box center [229, 411] width 100 height 25
select select "9145"
click at [179, 399] on select "Select Stylist Front Desk [PERSON_NAME] HIZZ & HERZ 2 [PERSON_NAME] [PERSON_NAM…" at bounding box center [229, 411] width 100 height 25
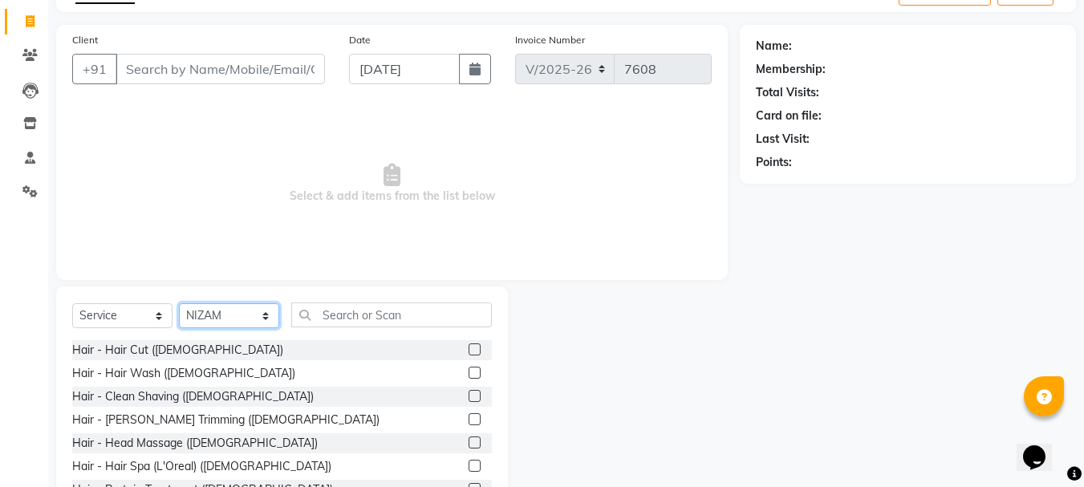
scroll to position [156, 0]
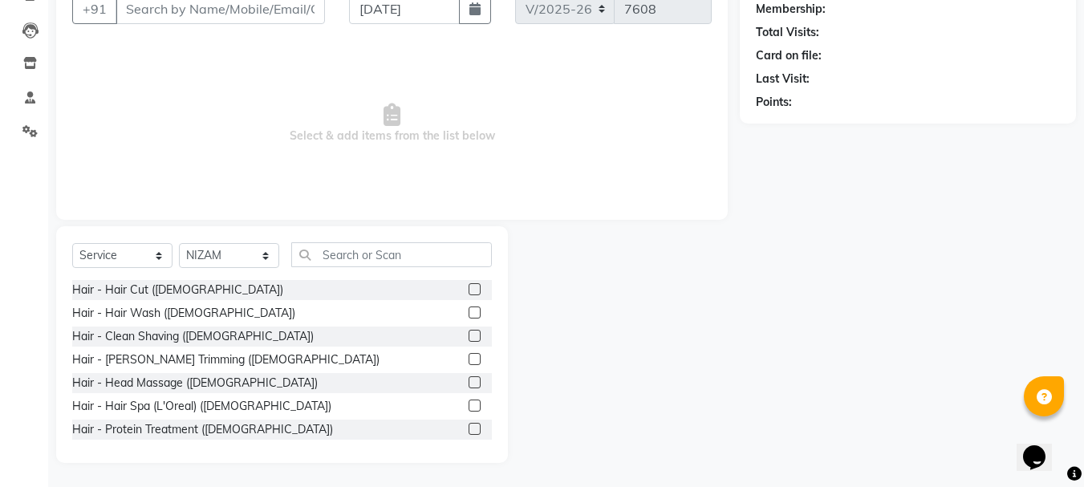
click at [469, 287] on label at bounding box center [475, 289] width 12 height 12
click at [469, 287] on input "checkbox" at bounding box center [474, 290] width 10 height 10
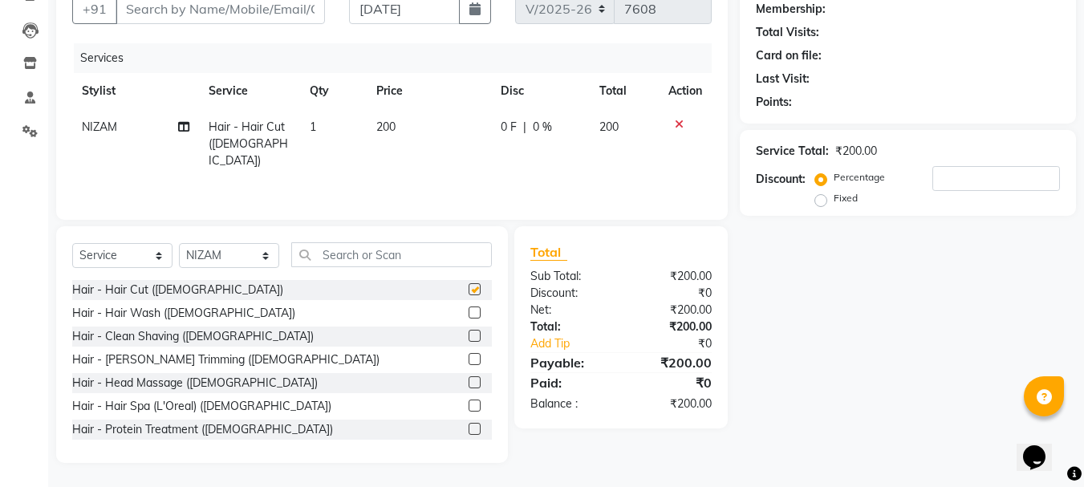
checkbox input "false"
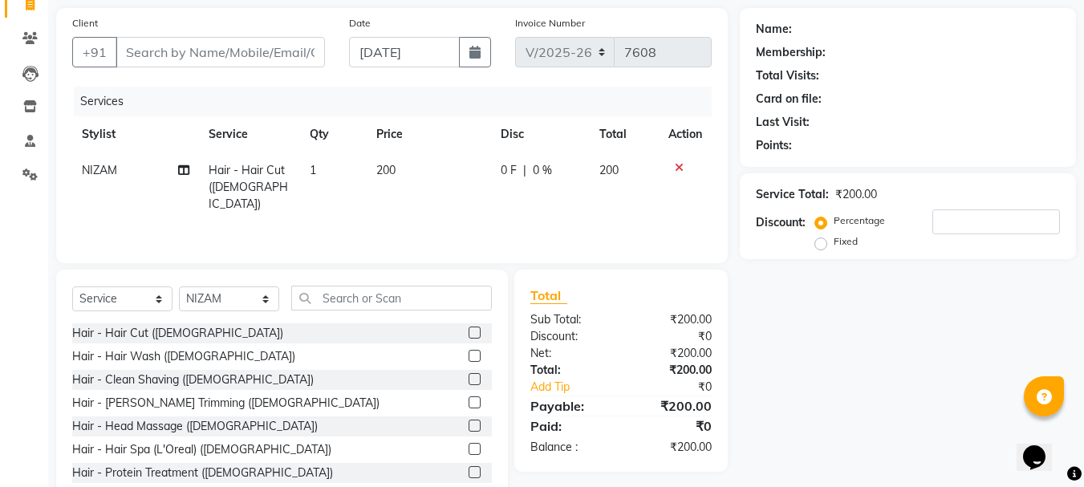
scroll to position [0, 0]
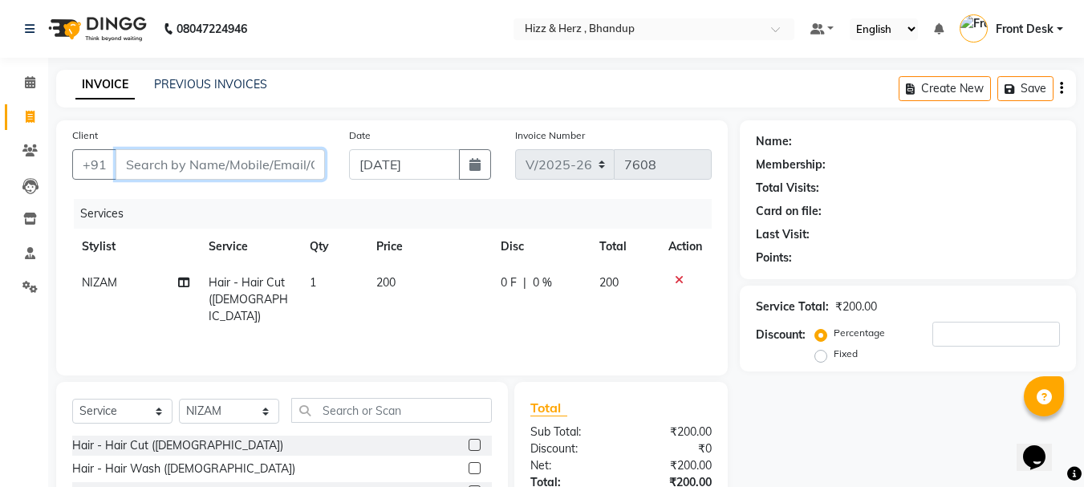
click at [299, 161] on input "Client" at bounding box center [220, 164] width 209 height 30
click at [301, 165] on input "Client" at bounding box center [220, 164] width 209 height 30
type input "7"
type input "0"
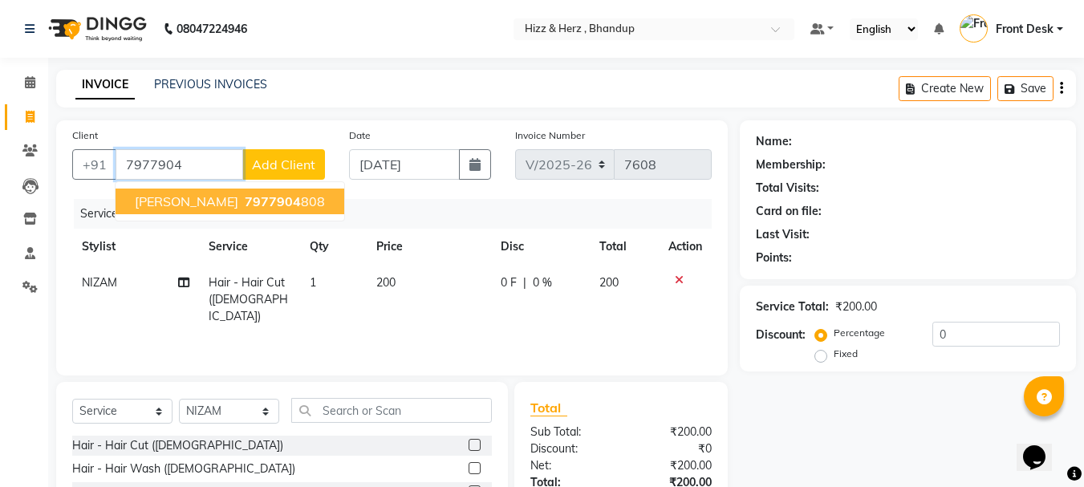
click at [322, 202] on button "MR. MANOMAY 7977904 808" at bounding box center [230, 202] width 229 height 26
type input "7977904808"
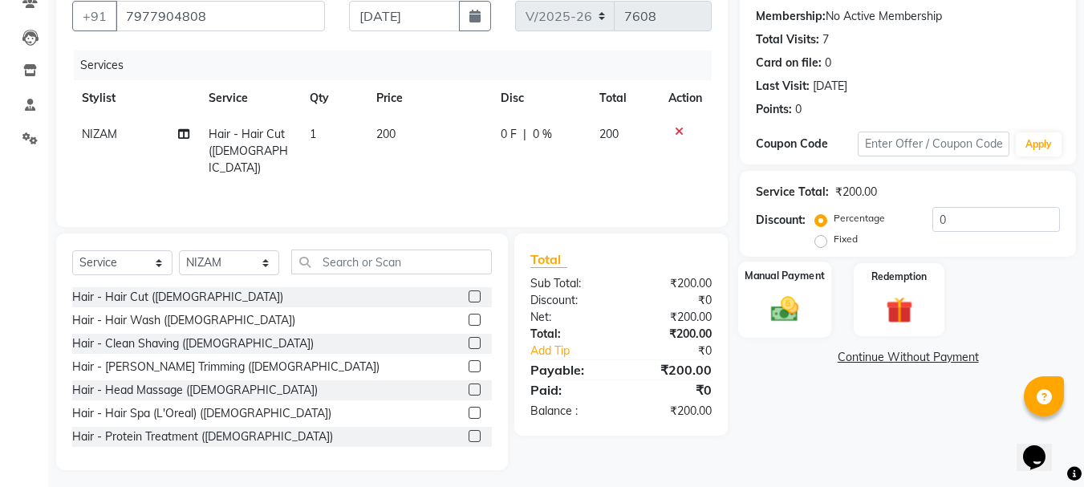
scroll to position [156, 0]
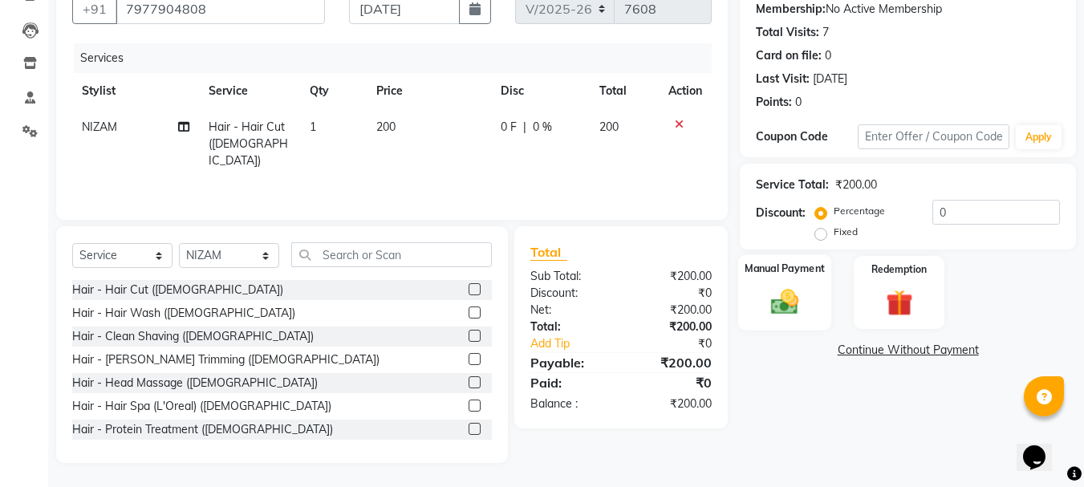
click at [778, 303] on img at bounding box center [784, 302] width 45 height 32
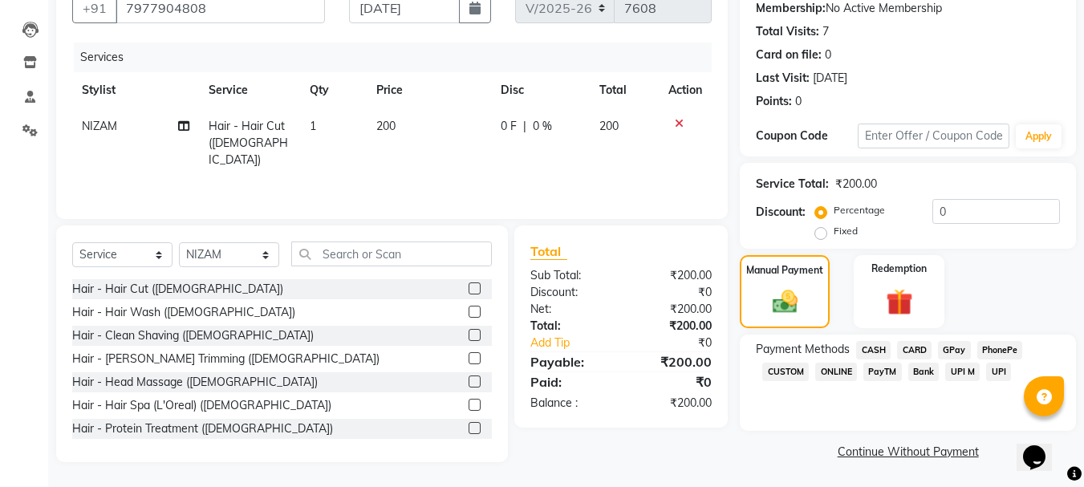
scroll to position [157, 0]
click at [955, 348] on span "GPay" at bounding box center [954, 349] width 33 height 18
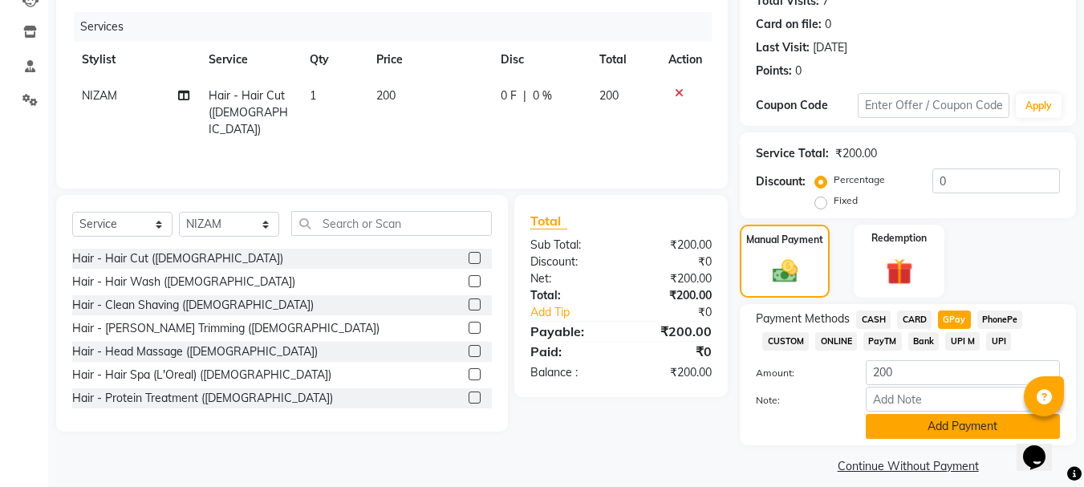
scroll to position [202, 0]
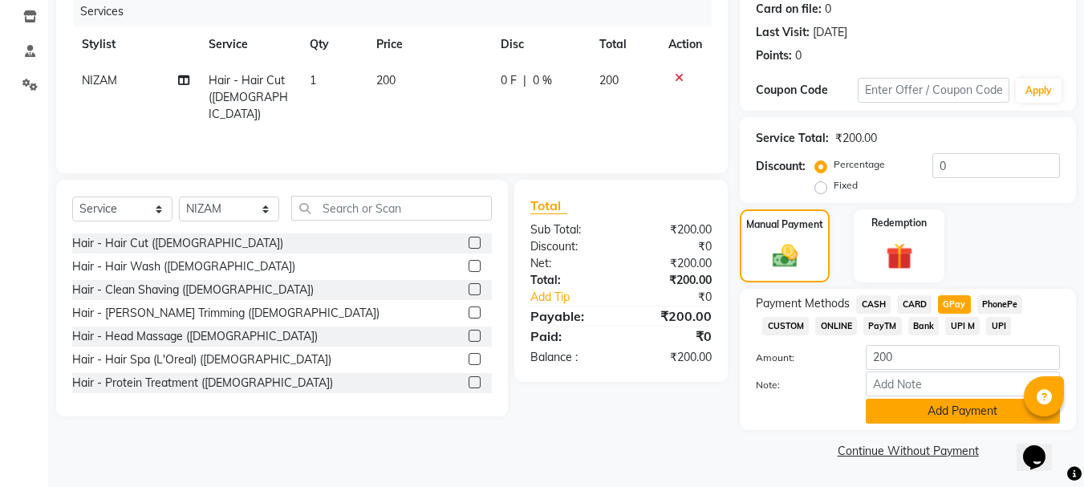
click at [966, 413] on button "Add Payment" at bounding box center [963, 411] width 194 height 25
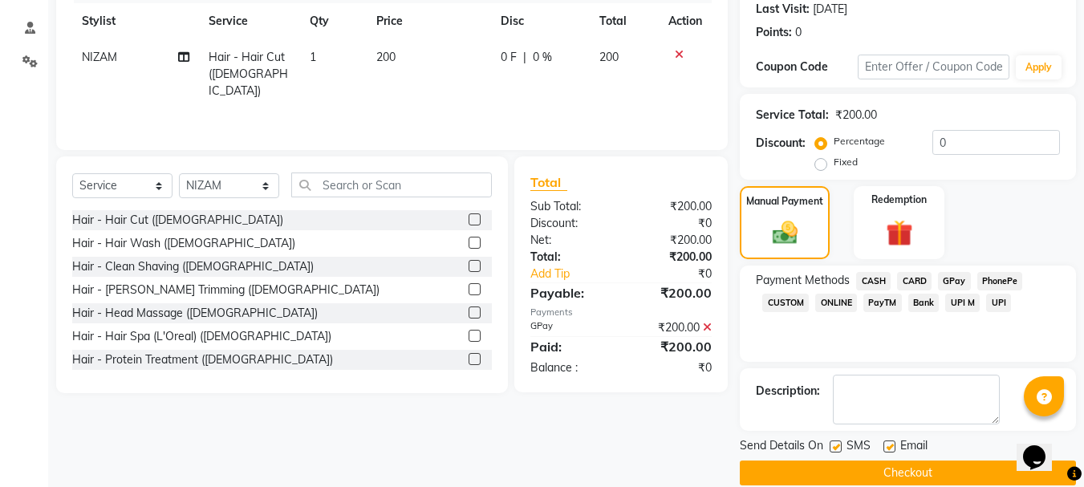
scroll to position [248, 0]
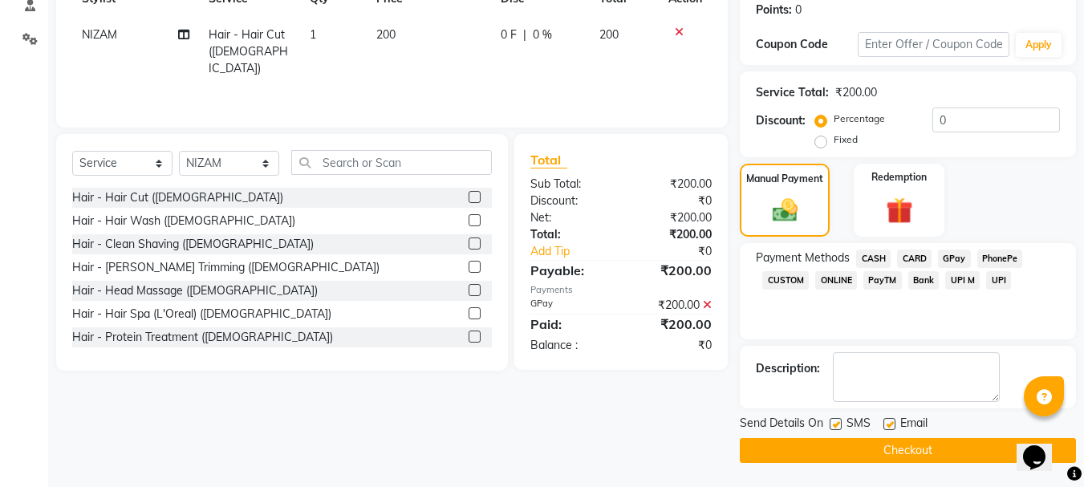
click at [929, 457] on button "Checkout" at bounding box center [908, 450] width 336 height 25
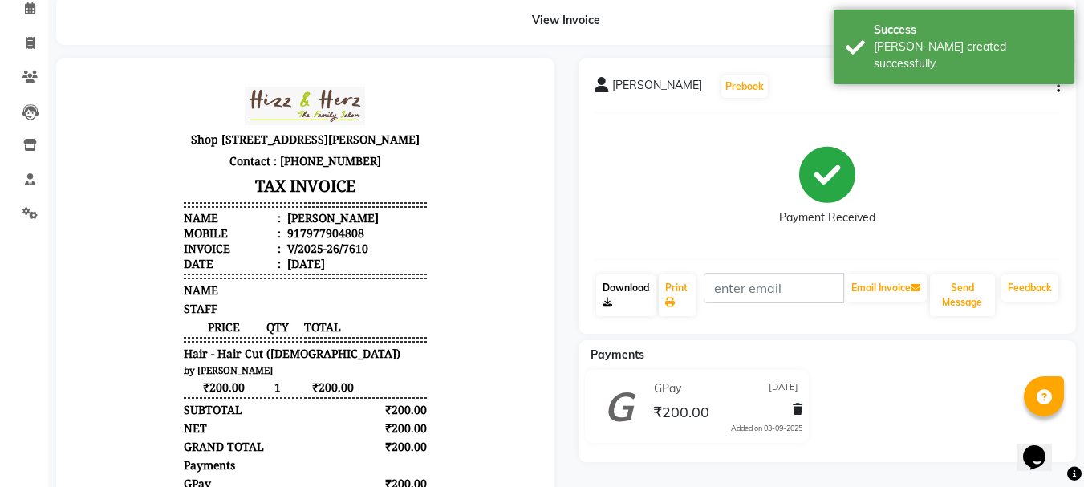
scroll to position [238, 0]
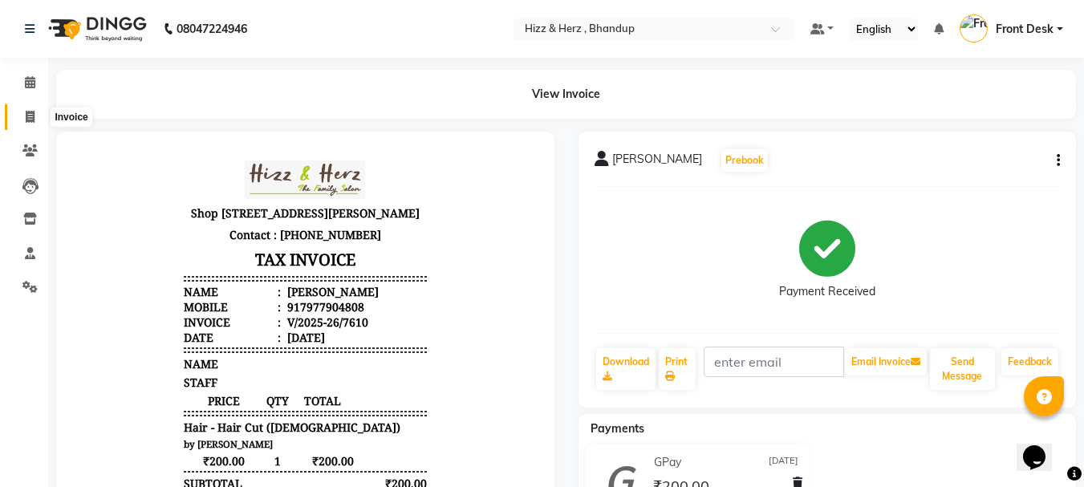
click at [26, 112] on icon at bounding box center [30, 117] width 9 height 12
select select "629"
select select "service"
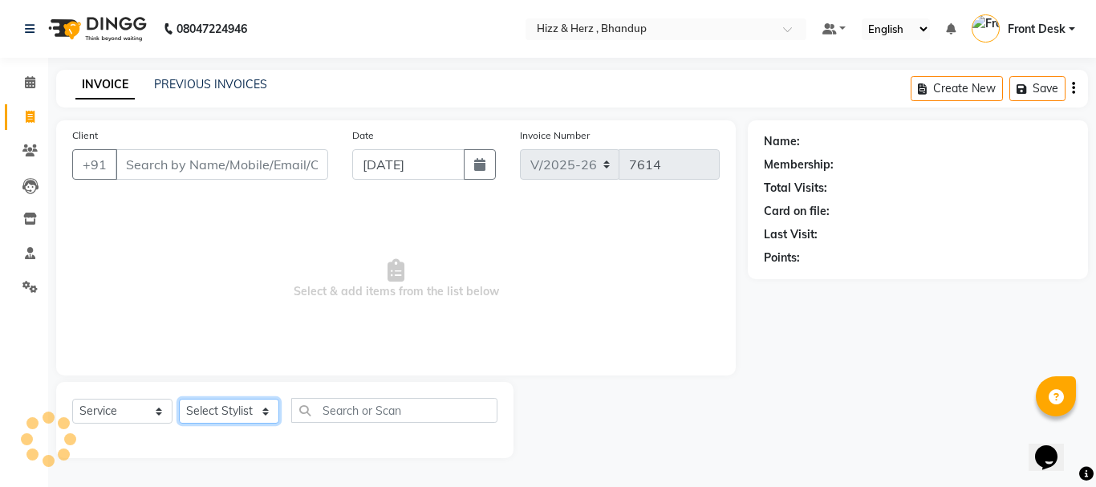
click at [242, 411] on select "Select Stylist Front Desk [PERSON_NAME] HIZZ & HERZ 2 [PERSON_NAME] [PERSON_NAM…" at bounding box center [229, 411] width 100 height 25
select select "9145"
click at [179, 399] on select "Select Stylist Front Desk [PERSON_NAME] HIZZ & HERZ 2 [PERSON_NAME] [PERSON_NAM…" at bounding box center [229, 411] width 100 height 25
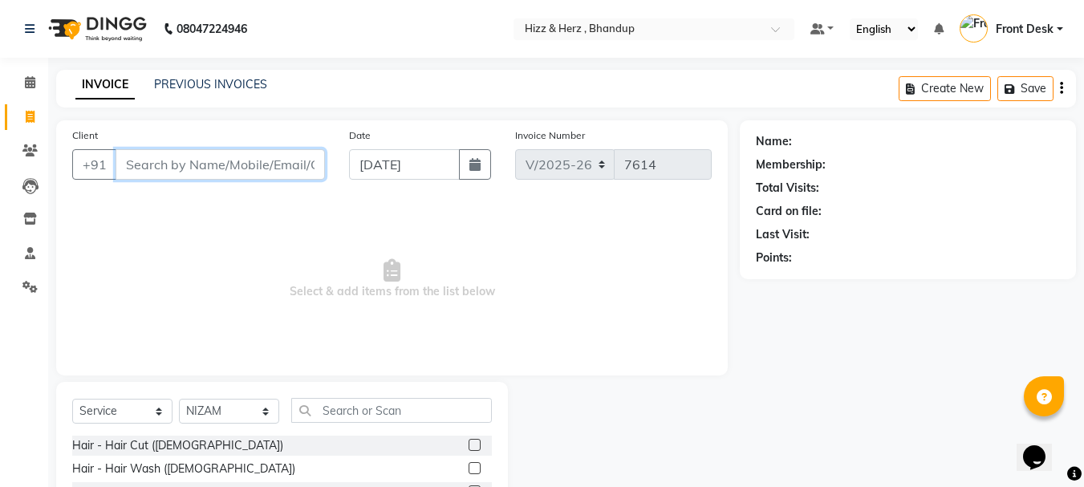
click at [293, 169] on input "Client" at bounding box center [220, 164] width 209 height 30
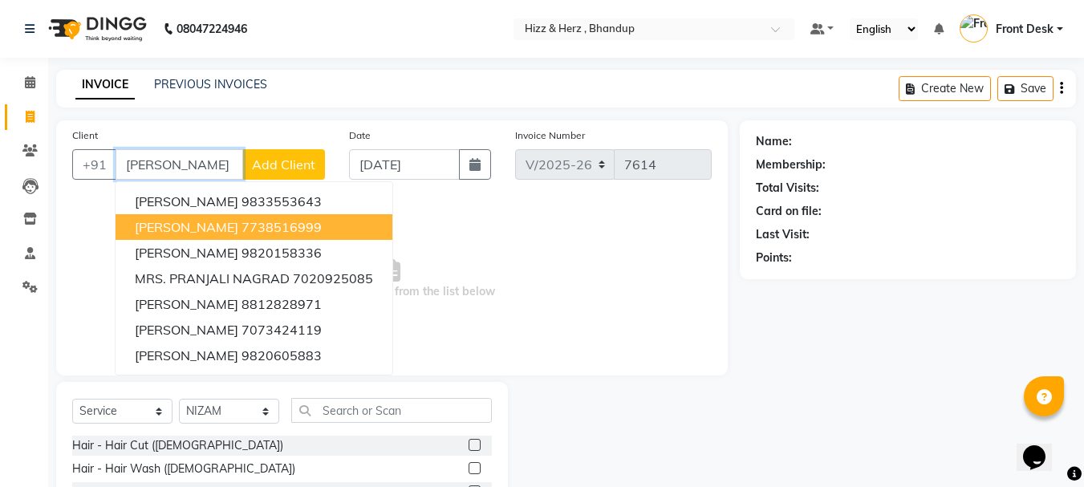
click at [285, 223] on ngb-highlight "7738516999" at bounding box center [282, 227] width 80 height 16
type input "7738516999"
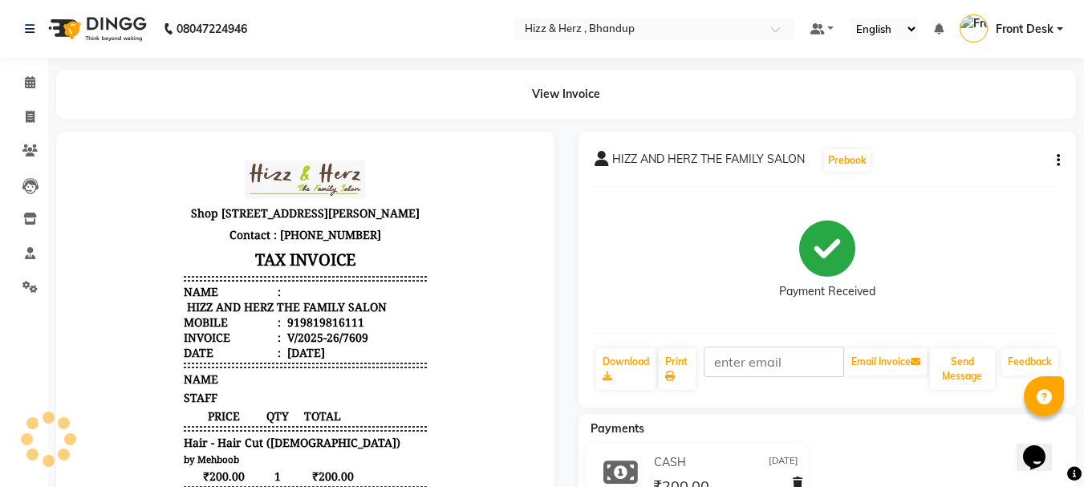
scroll to position [13, 0]
